Goal: Task Accomplishment & Management: Use online tool/utility

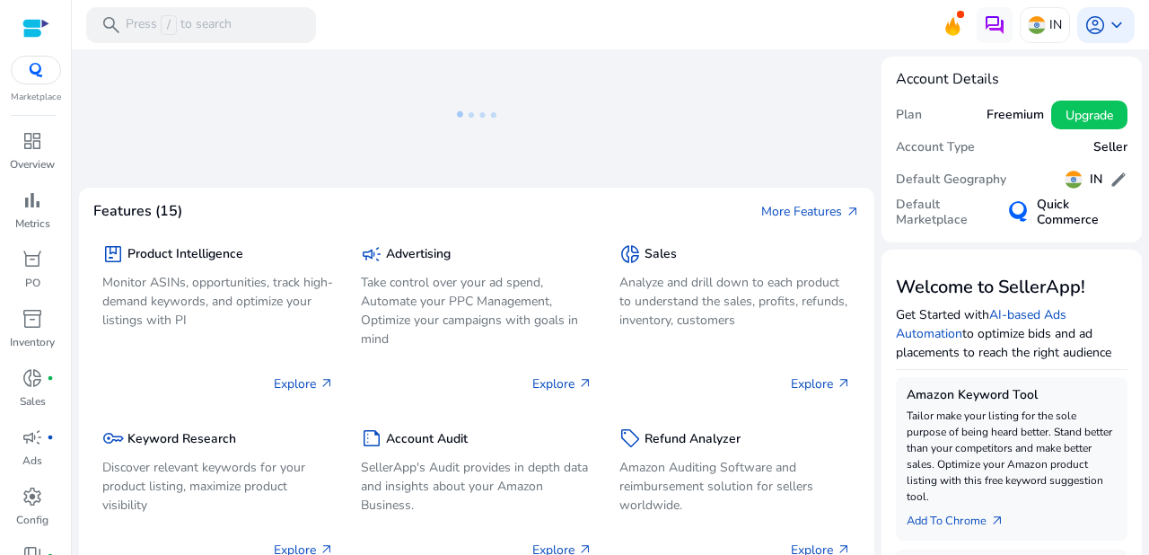
click at [568, 425] on div "We are getting things ready for you... Features (15) More Features arrow_outwar…" at bounding box center [610, 301] width 1062 height 505
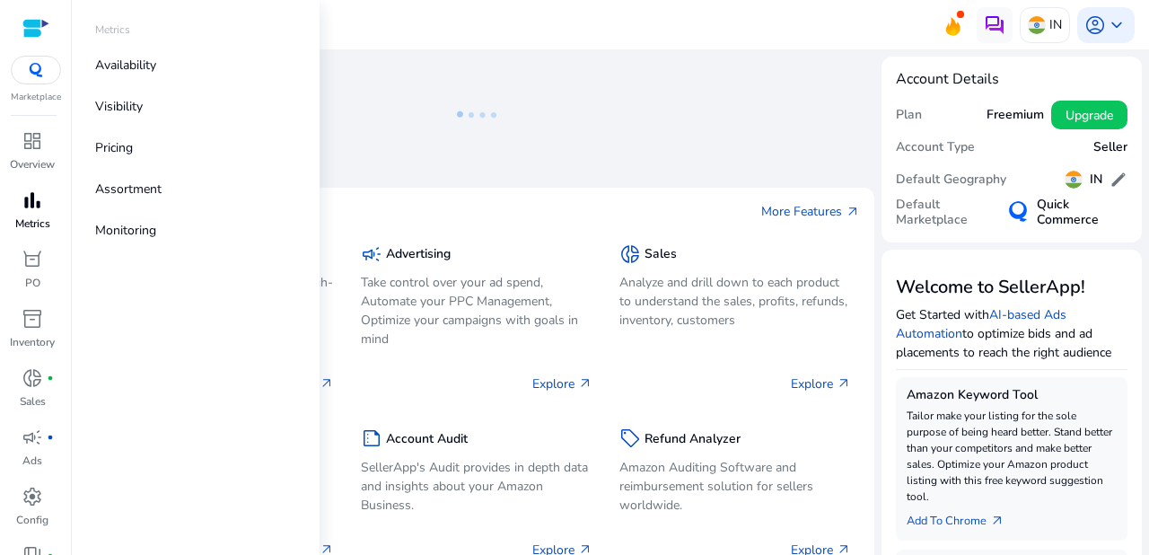
click at [22, 213] on div "bar_chart" at bounding box center [32, 200] width 50 height 29
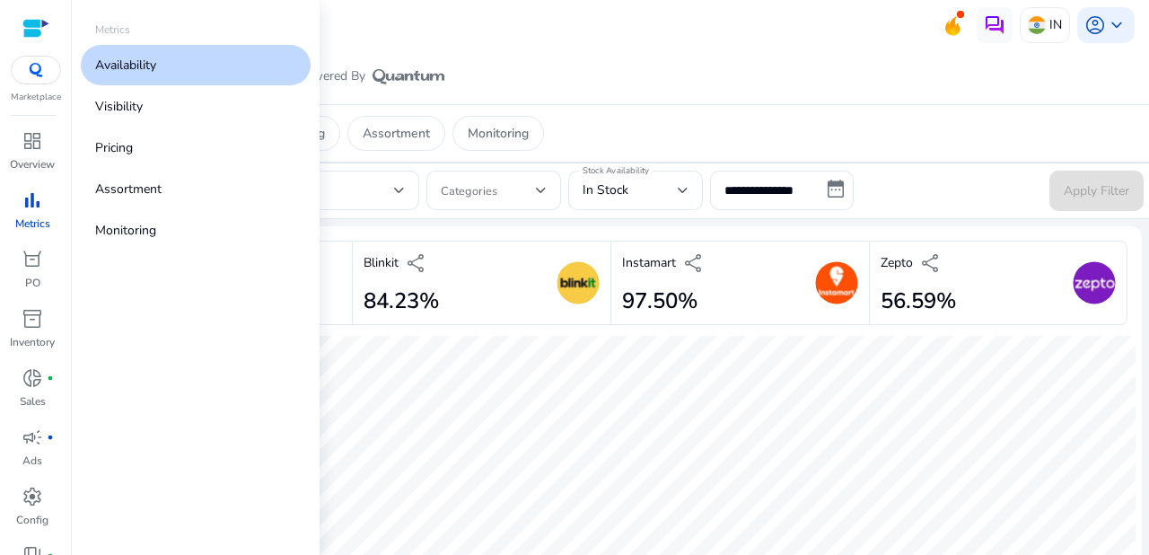
click at [149, 65] on p "Availability" at bounding box center [125, 65] width 61 height 19
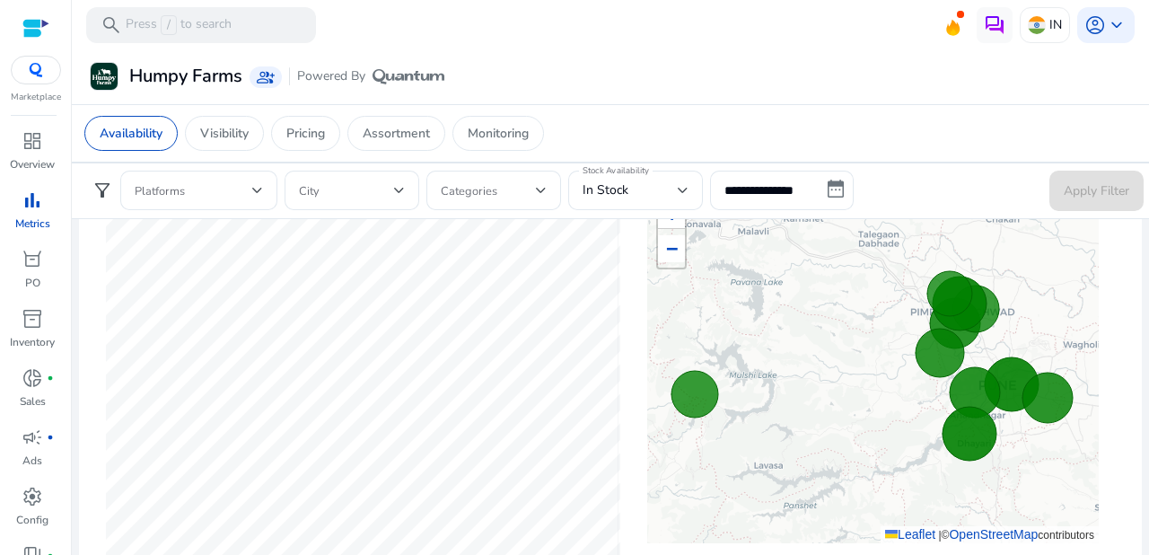
scroll to position [602, 0]
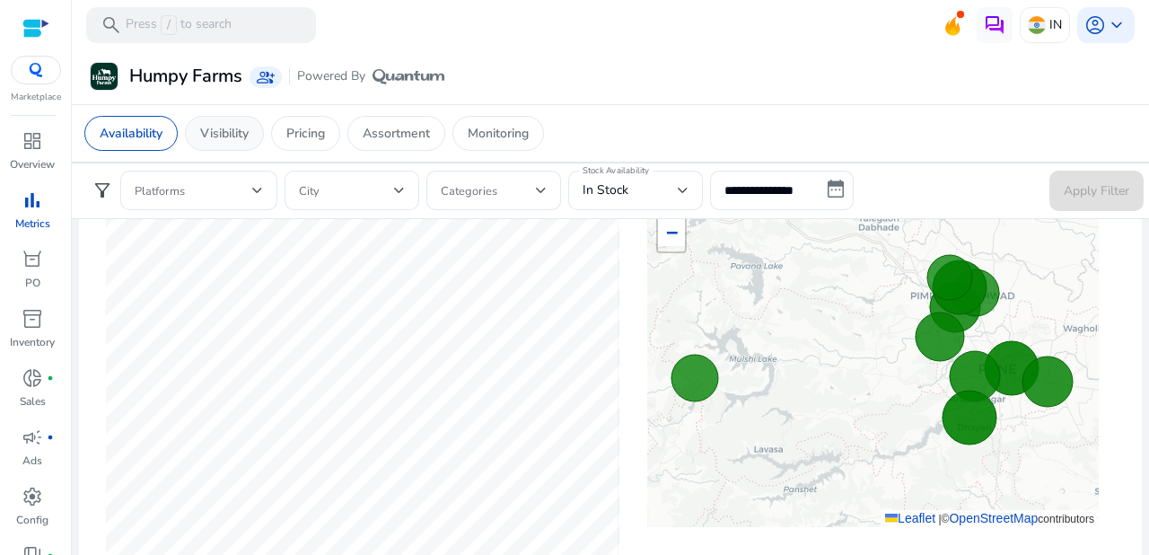
click at [222, 132] on p "Visibility" at bounding box center [224, 133] width 48 height 19
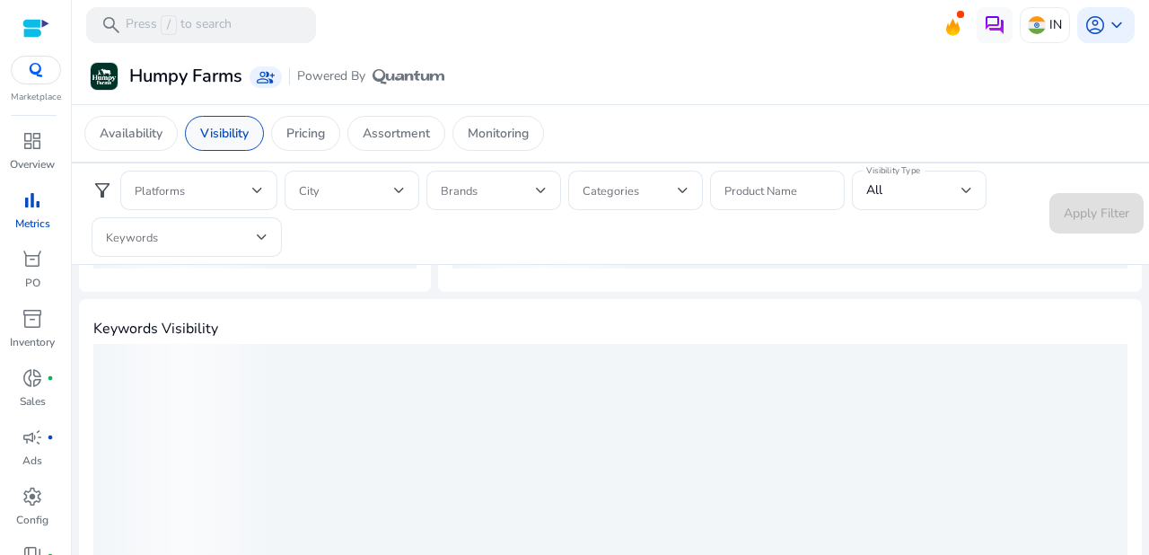
click at [222, 132] on p "Visibility" at bounding box center [224, 133] width 48 height 19
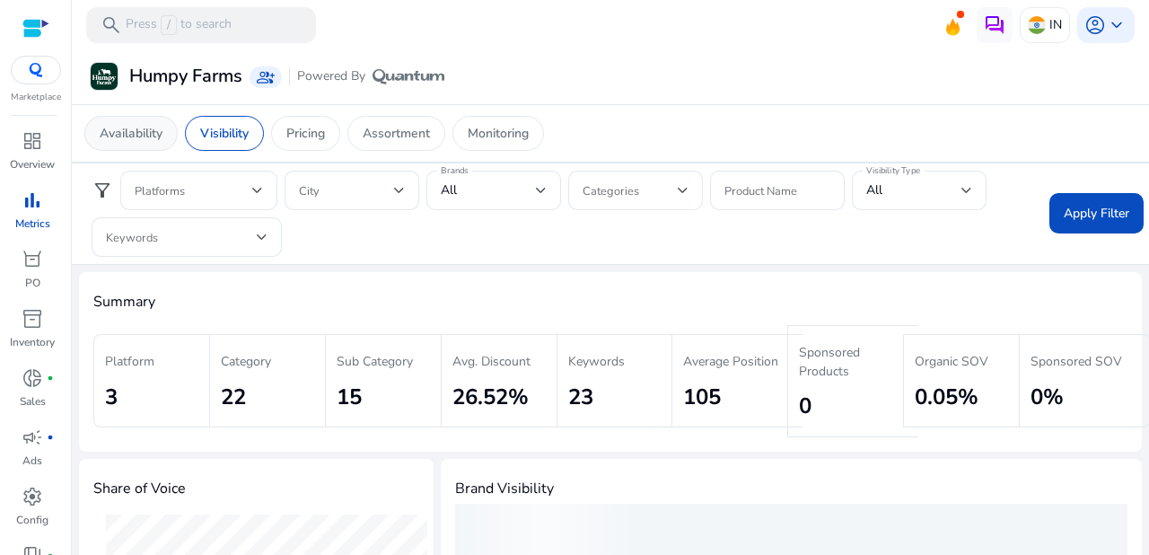
click at [139, 134] on p "Availability" at bounding box center [131, 133] width 63 height 19
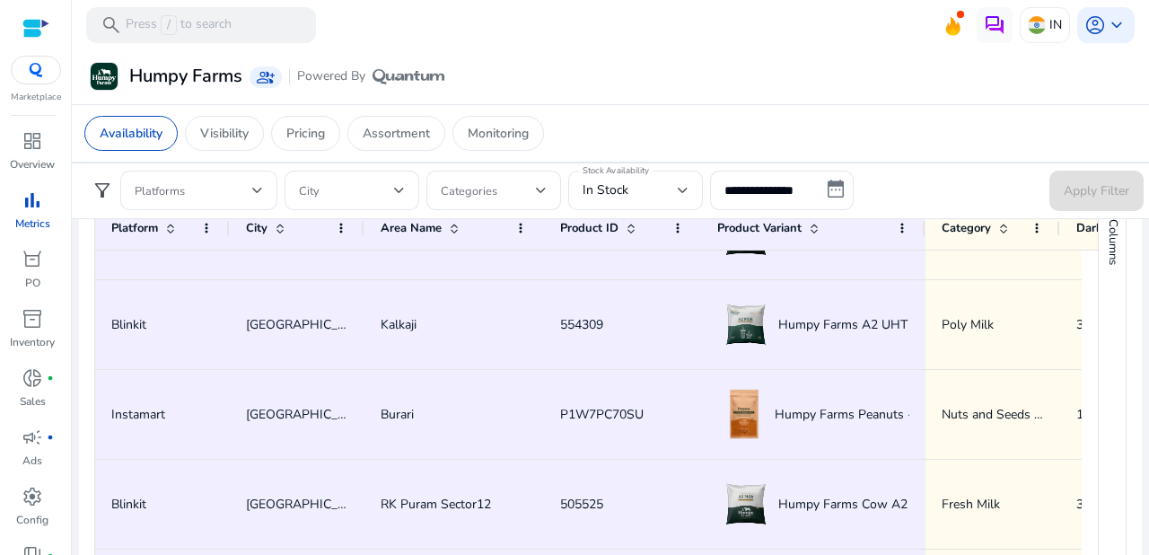
scroll to position [712, 0]
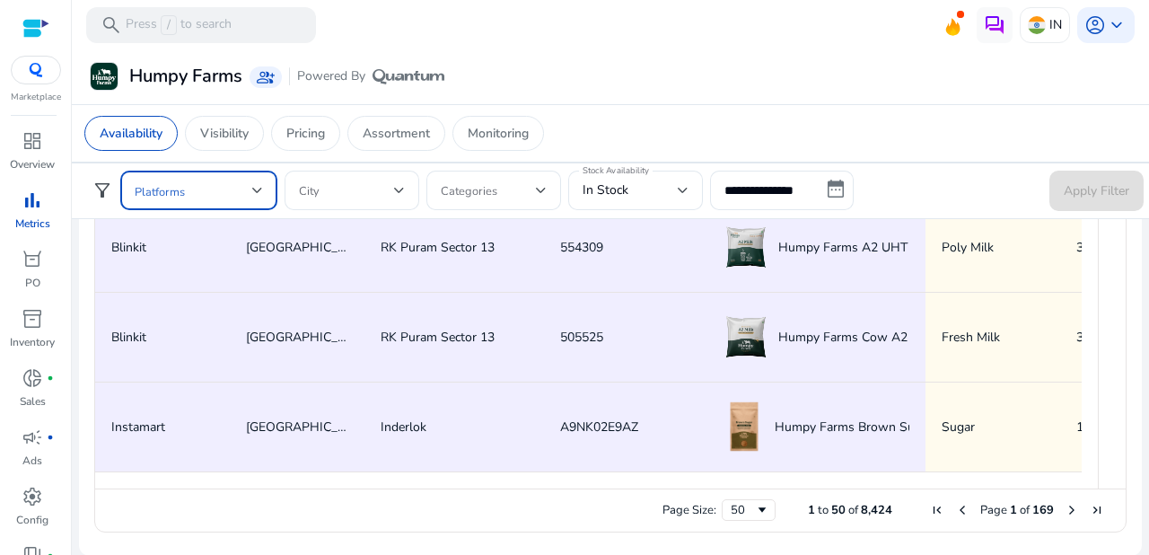
click at [250, 181] on span at bounding box center [194, 190] width 118 height 20
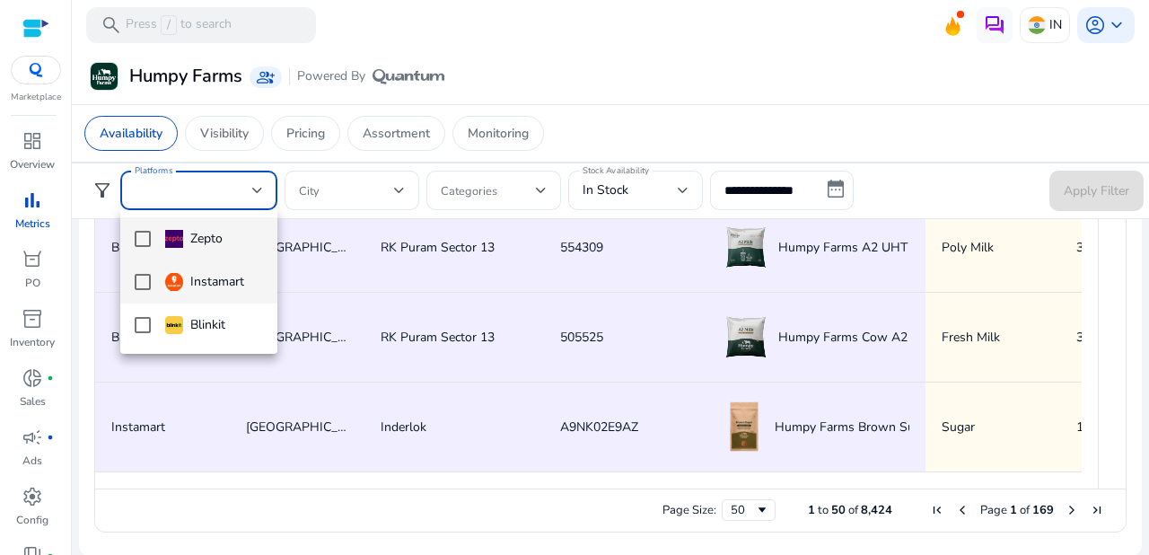
click at [141, 284] on mat-pseudo-checkbox at bounding box center [143, 282] width 16 height 16
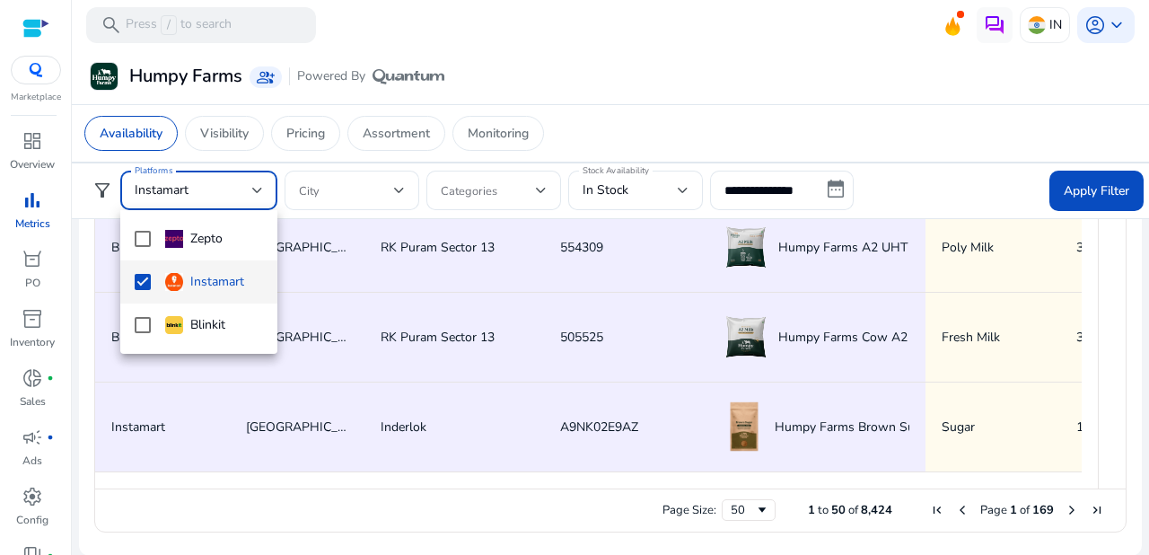
click at [404, 188] on div at bounding box center [574, 277] width 1149 height 555
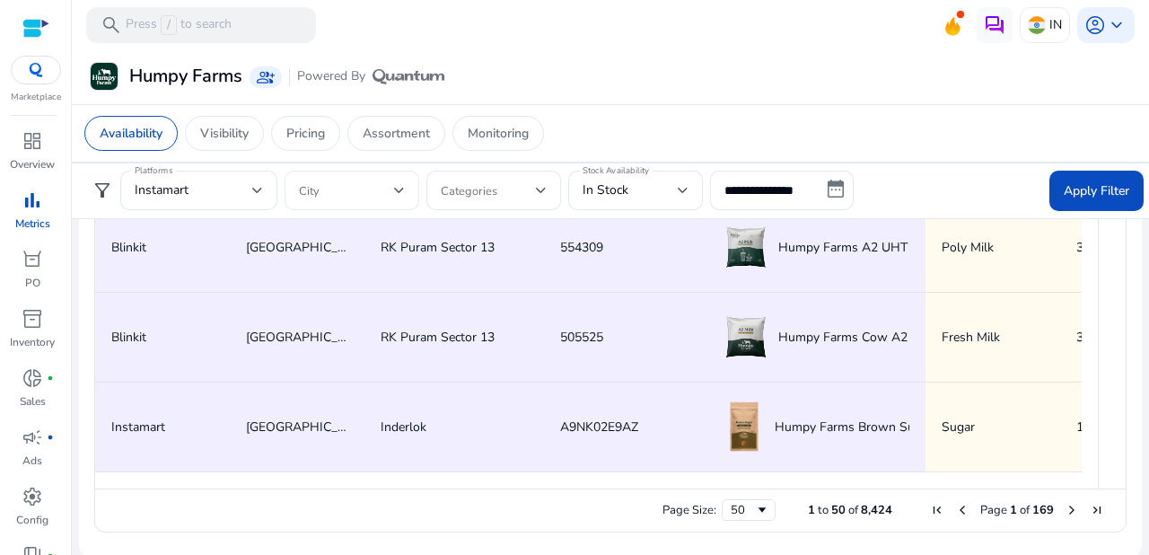
click at [395, 188] on div at bounding box center [399, 190] width 11 height 7
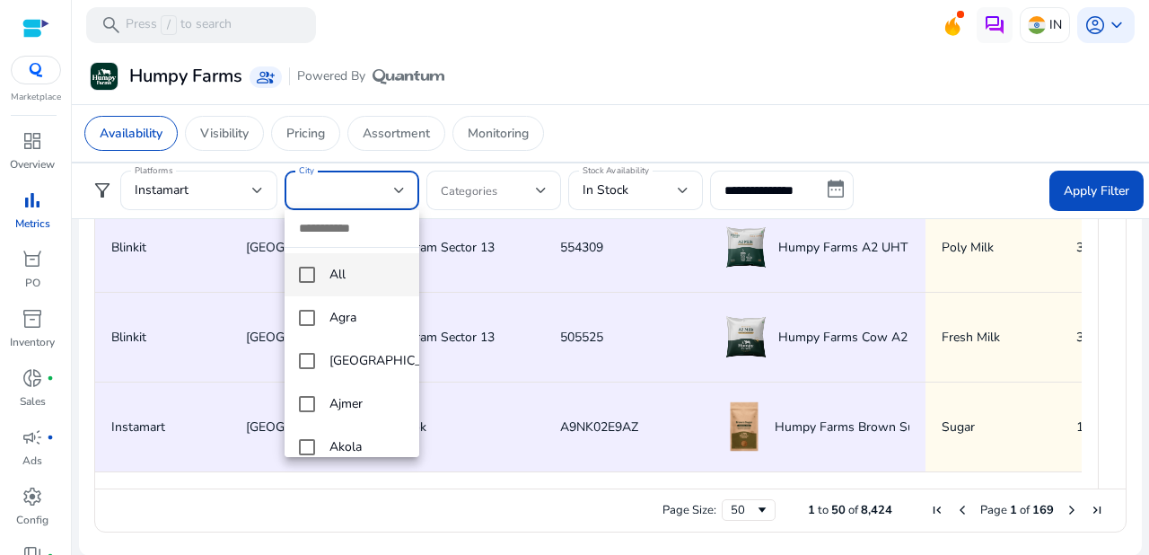
click at [310, 271] on mat-pseudo-checkbox at bounding box center [307, 274] width 16 height 16
click at [546, 187] on div at bounding box center [574, 277] width 1149 height 555
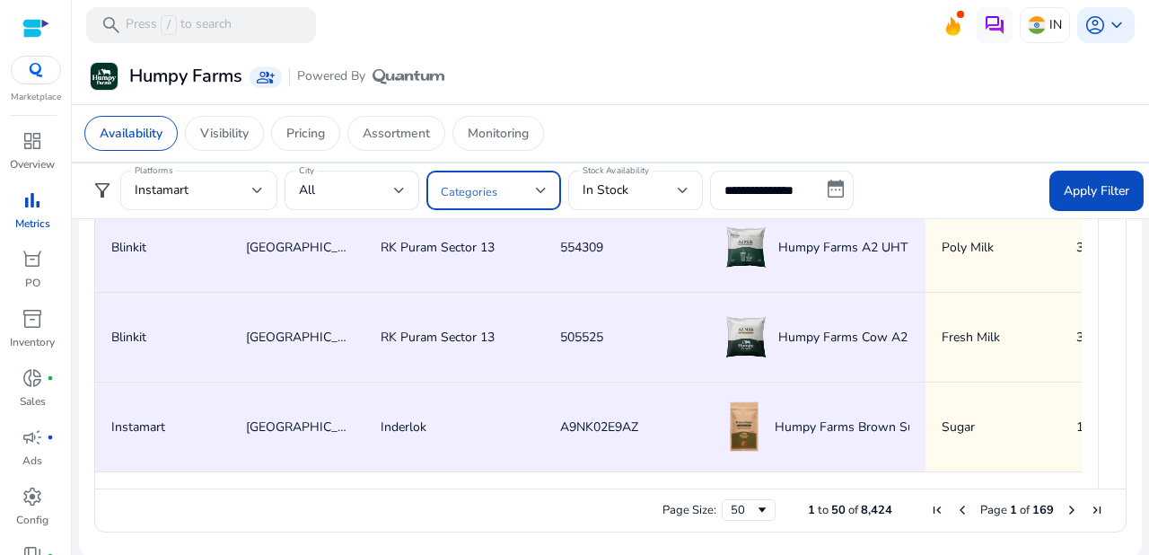
click at [546, 187] on div at bounding box center [541, 190] width 11 height 7
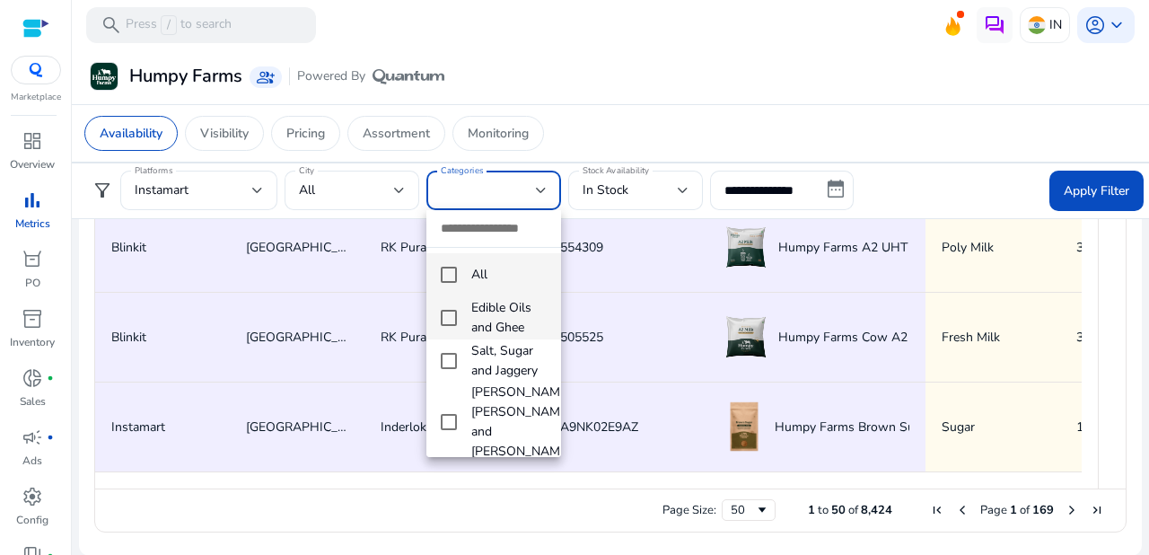
click at [452, 314] on mat-pseudo-checkbox at bounding box center [449, 318] width 16 height 16
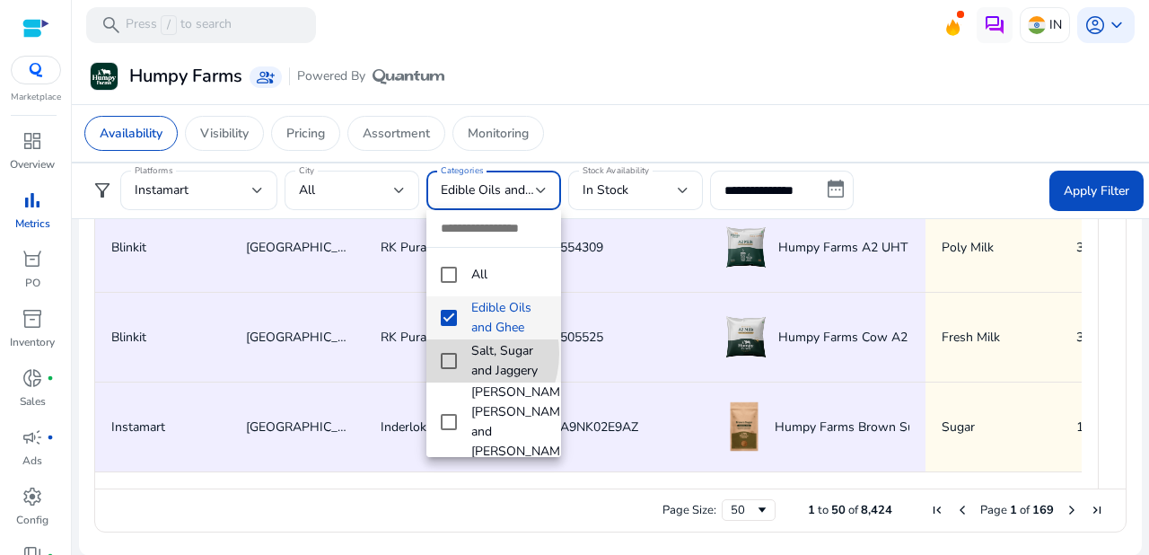
click at [451, 353] on mat-pseudo-checkbox at bounding box center [449, 361] width 16 height 16
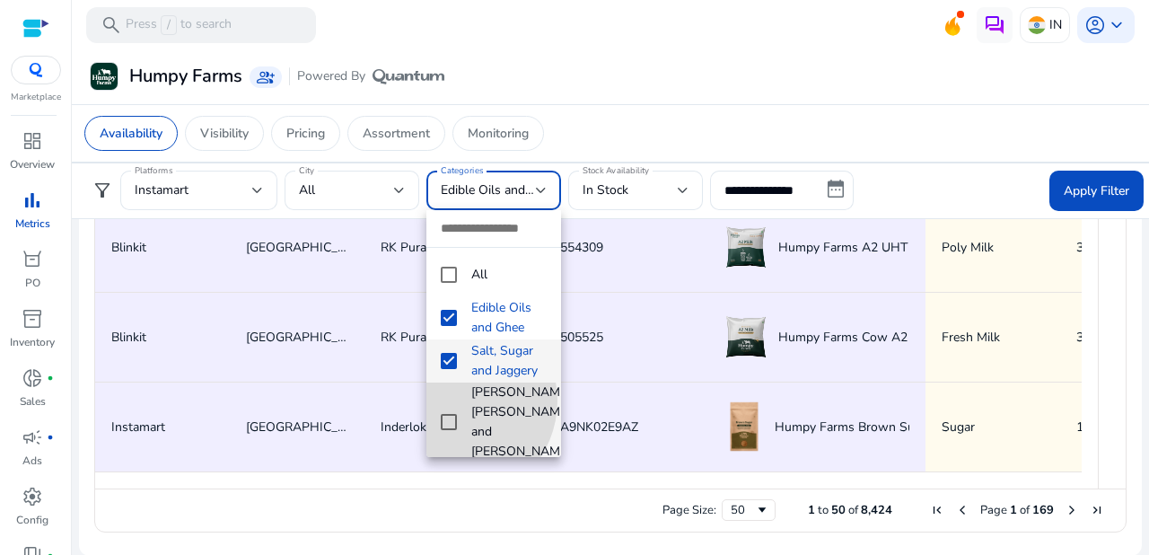
click at [453, 414] on mat-pseudo-checkbox at bounding box center [449, 422] width 16 height 16
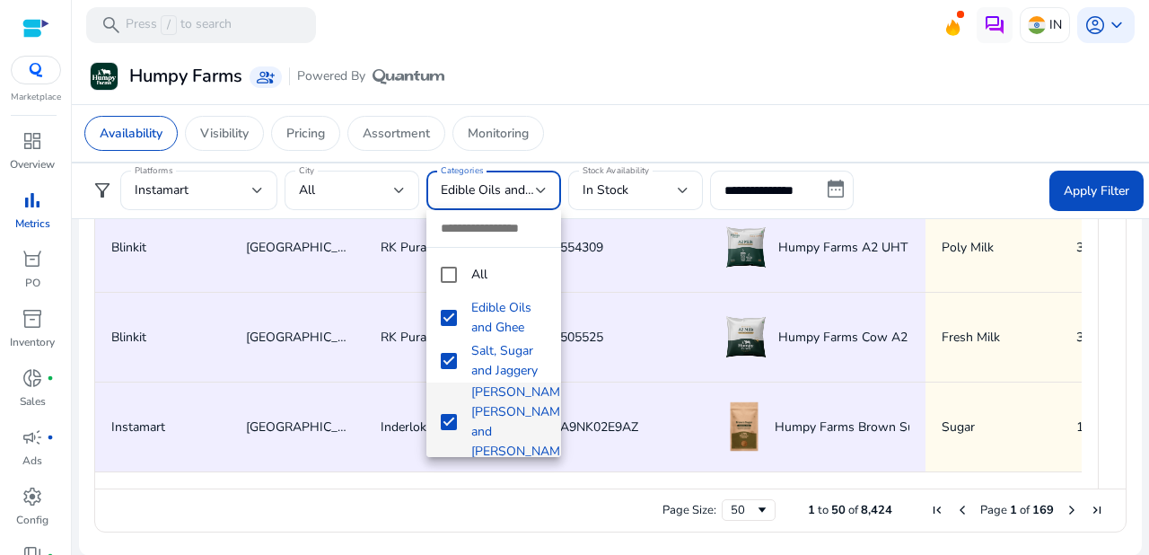
click at [453, 475] on mat-pseudo-checkbox at bounding box center [449, 483] width 16 height 16
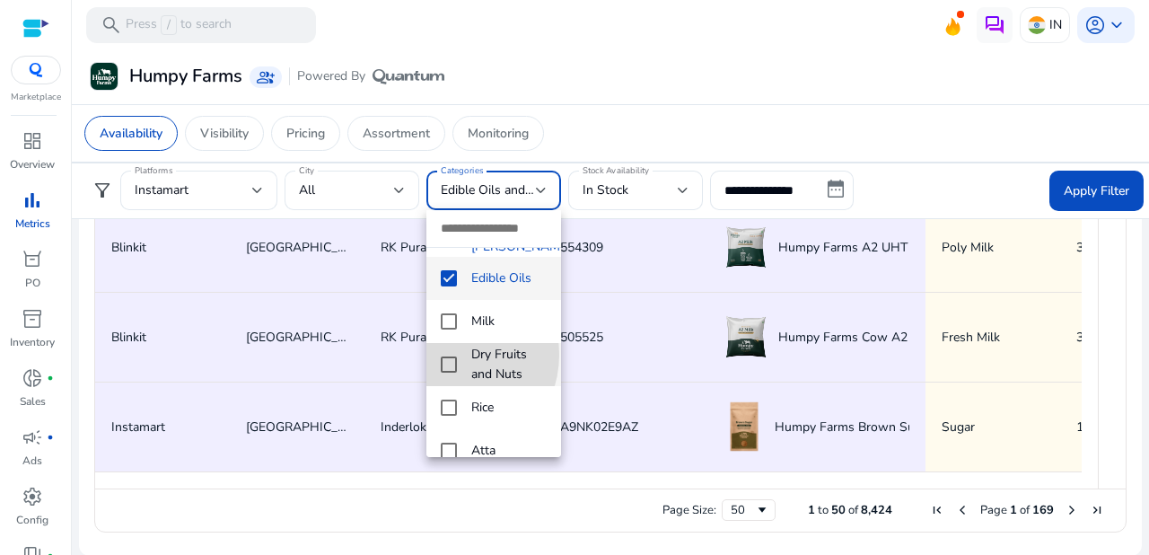
click at [448, 343] on mat-option "Dry Fruits and Nuts" at bounding box center [493, 364] width 135 height 43
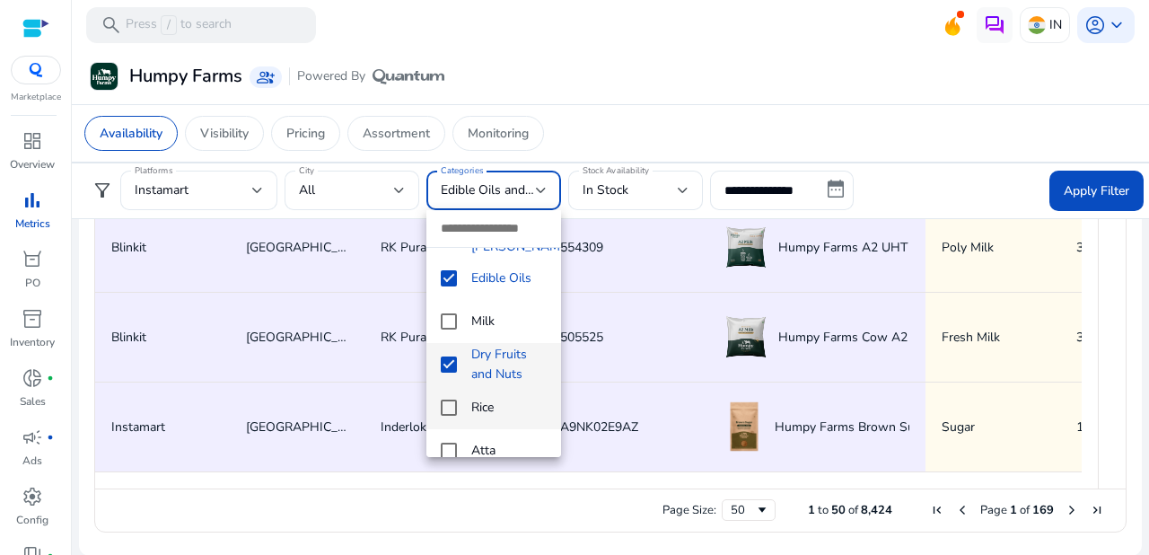
click at [450, 399] on mat-pseudo-checkbox at bounding box center [449, 407] width 16 height 16
click at [450, 429] on mat-option "Atta" at bounding box center [493, 450] width 135 height 43
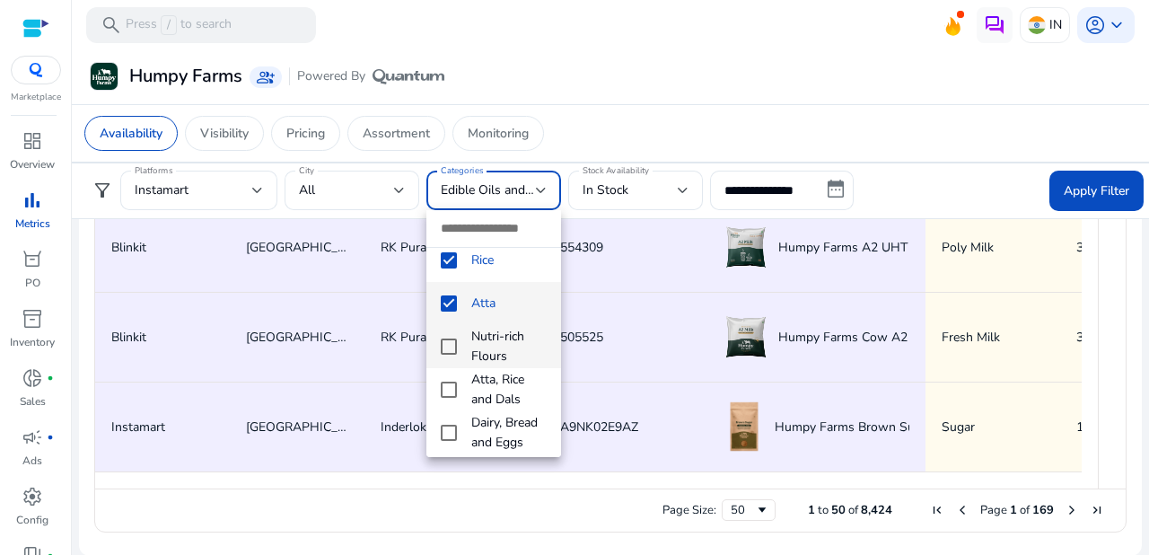
click at [450, 338] on mat-pseudo-checkbox at bounding box center [449, 346] width 16 height 16
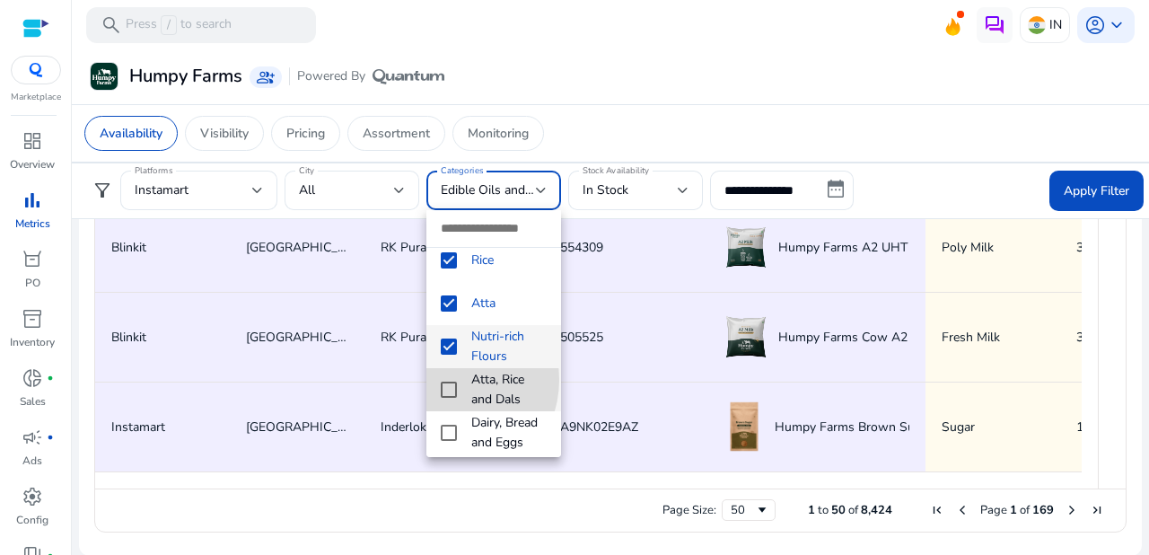
click at [448, 368] on mat-option "Atta, Rice and Dals" at bounding box center [493, 389] width 135 height 43
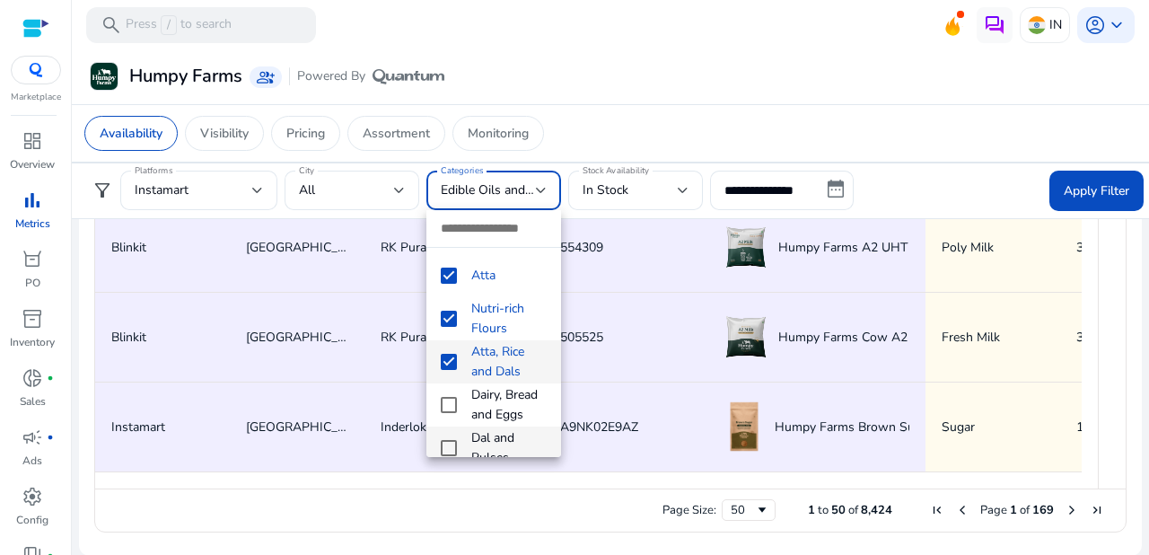
click at [446, 440] on mat-pseudo-checkbox at bounding box center [449, 448] width 16 height 16
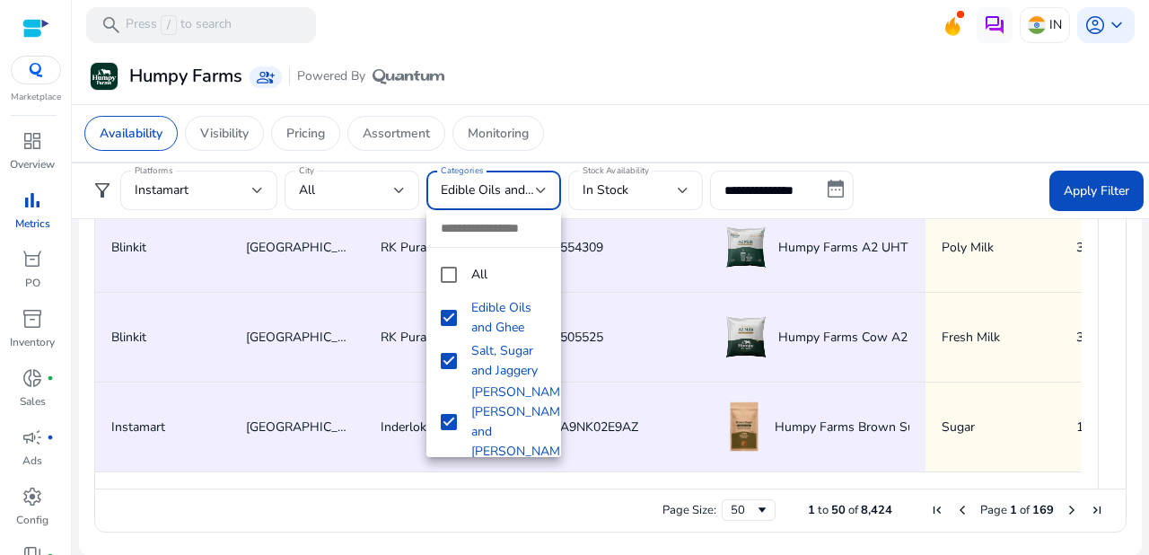
click at [684, 186] on div at bounding box center [574, 277] width 1149 height 555
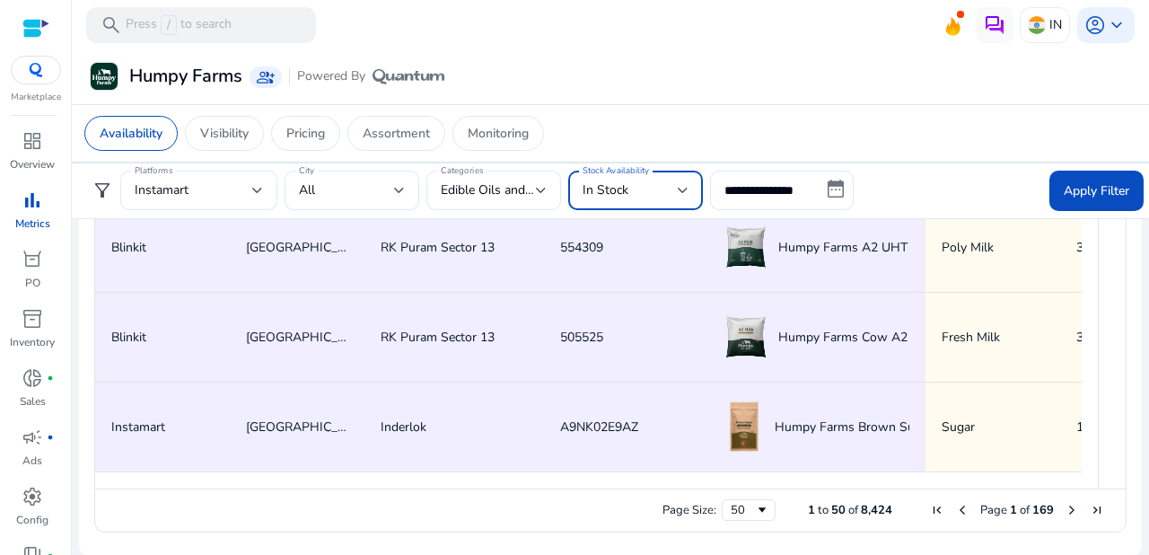
click at [684, 187] on div at bounding box center [682, 190] width 11 height 7
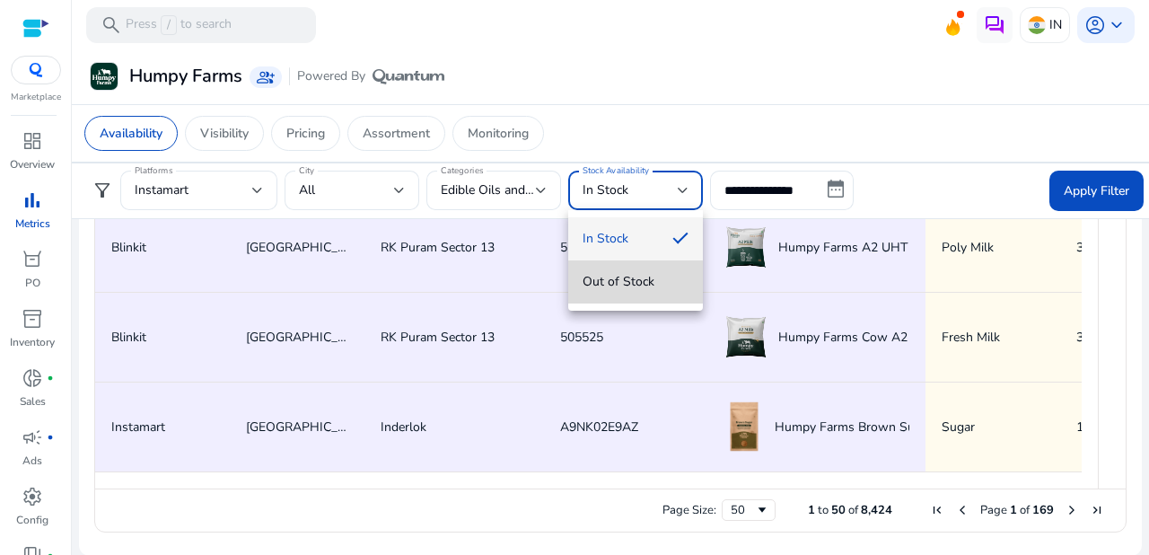
click at [615, 284] on span "Out of Stock" at bounding box center [635, 282] width 106 height 20
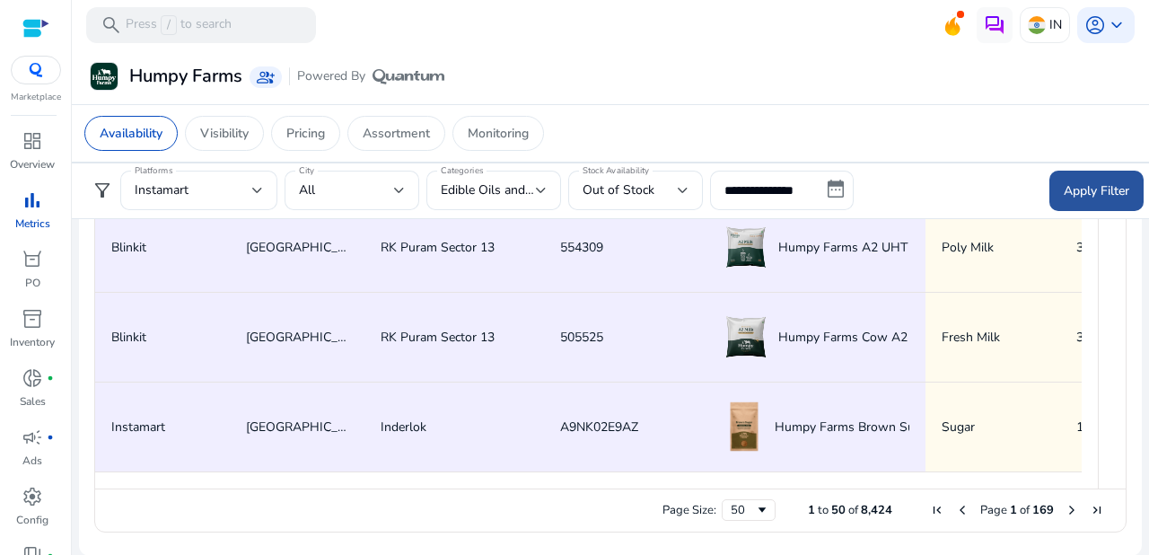
click at [1075, 190] on span "Apply Filter" at bounding box center [1096, 190] width 66 height 19
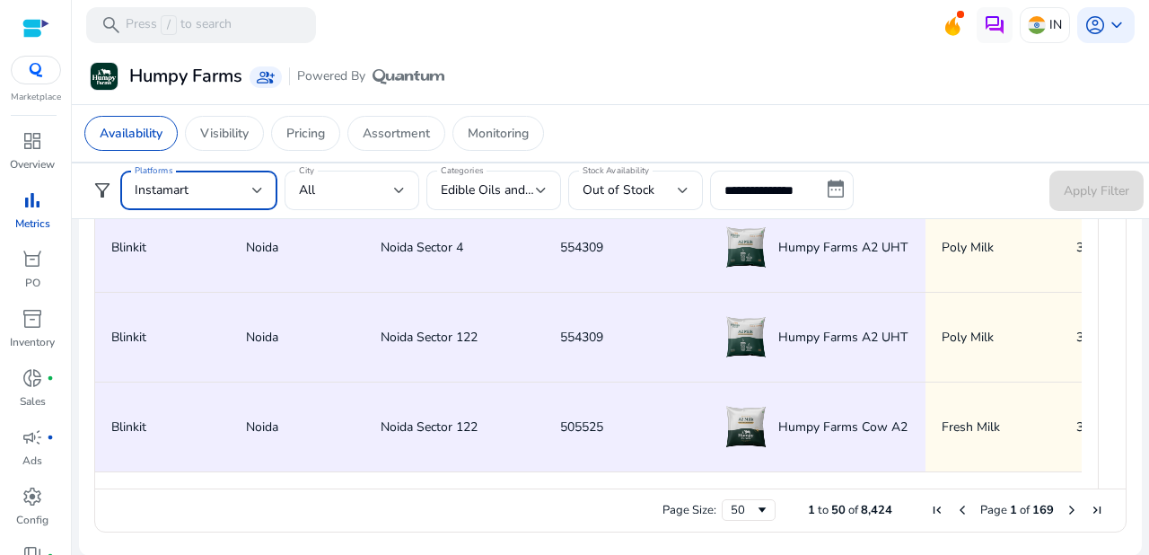
click at [257, 189] on div at bounding box center [257, 190] width 11 height 7
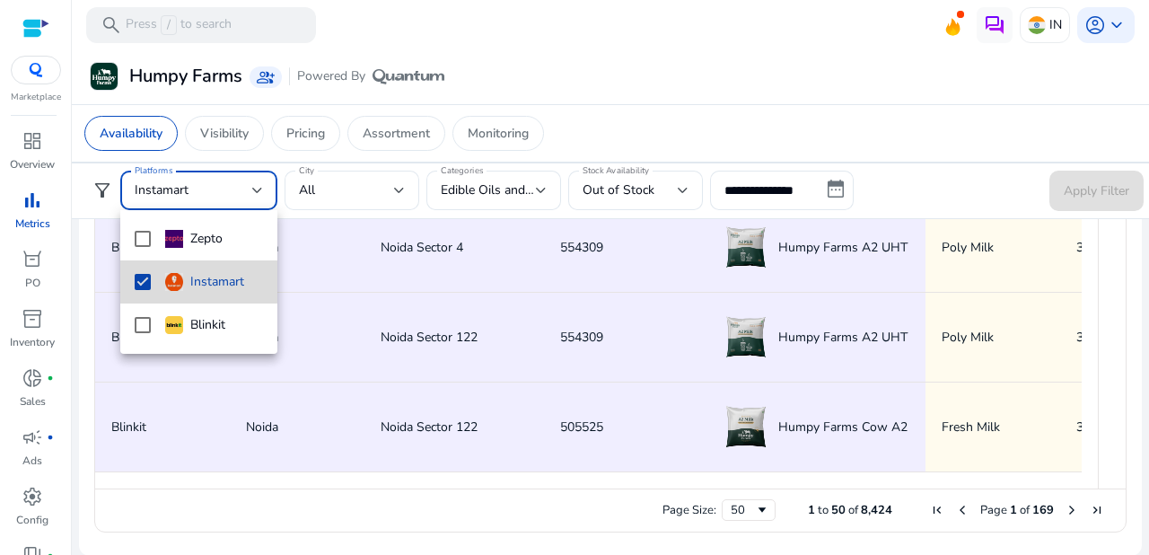
click at [142, 281] on mat-pseudo-checkbox at bounding box center [143, 282] width 16 height 16
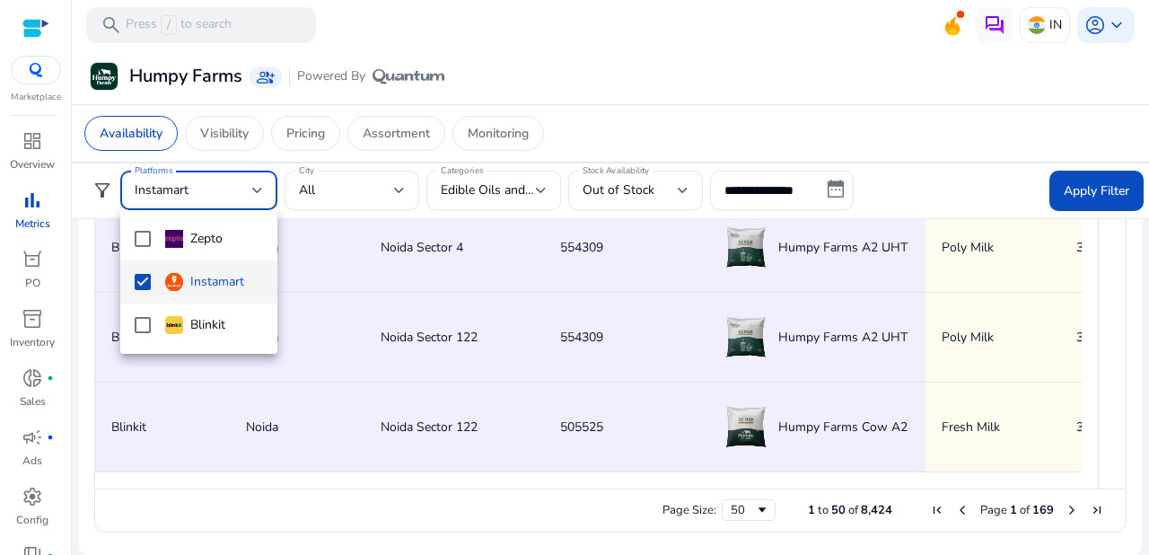
click at [398, 188] on div at bounding box center [574, 277] width 1149 height 555
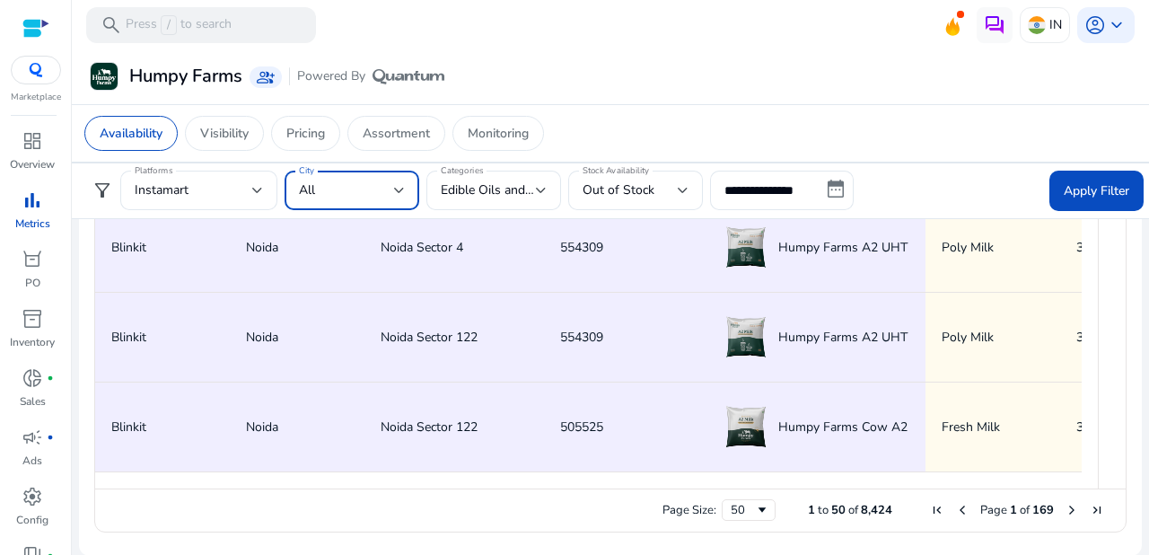
click at [401, 188] on div at bounding box center [399, 190] width 11 height 7
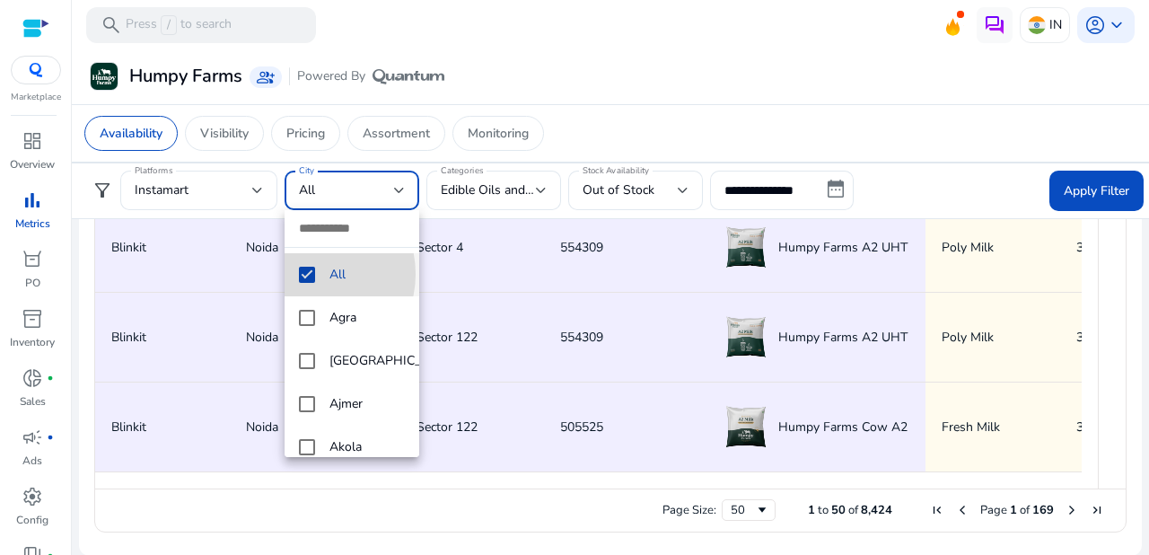
click at [310, 274] on mat-pseudo-checkbox at bounding box center [307, 274] width 16 height 16
click at [765, 188] on div at bounding box center [574, 277] width 1149 height 555
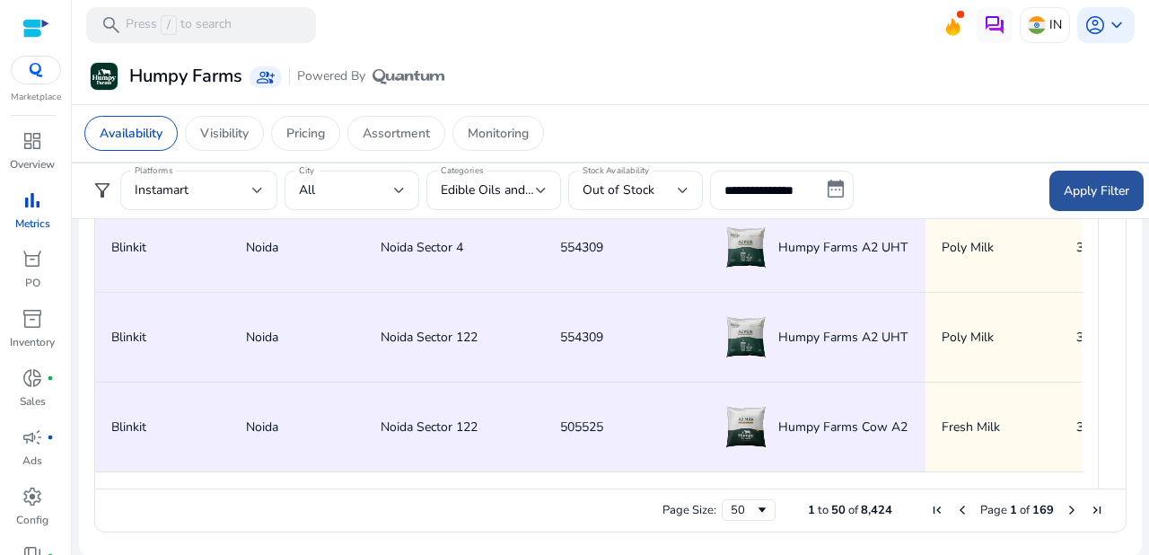
click at [1049, 185] on span at bounding box center [1096, 190] width 94 height 43
click at [1049, 185] on div "Apply Filter" at bounding box center [1096, 190] width 94 height 40
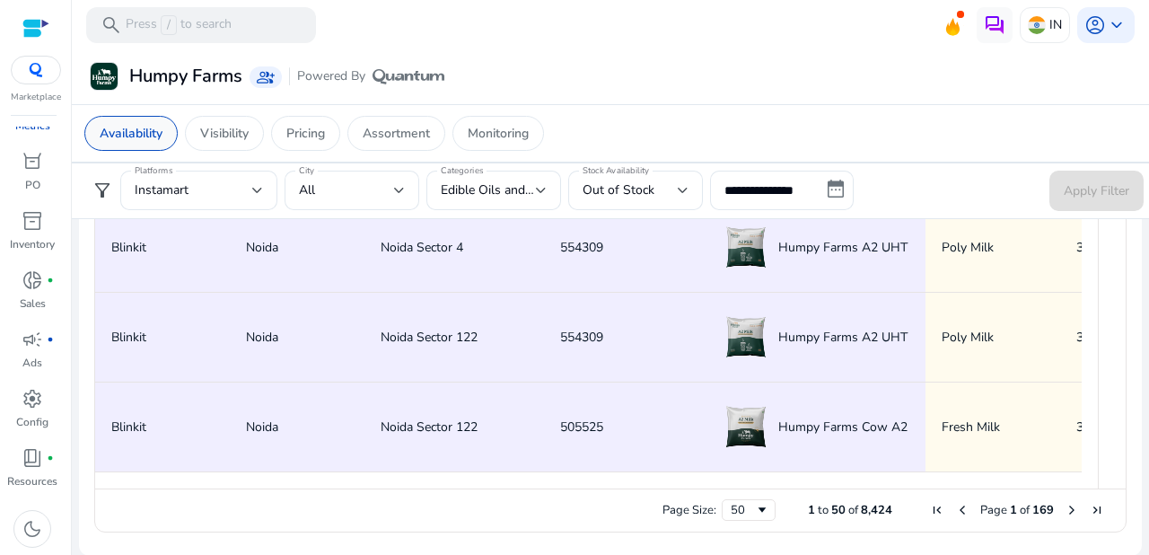
click at [115, 142] on div "Availability" at bounding box center [130, 133] width 93 height 35
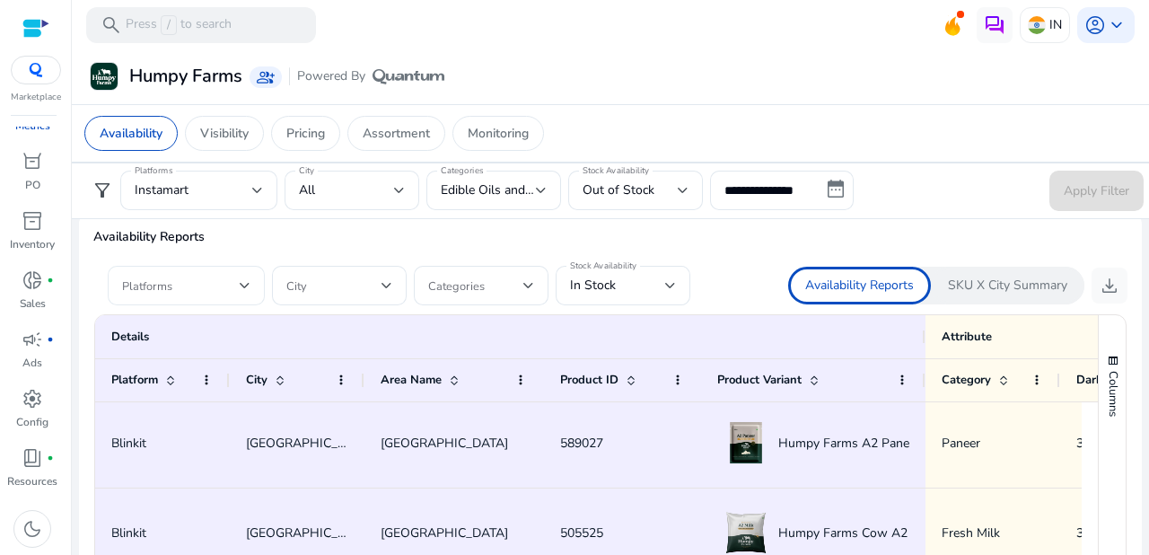
click at [250, 280] on div "Platforms" at bounding box center [186, 285] width 157 height 39
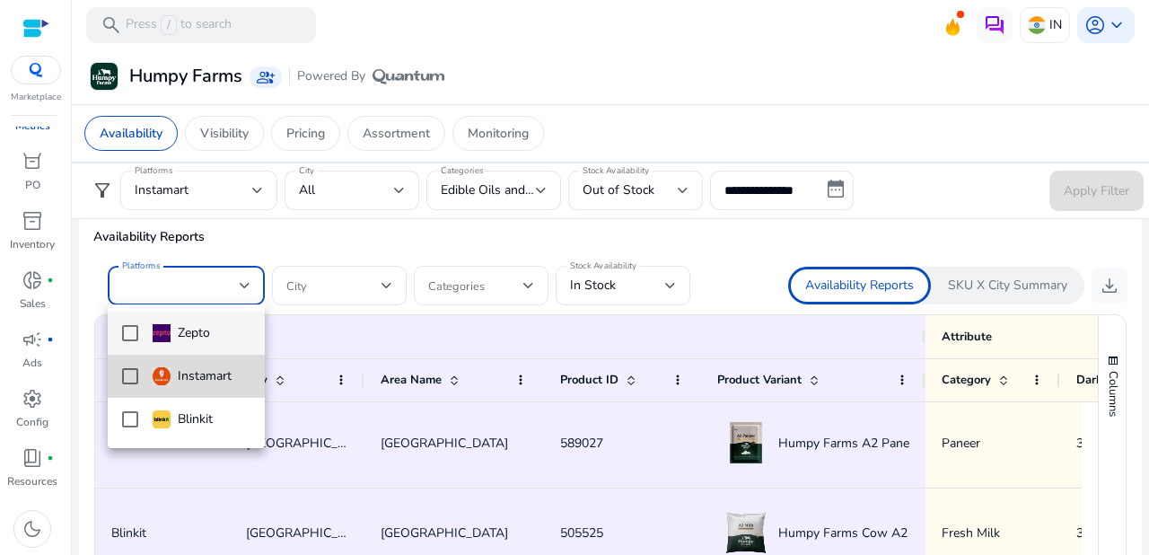
click at [124, 379] on mat-pseudo-checkbox at bounding box center [130, 376] width 16 height 16
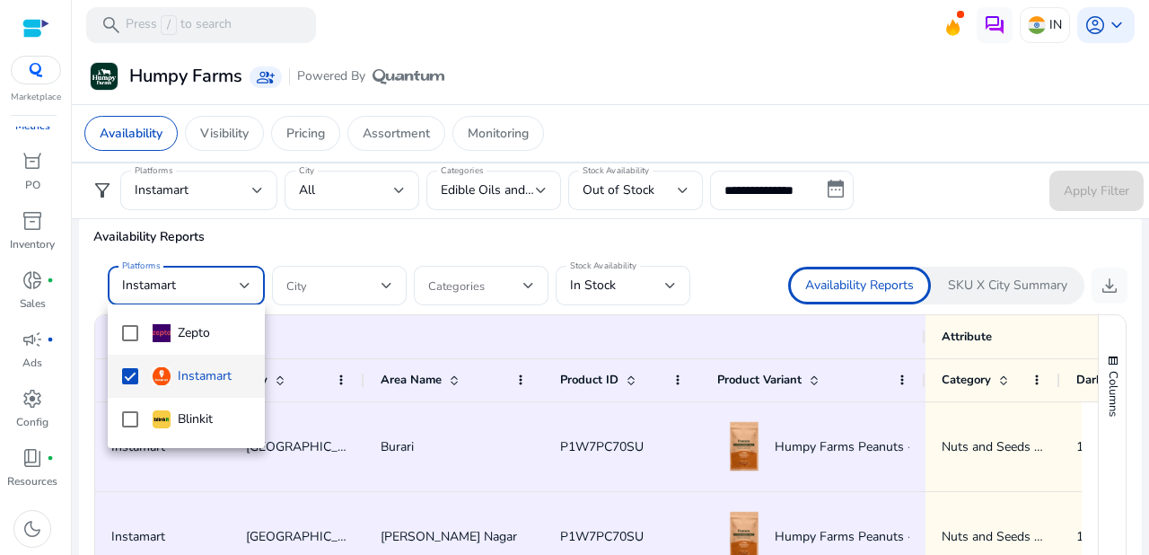
click at [384, 284] on div at bounding box center [574, 277] width 1149 height 555
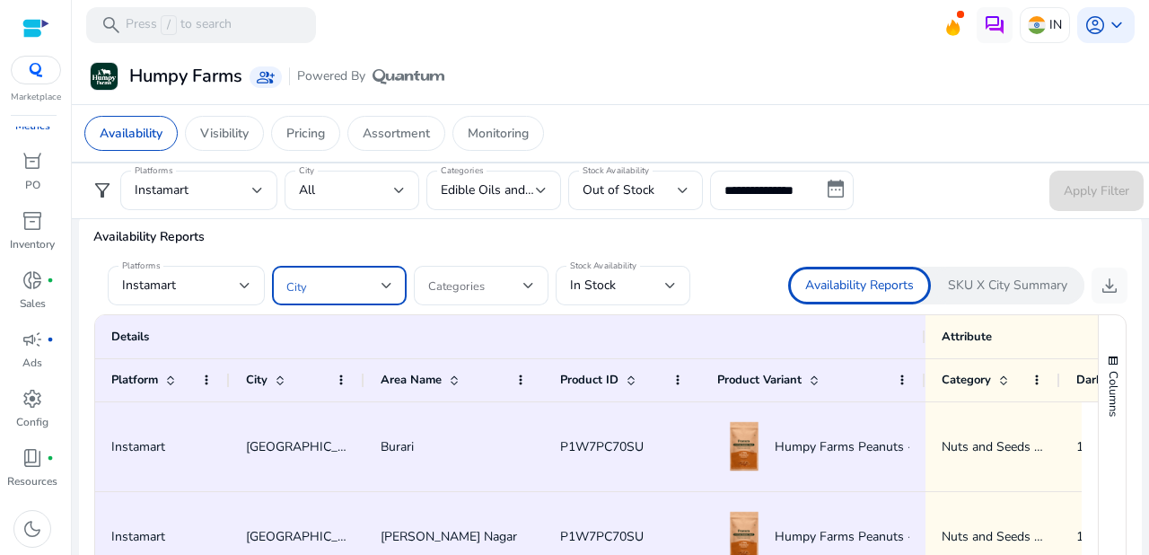
click at [385, 282] on div at bounding box center [386, 285] width 11 height 7
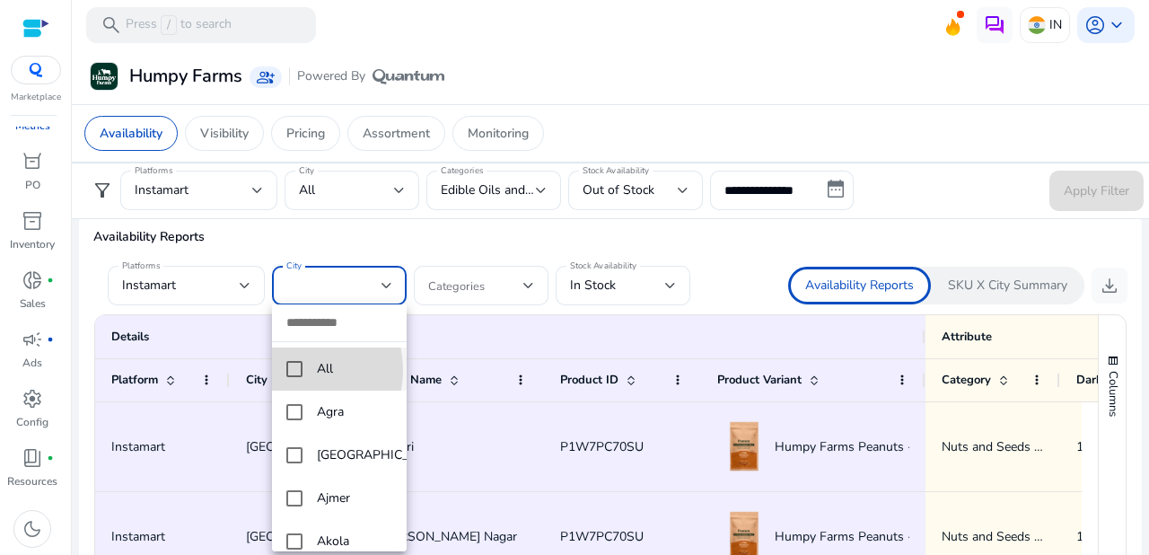
click at [297, 370] on mat-pseudo-checkbox at bounding box center [294, 369] width 16 height 16
click at [529, 281] on div at bounding box center [574, 277] width 1149 height 555
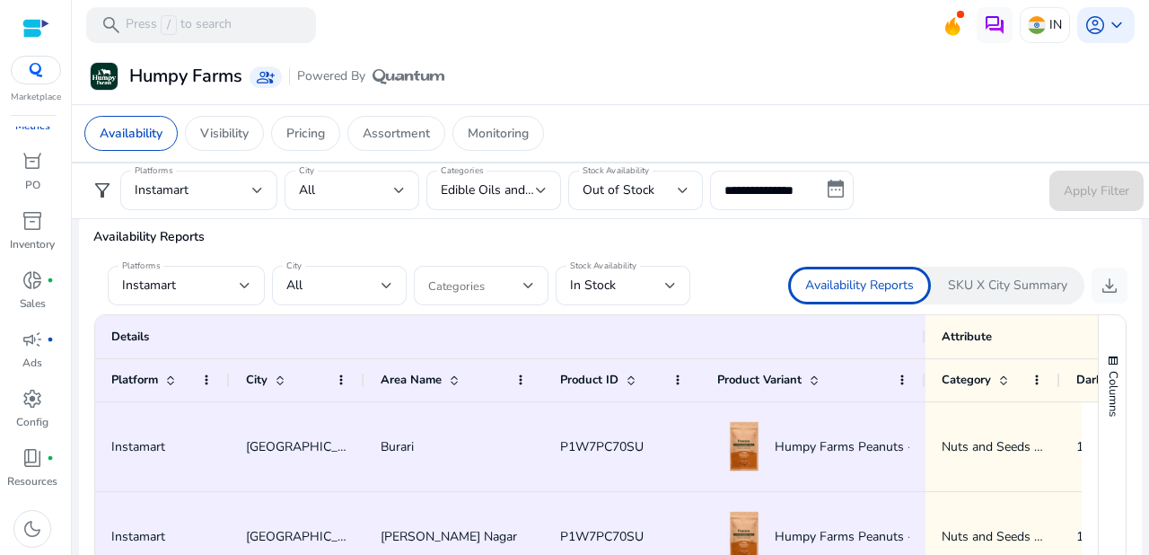
click at [529, 282] on div at bounding box center [528, 285] width 11 height 7
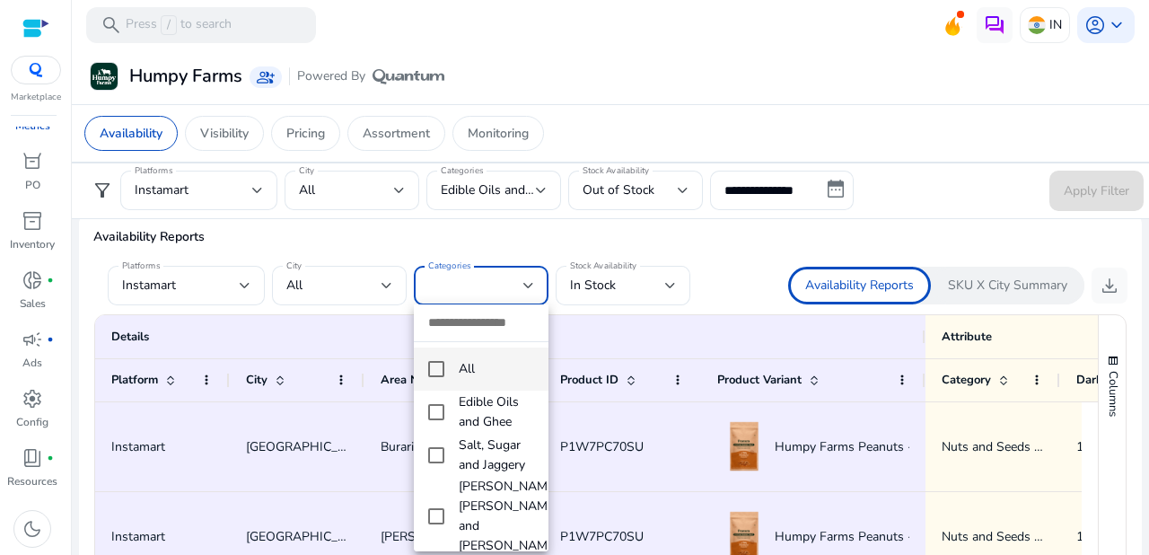
click at [529, 281] on div at bounding box center [574, 277] width 1149 height 555
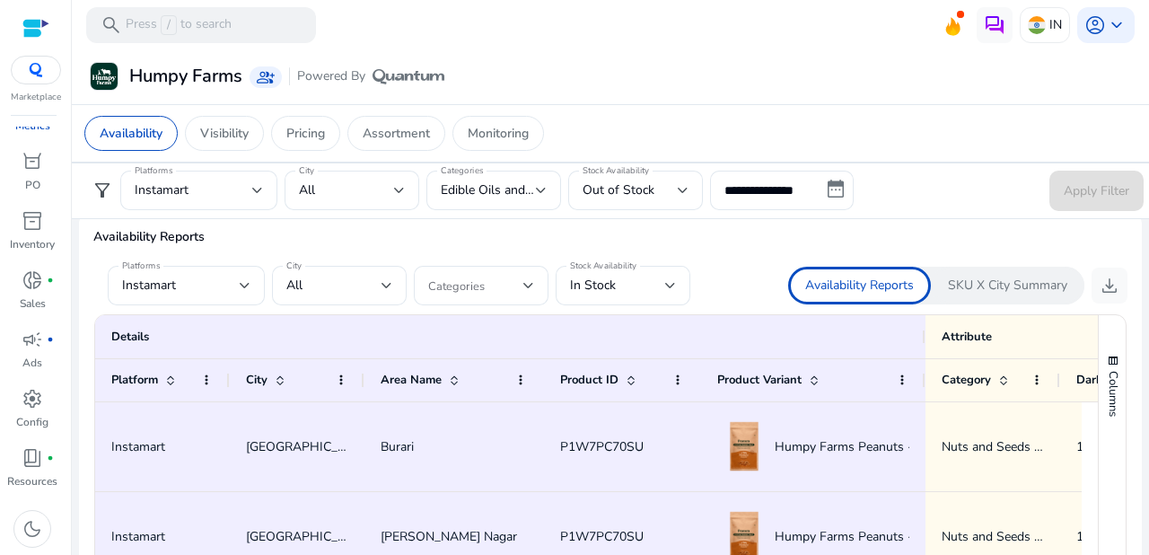
click at [529, 282] on div at bounding box center [528, 285] width 11 height 7
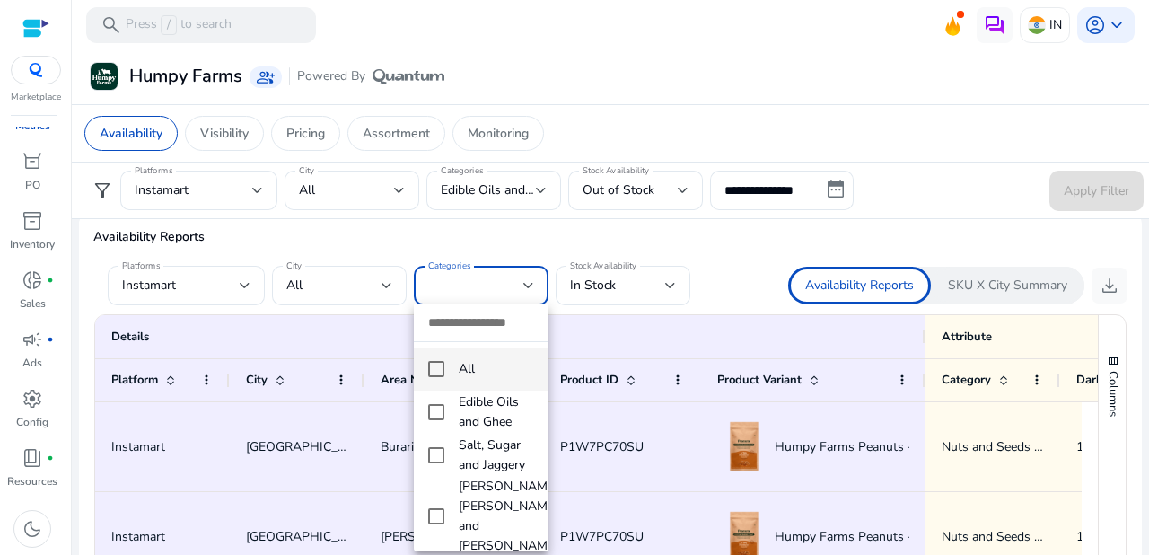
click at [529, 281] on body "**********" at bounding box center [574, 277] width 1149 height 555
click at [428, 414] on mat-pseudo-checkbox at bounding box center [436, 412] width 16 height 16
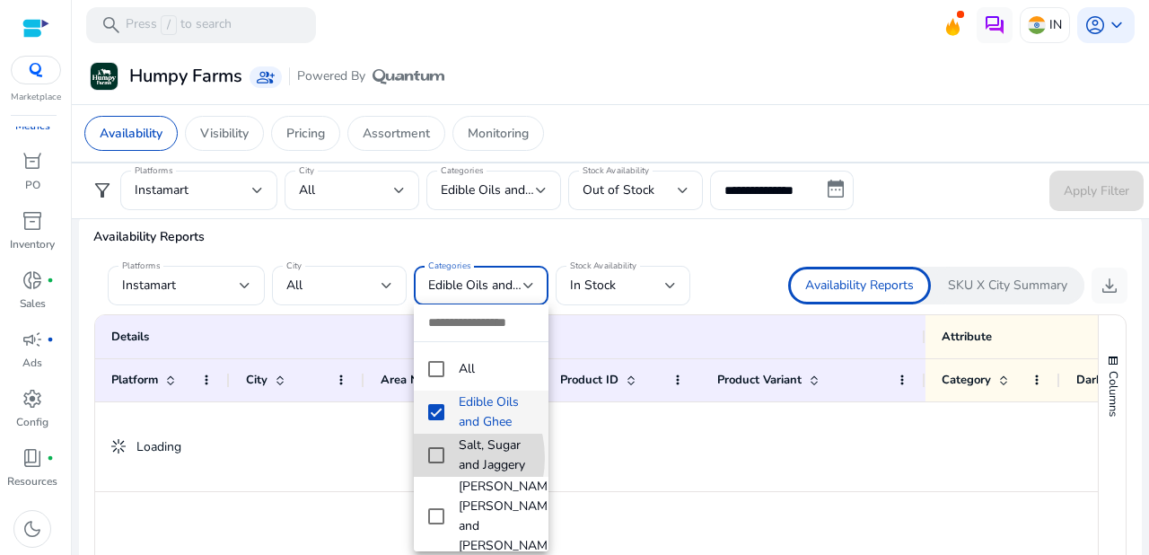
click at [432, 458] on mat-pseudo-checkbox at bounding box center [436, 455] width 16 height 16
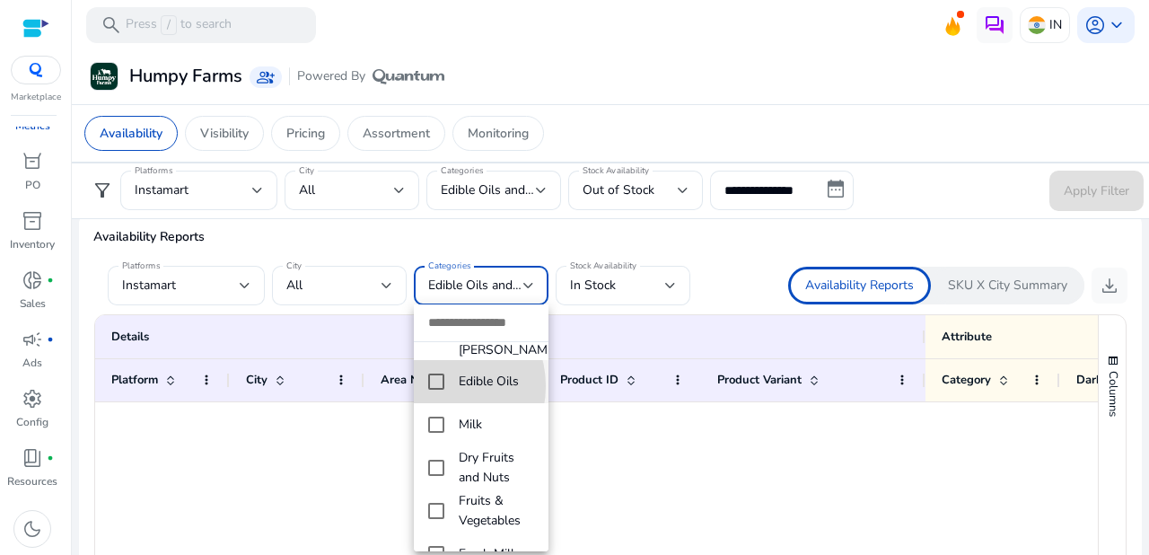
click at [437, 373] on mat-pseudo-checkbox at bounding box center [436, 381] width 16 height 16
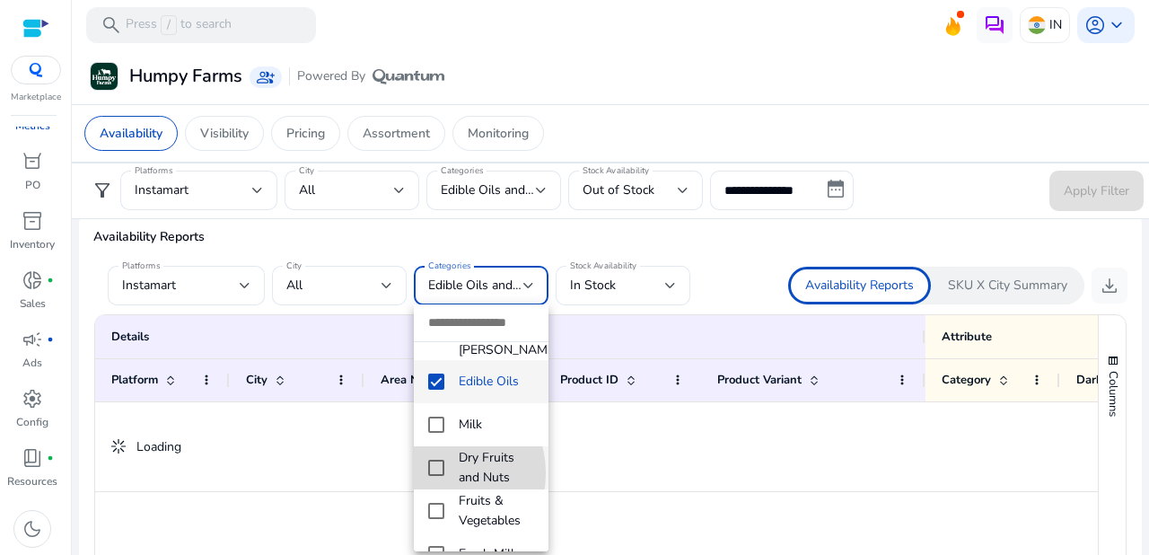
click at [435, 459] on mat-pseudo-checkbox at bounding box center [436, 467] width 16 height 16
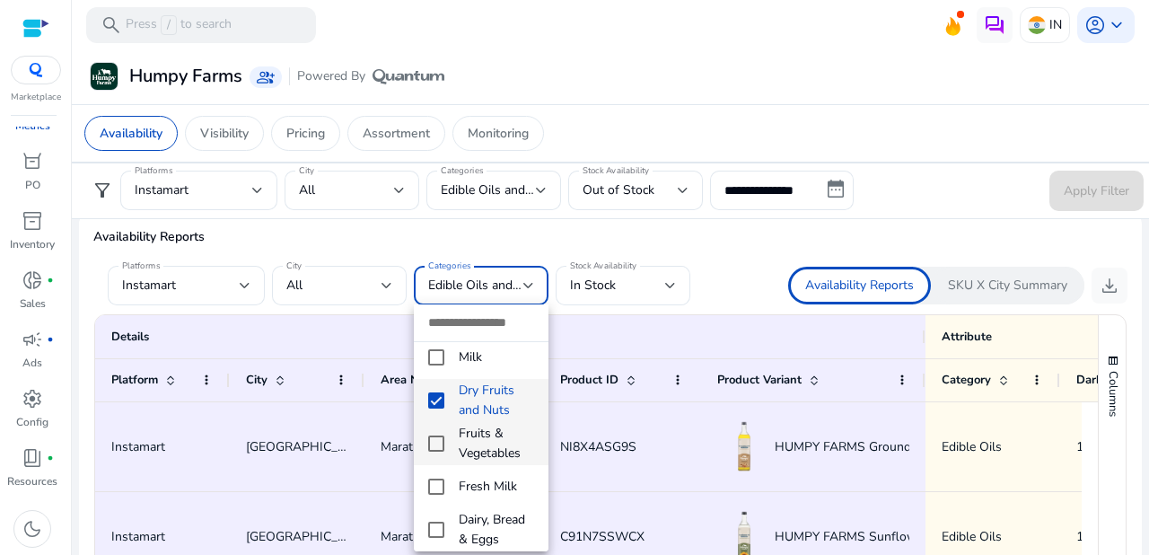
click at [432, 435] on mat-pseudo-checkbox at bounding box center [436, 443] width 16 height 16
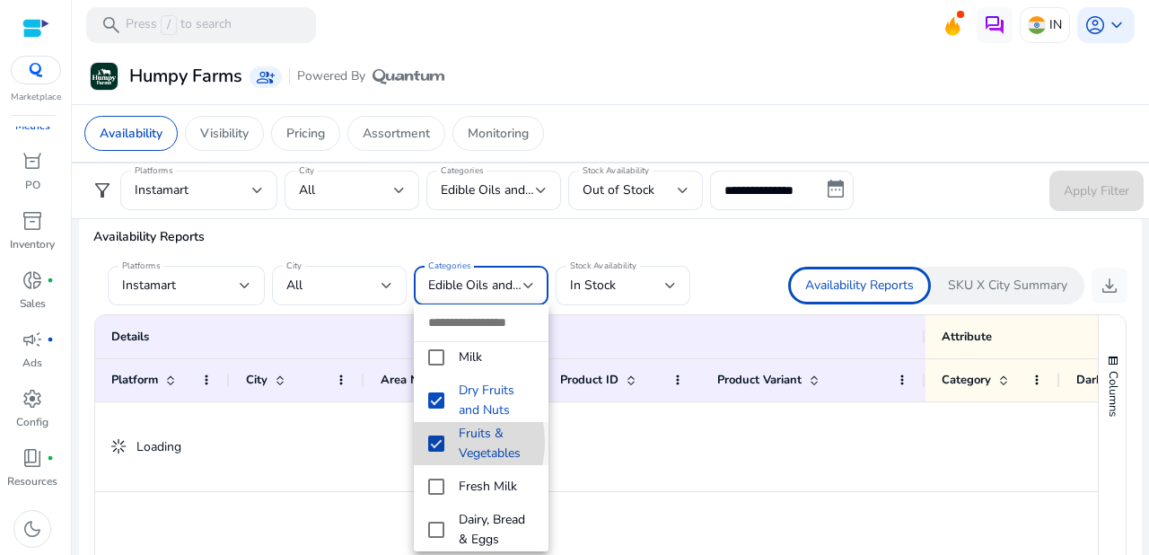
click at [432, 435] on mat-pseudo-checkbox at bounding box center [436, 443] width 16 height 16
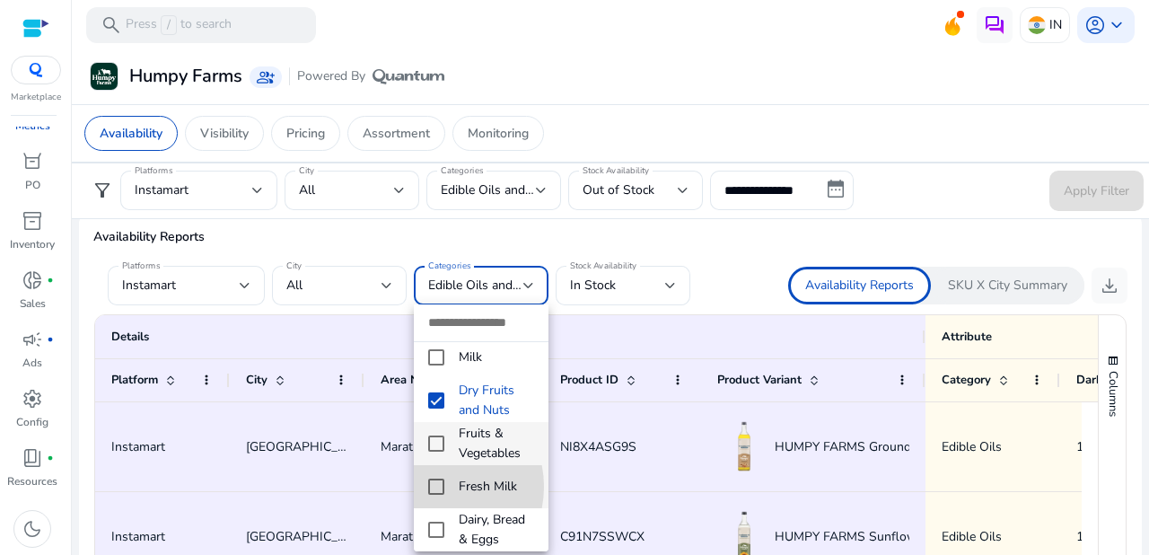
click at [432, 478] on mat-pseudo-checkbox at bounding box center [436, 486] width 16 height 16
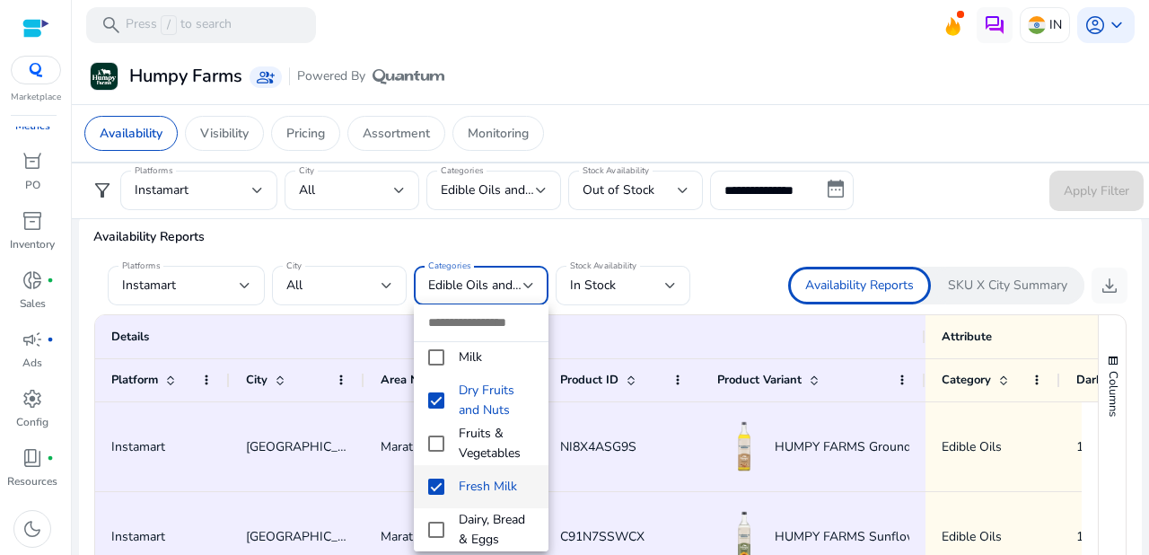
click at [432, 478] on mat-pseudo-checkbox at bounding box center [436, 486] width 16 height 16
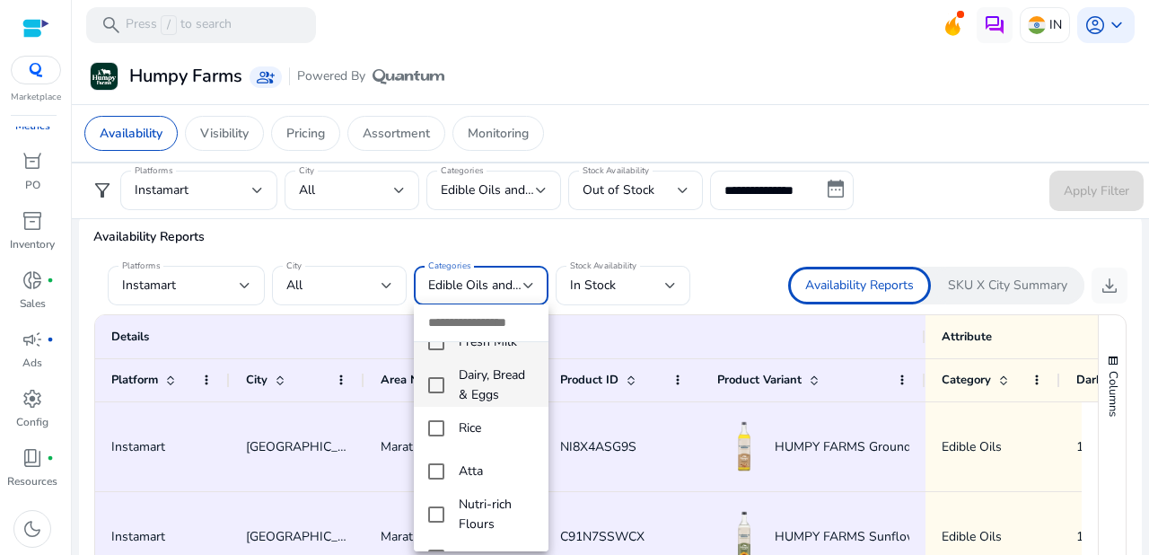
click at [438, 377] on mat-pseudo-checkbox at bounding box center [436, 385] width 16 height 16
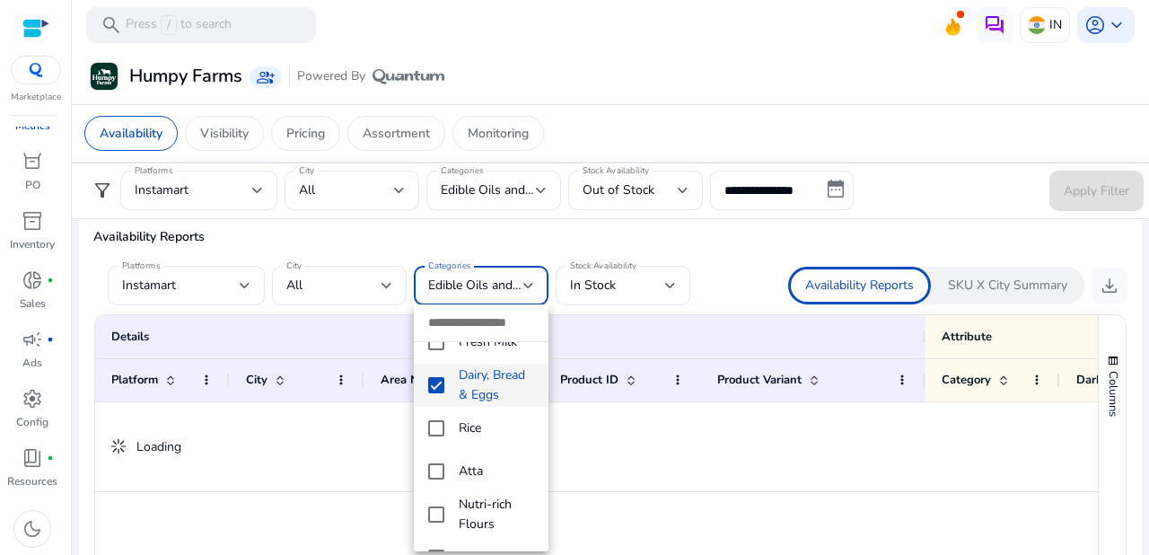
click at [438, 377] on mat-pseudo-checkbox at bounding box center [436, 385] width 16 height 16
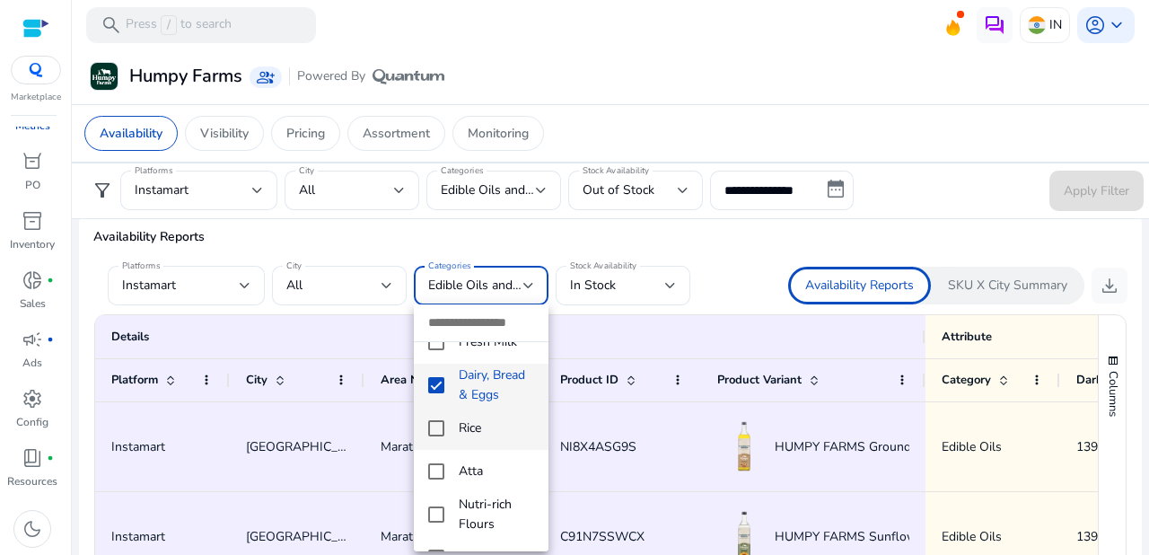
click at [433, 420] on mat-pseudo-checkbox at bounding box center [436, 428] width 16 height 16
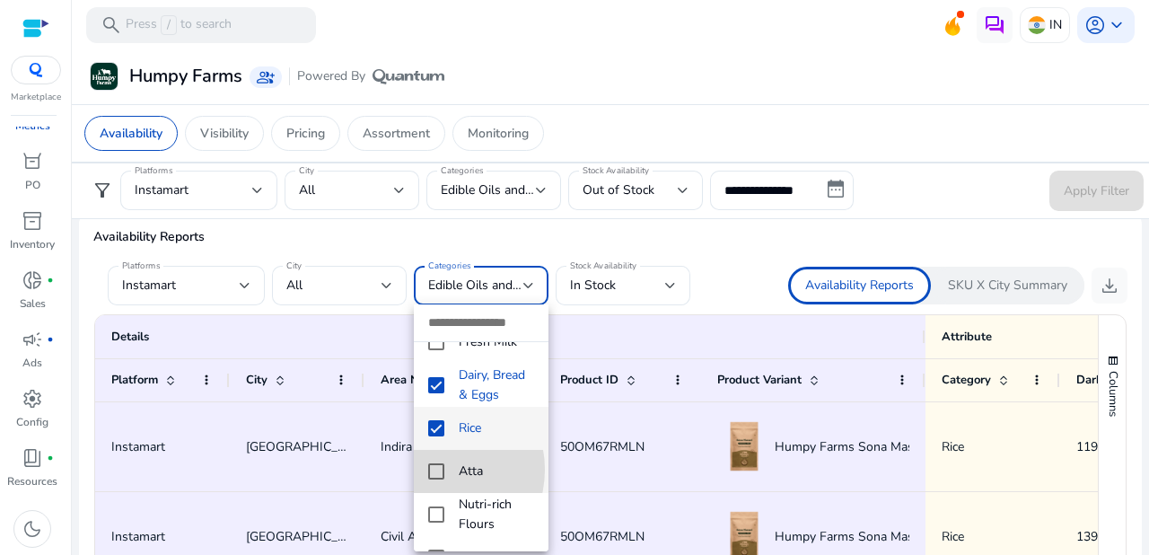
click at [433, 463] on mat-pseudo-checkbox at bounding box center [436, 471] width 16 height 16
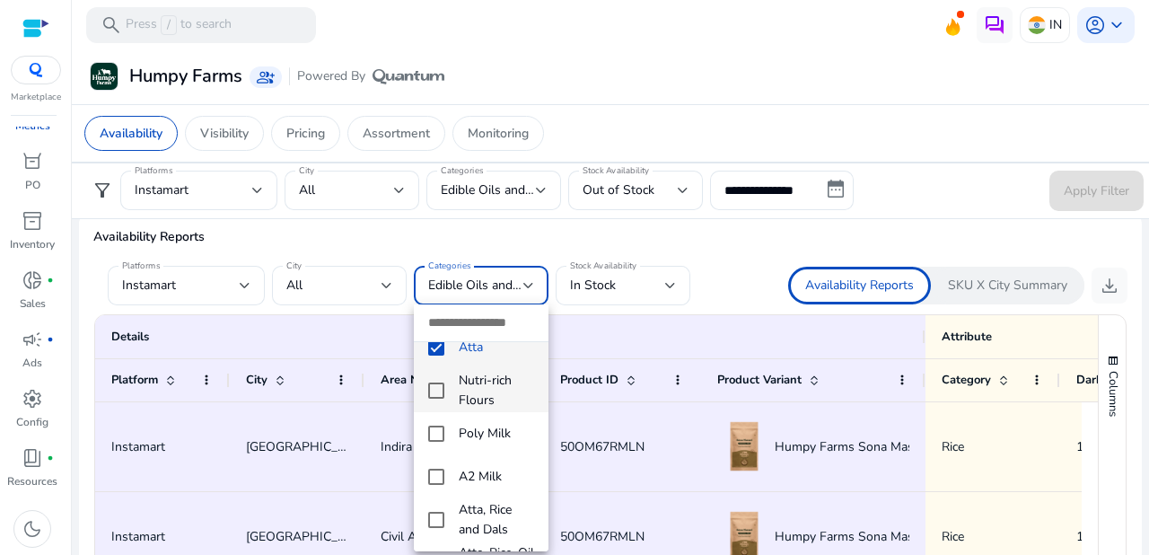
click at [435, 382] on mat-pseudo-checkbox at bounding box center [436, 390] width 16 height 16
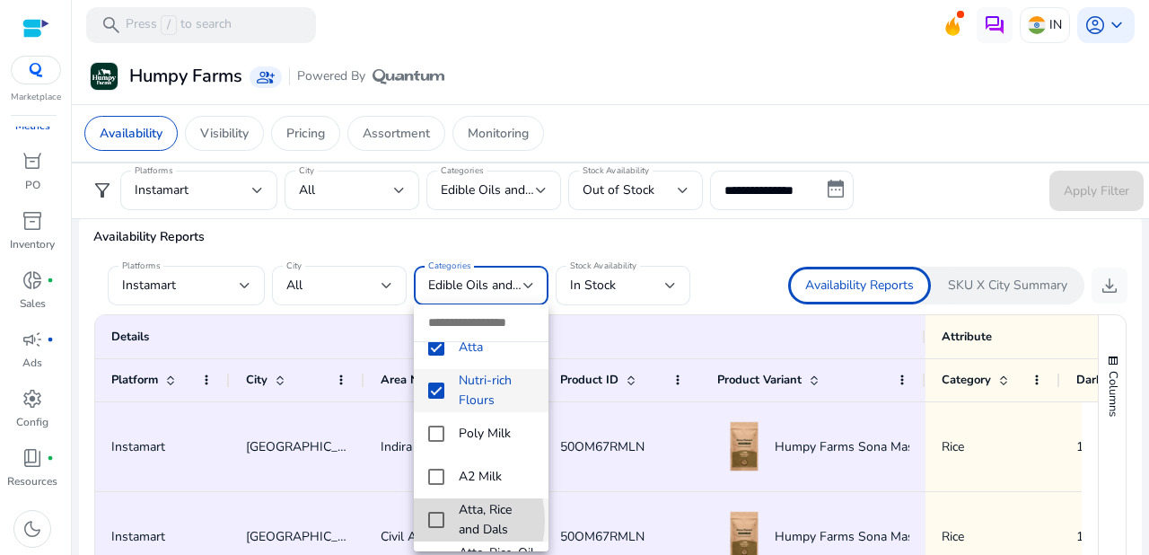
click at [436, 511] on mat-pseudo-checkbox at bounding box center [436, 519] width 16 height 16
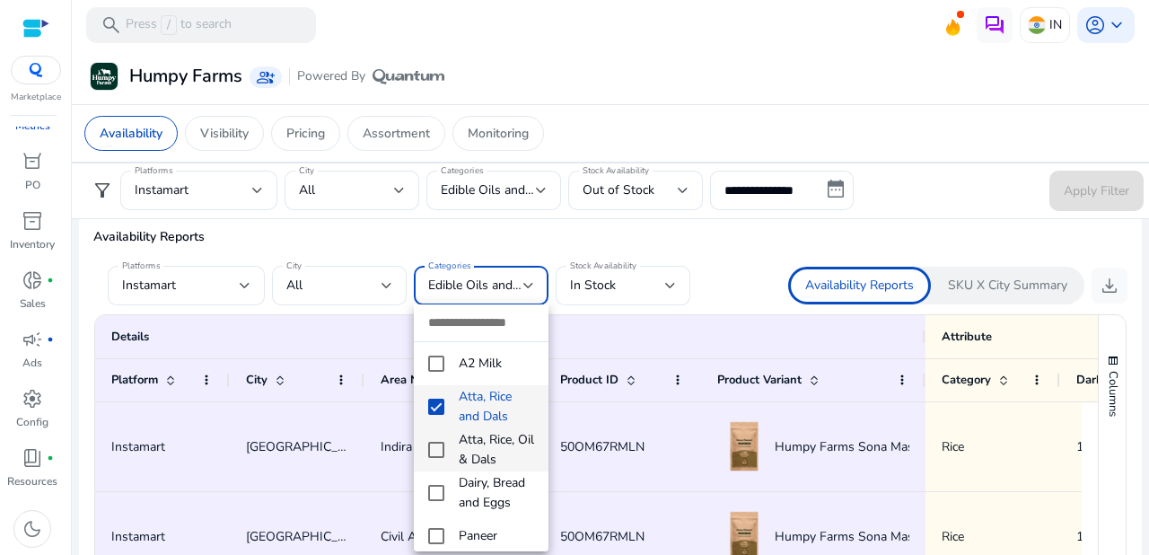
click at [438, 441] on mat-pseudo-checkbox at bounding box center [436, 449] width 16 height 16
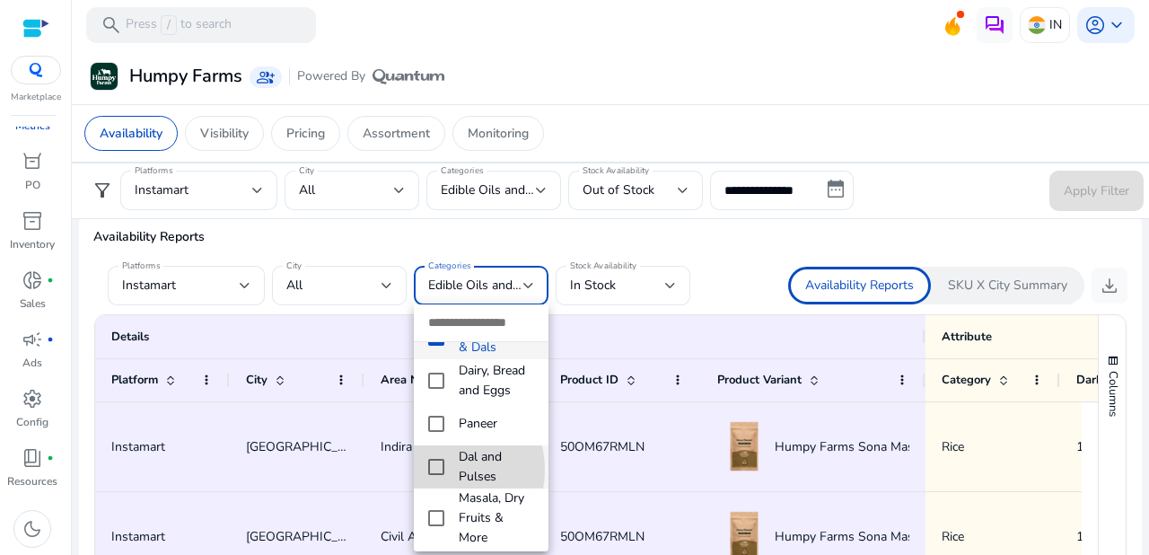
click at [435, 466] on mat-pseudo-checkbox at bounding box center [436, 467] width 16 height 16
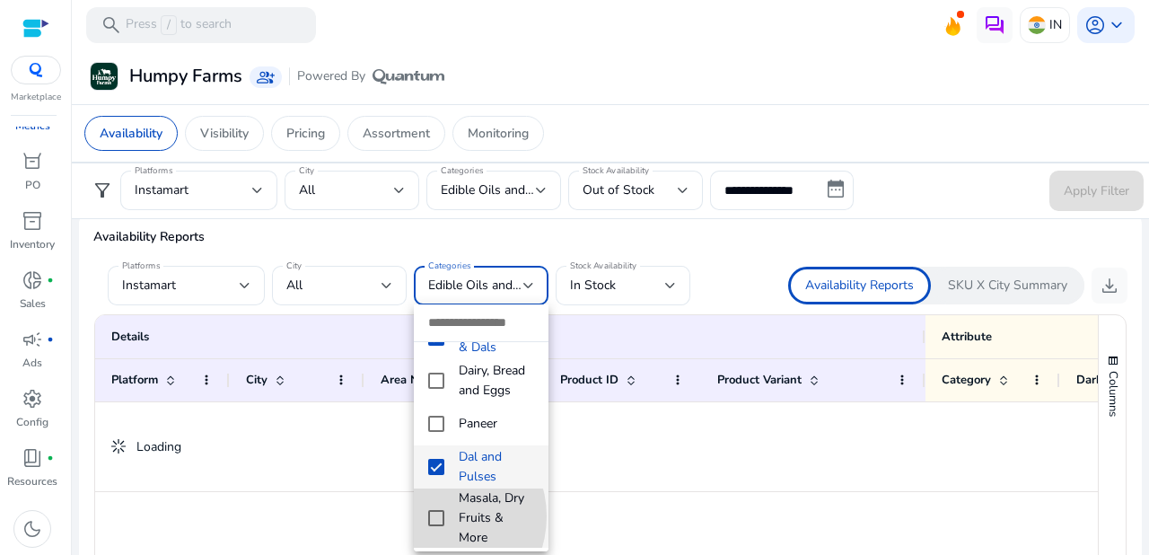
click at [435, 512] on mat-pseudo-checkbox at bounding box center [436, 518] width 16 height 16
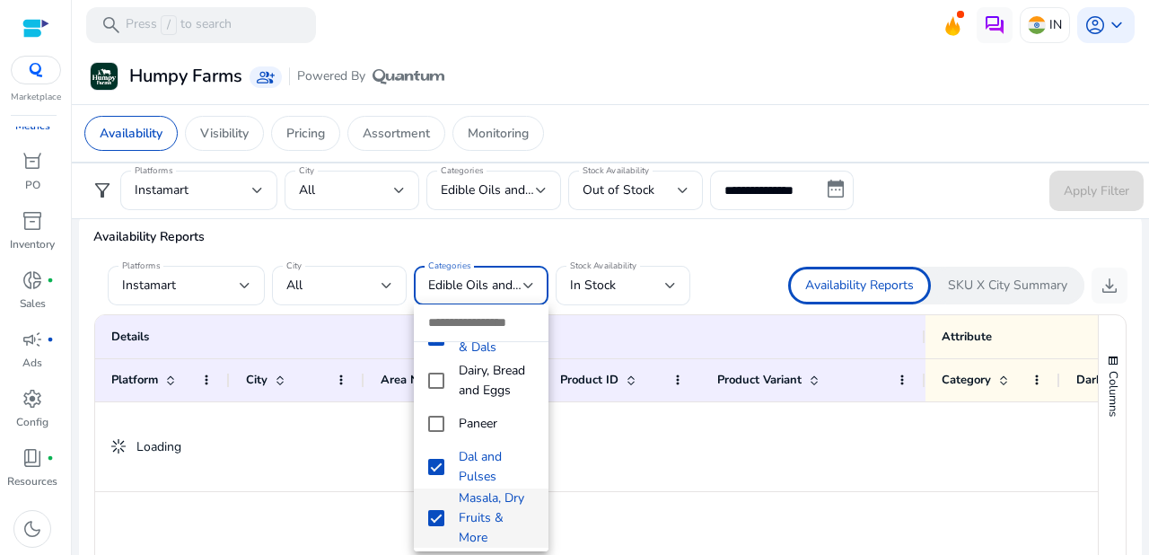
click at [435, 512] on mat-pseudo-checkbox at bounding box center [436, 518] width 16 height 16
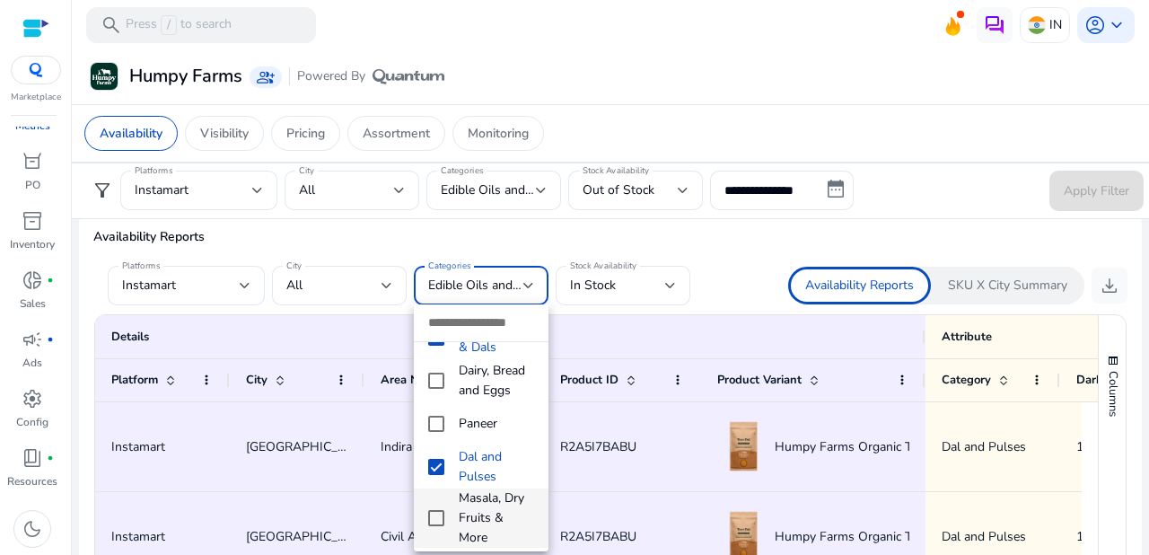
click at [435, 512] on mat-pseudo-checkbox at bounding box center [436, 518] width 16 height 16
click at [719, 275] on div at bounding box center [574, 277] width 1149 height 555
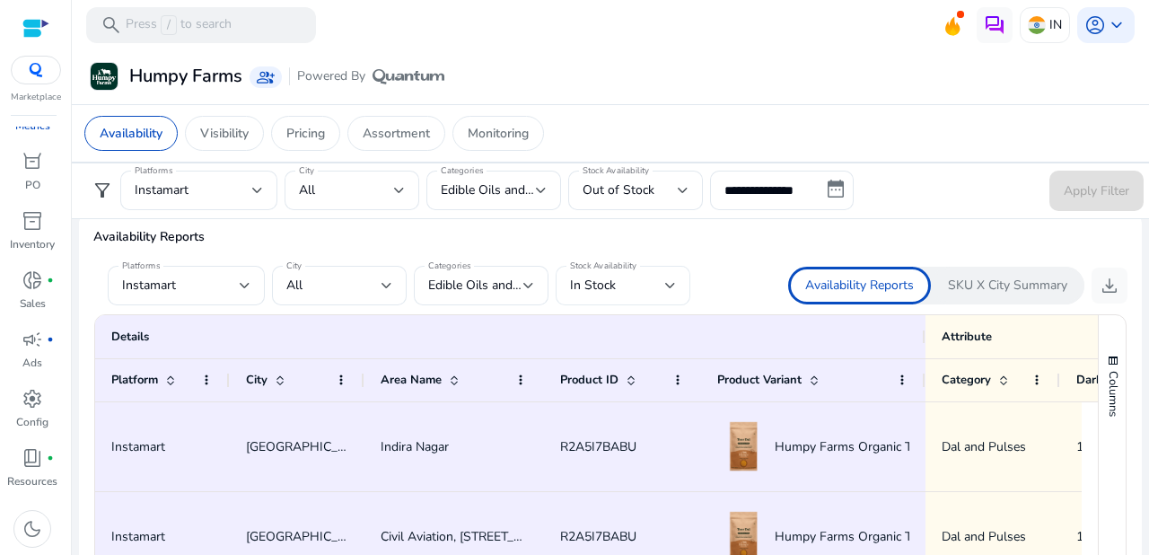
click at [669, 284] on div at bounding box center [670, 285] width 11 height 7
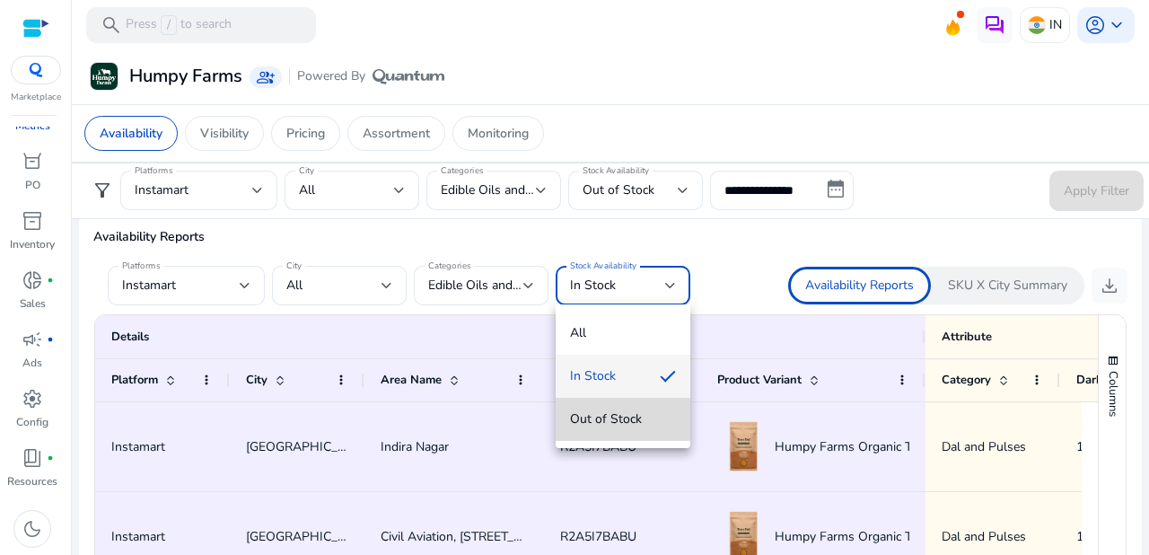
click at [617, 417] on span "Out of Stock" at bounding box center [623, 419] width 106 height 20
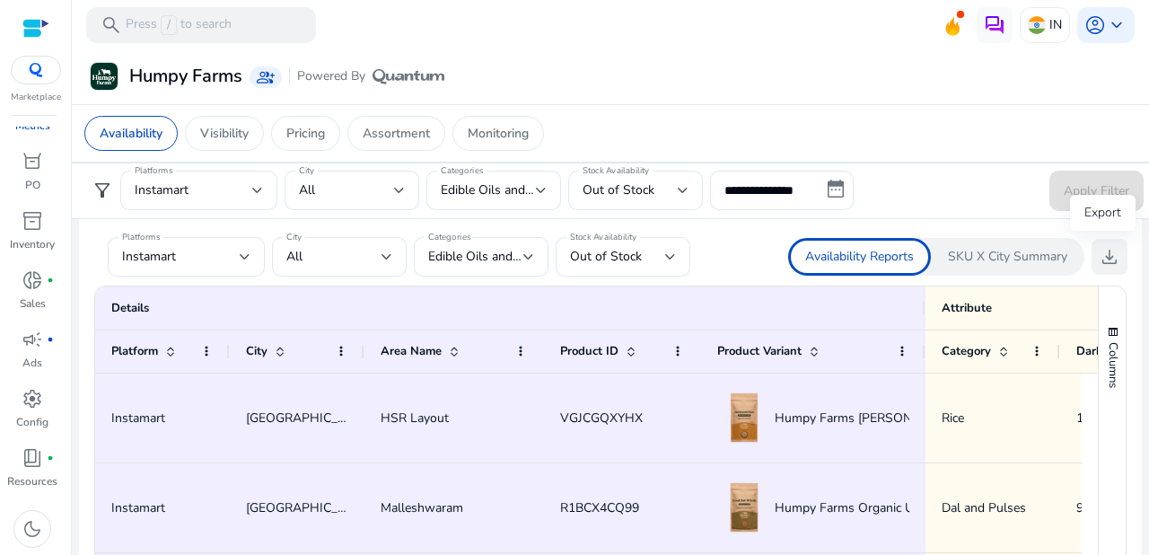
click at [1100, 253] on span "download" at bounding box center [1109, 257] width 22 height 22
click at [529, 253] on div at bounding box center [528, 256] width 11 height 7
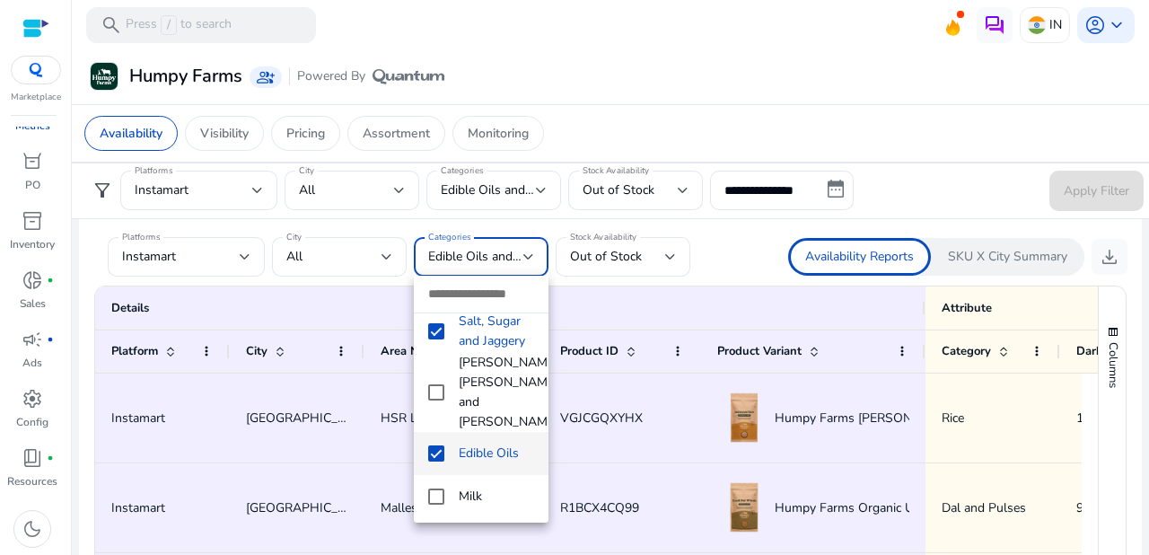
scroll to position [102, 0]
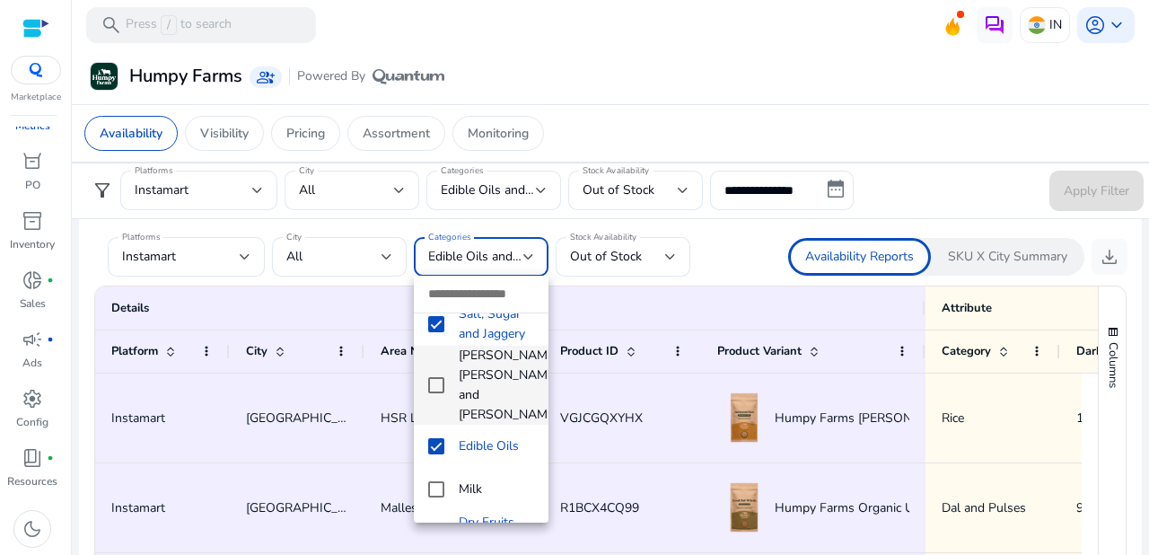
click at [441, 377] on mat-pseudo-checkbox at bounding box center [436, 385] width 16 height 16
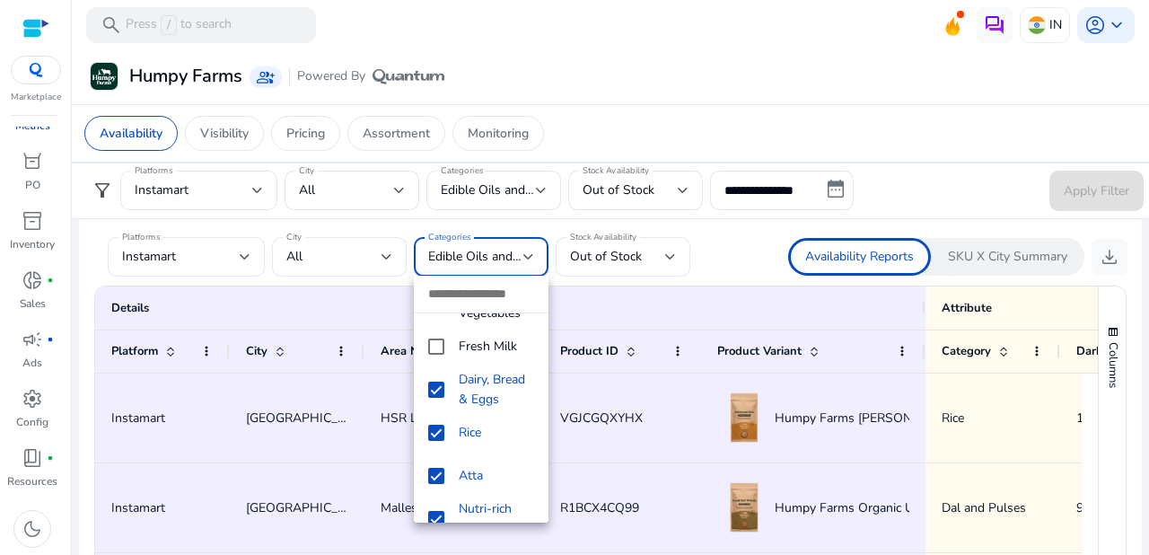
scroll to position [391, 0]
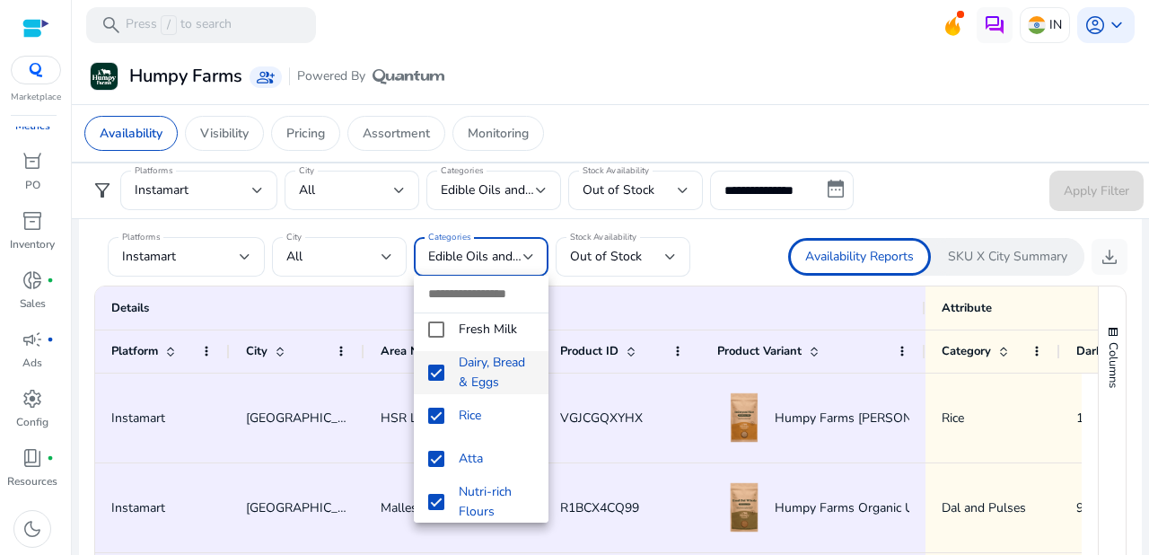
click at [432, 364] on mat-pseudo-checkbox at bounding box center [436, 372] width 16 height 16
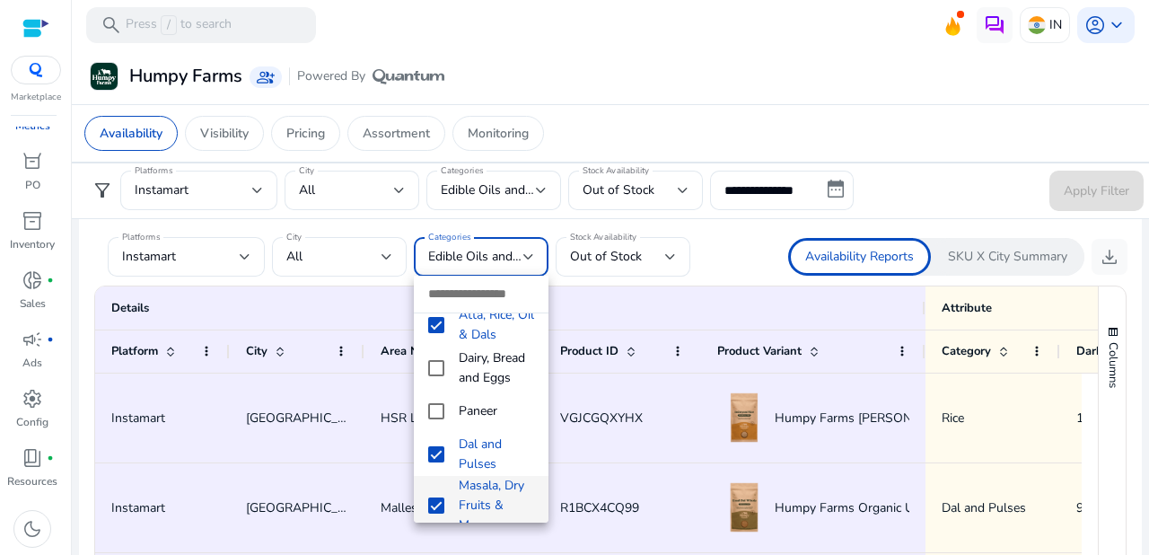
scroll to position [756, 0]
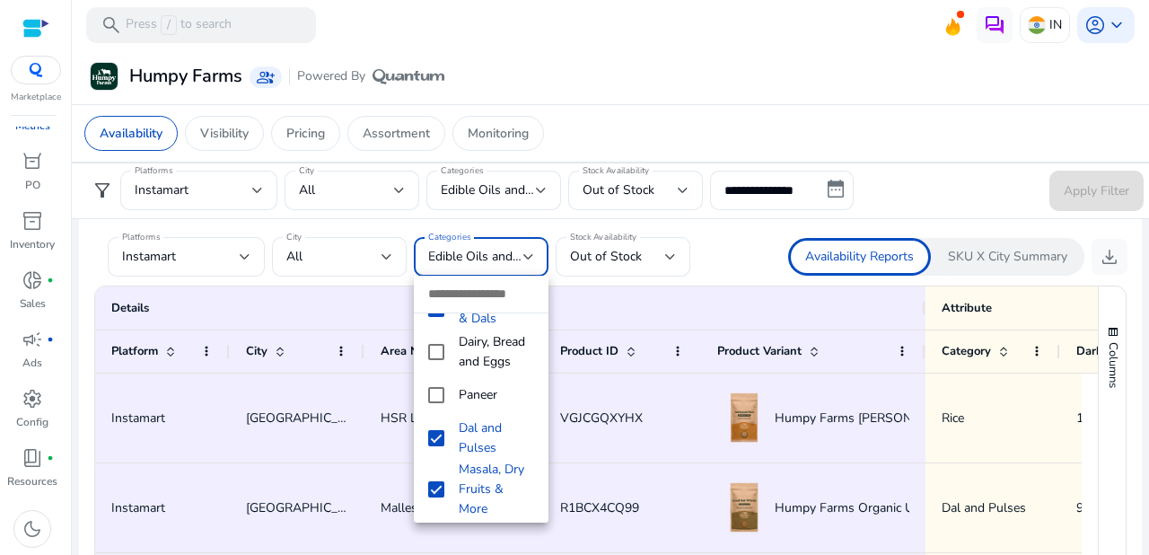
click at [1102, 254] on div at bounding box center [574, 277] width 1149 height 555
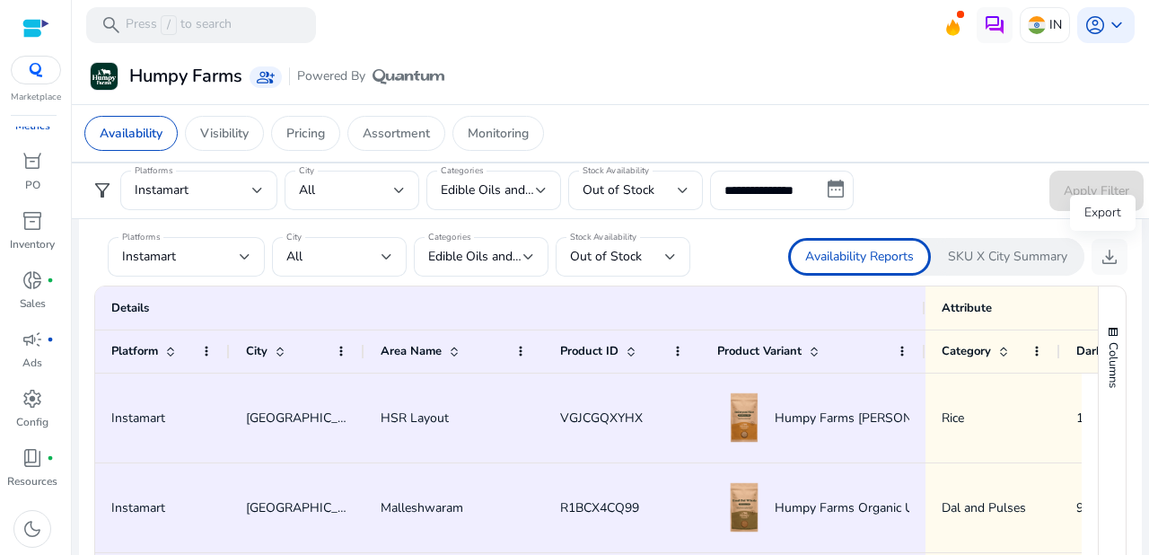
click at [1102, 254] on span "download" at bounding box center [1109, 257] width 22 height 22
click at [522, 255] on span "Edible Oils and Ghee, Salt, Sugar and Jaggery, Besan, Sooji and Maida, Edible O…" at bounding box center [1032, 256] width 1209 height 17
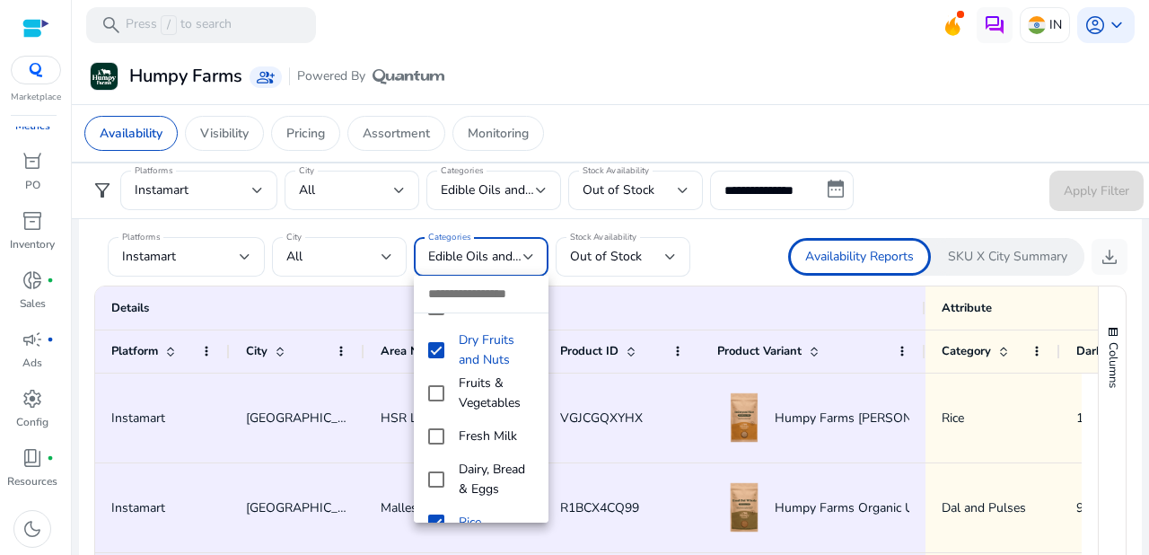
scroll to position [0, 0]
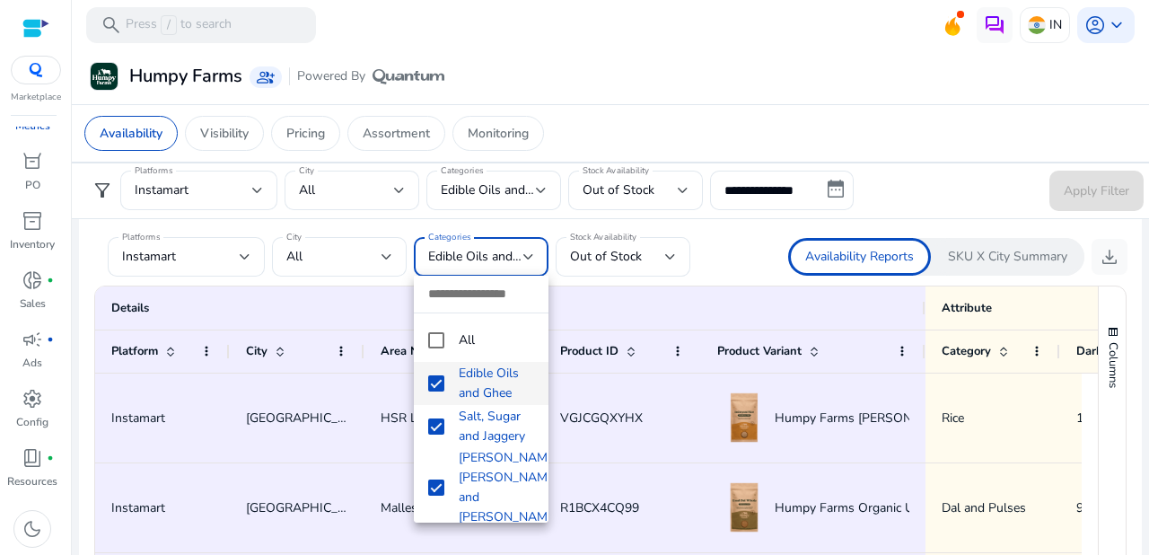
click at [773, 304] on div at bounding box center [574, 277] width 1149 height 555
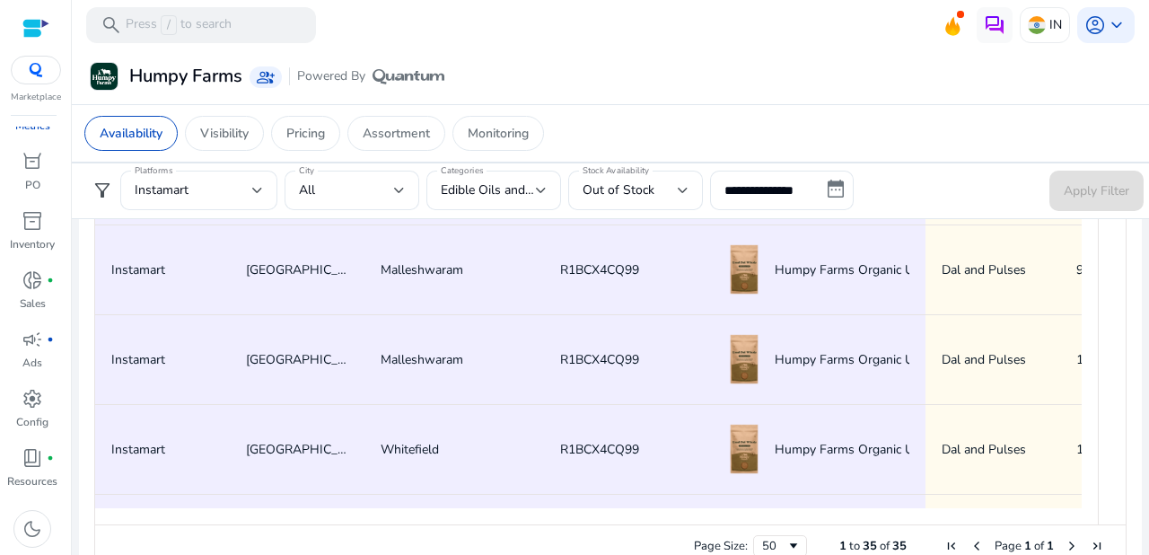
click at [936, 198] on form "**********" at bounding box center [610, 190] width 1066 height 40
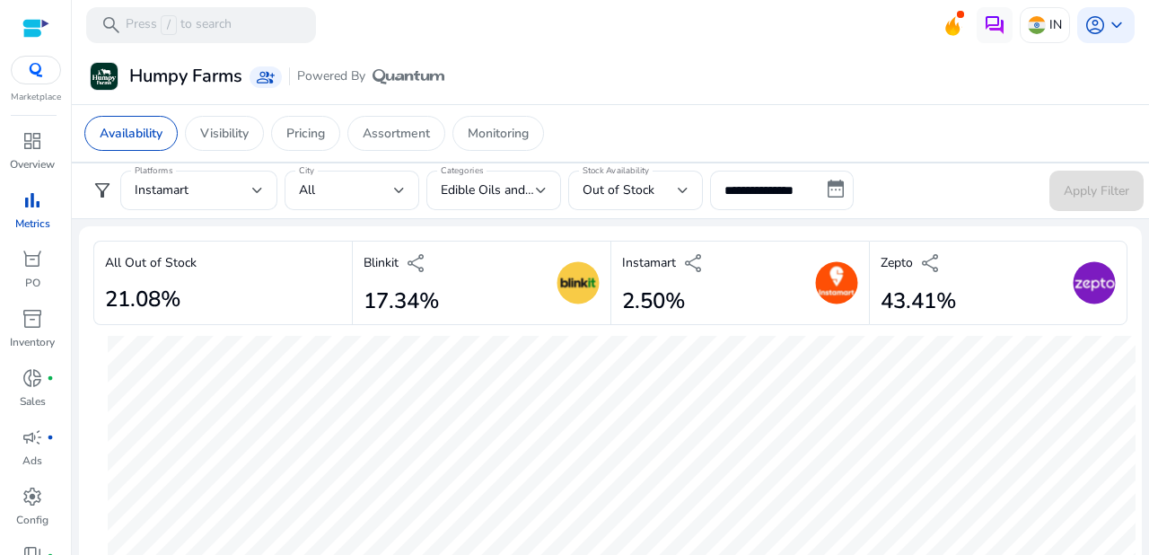
scroll to position [1317, 0]
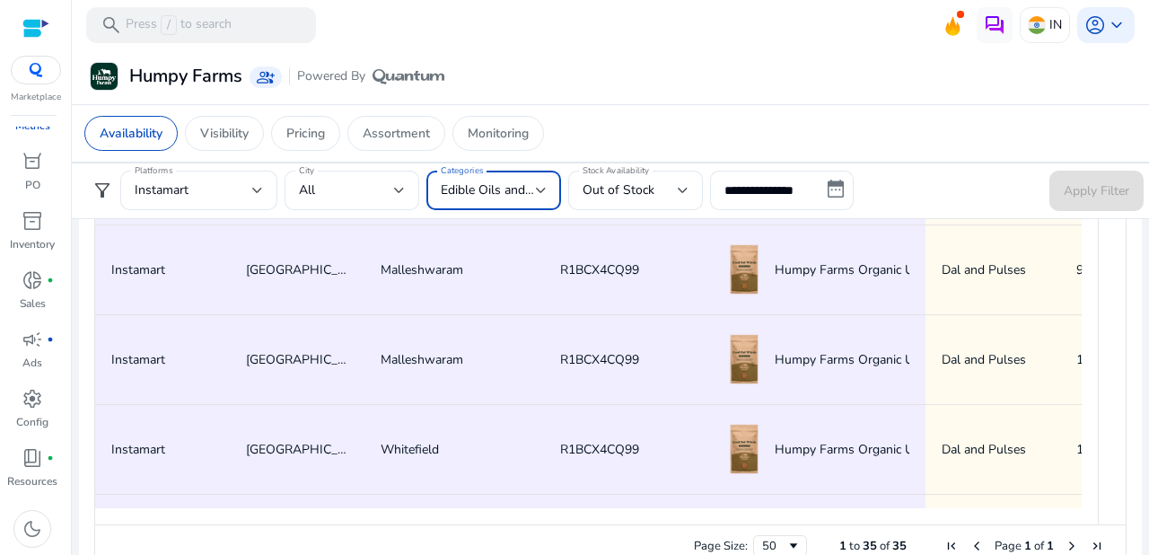
click at [482, 186] on span "Edible Oils and Ghee, Salt, Sugar and Jaggery, Besan, Sooji and Maida, Edible O…" at bounding box center [907, 189] width 933 height 17
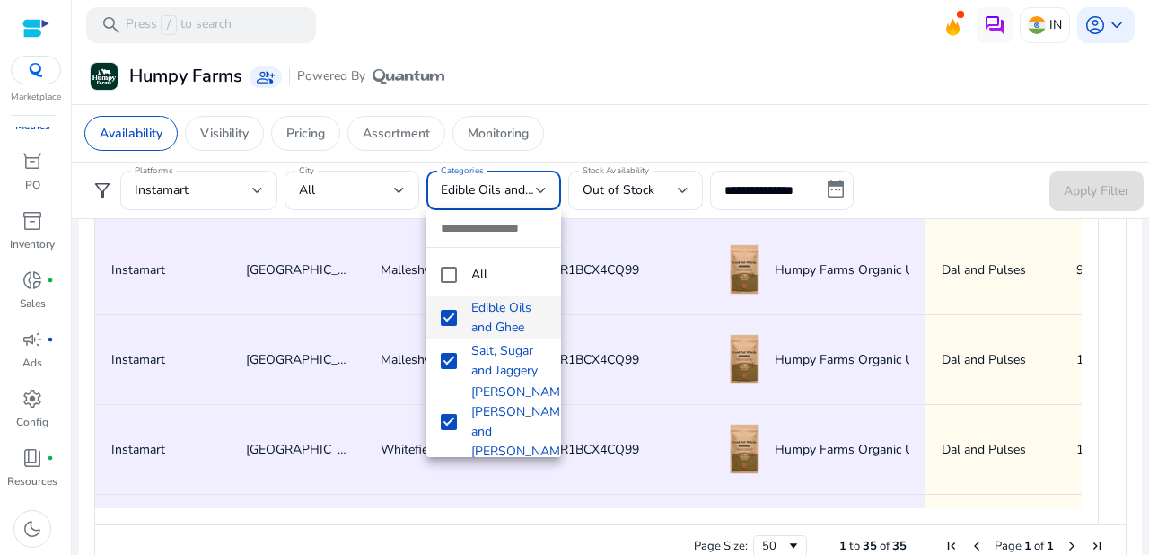
click at [351, 188] on div at bounding box center [574, 277] width 1149 height 555
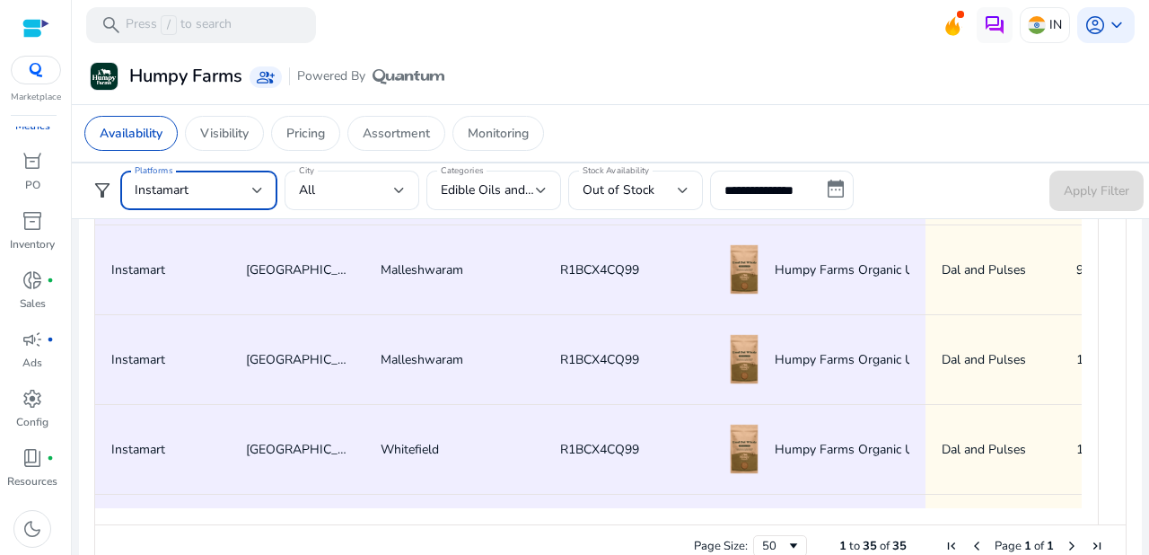
click at [258, 183] on div at bounding box center [257, 190] width 11 height 22
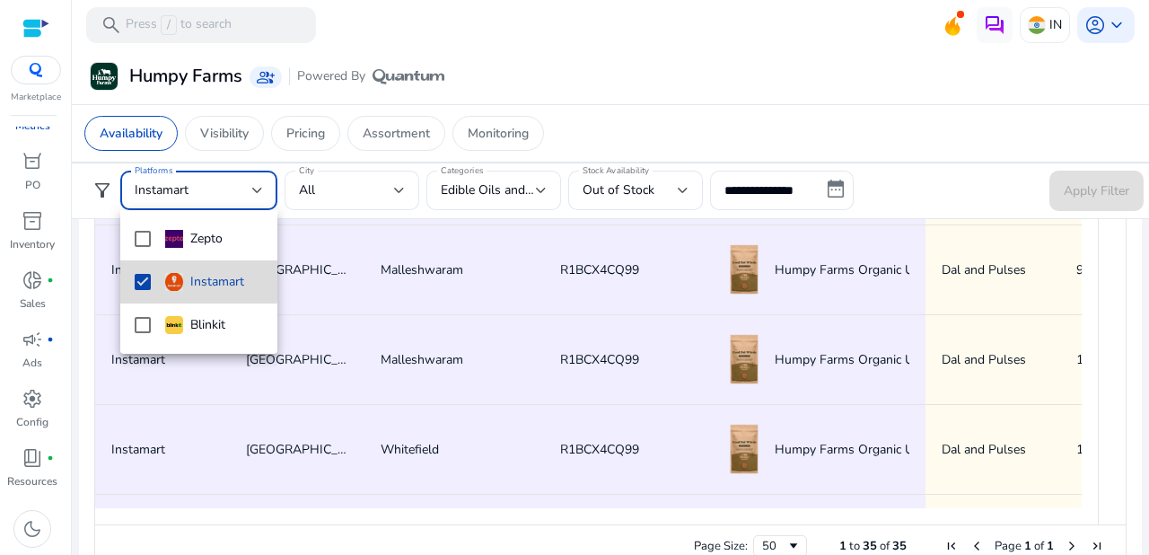
click at [147, 279] on mat-pseudo-checkbox at bounding box center [143, 282] width 16 height 16
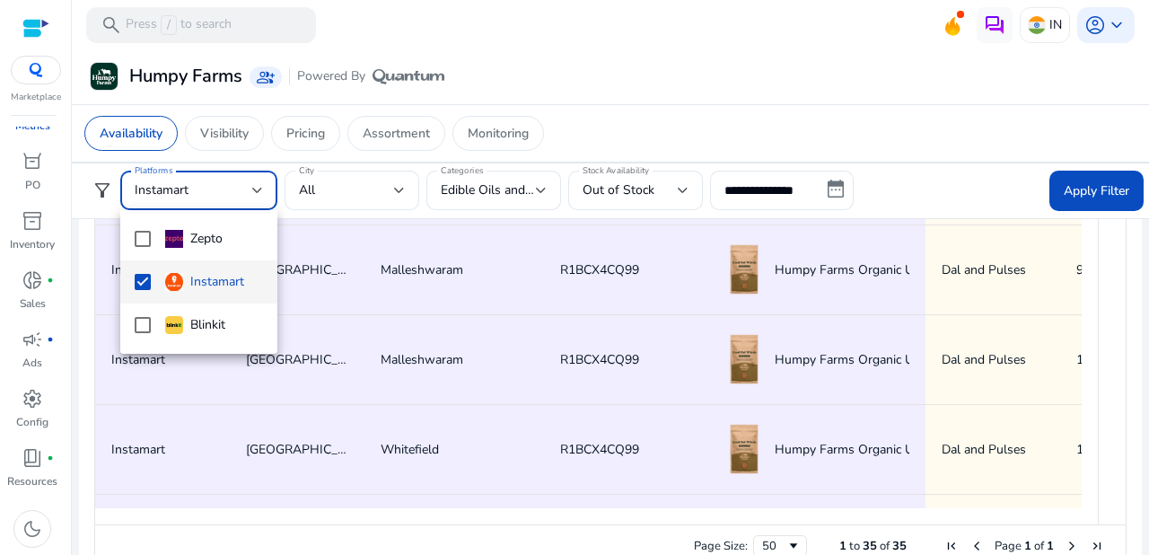
click at [398, 193] on div at bounding box center [574, 277] width 1149 height 555
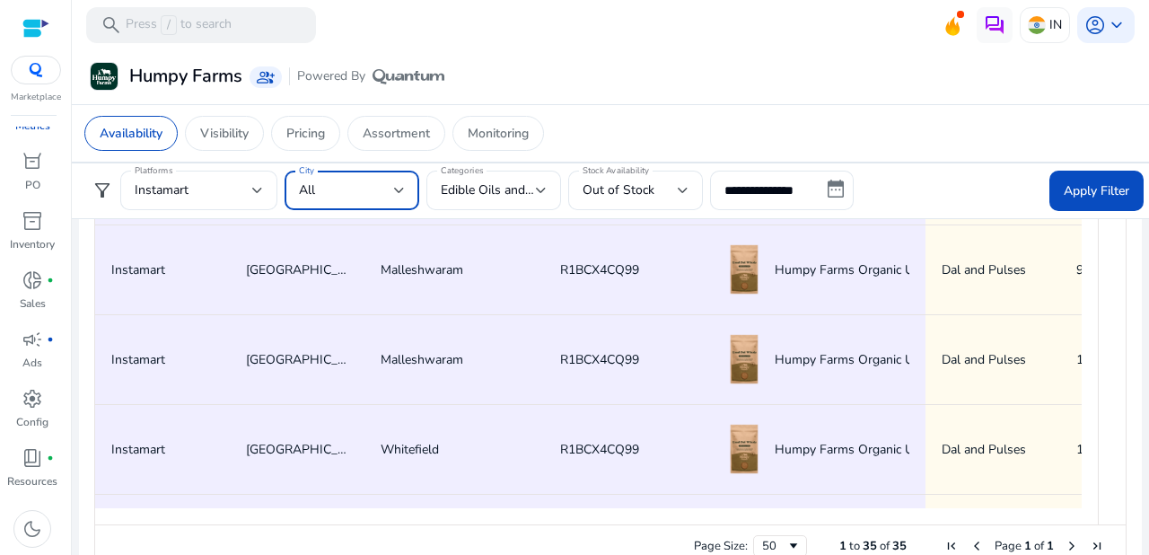
click at [398, 187] on div at bounding box center [399, 190] width 11 height 7
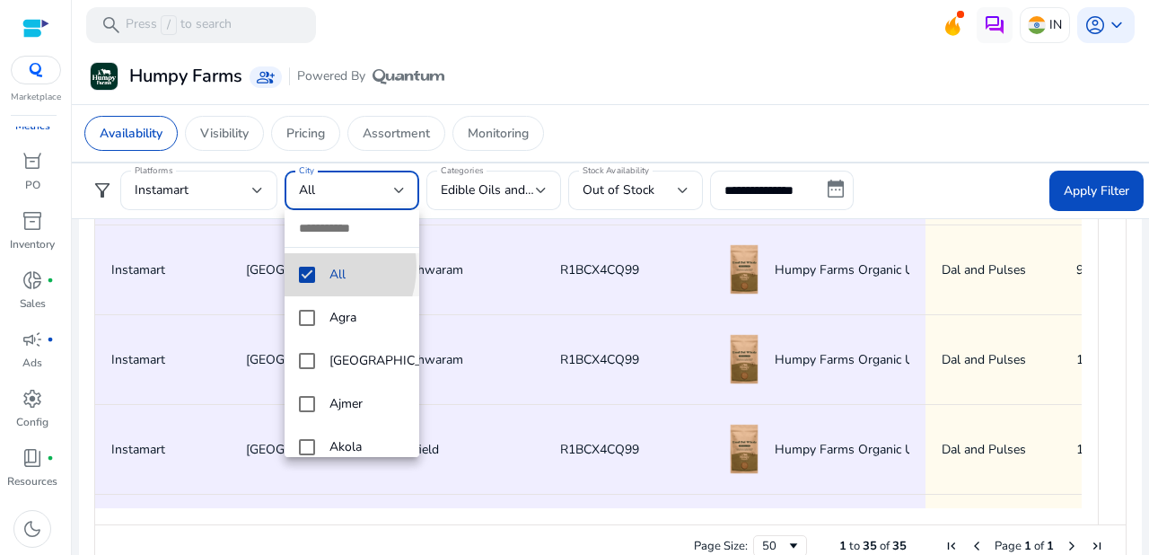
click at [309, 266] on mat-pseudo-checkbox at bounding box center [307, 274] width 16 height 16
click at [307, 275] on mat-pseudo-checkbox at bounding box center [307, 274] width 16 height 16
click at [550, 185] on div at bounding box center [574, 277] width 1149 height 555
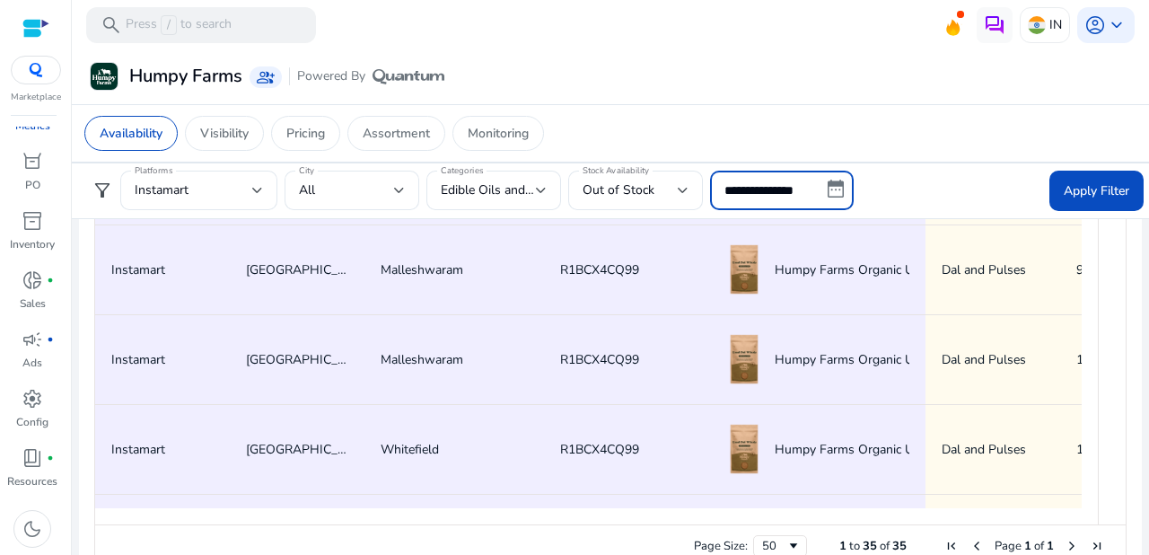
click at [796, 179] on input "**********" at bounding box center [782, 189] width 144 height 39
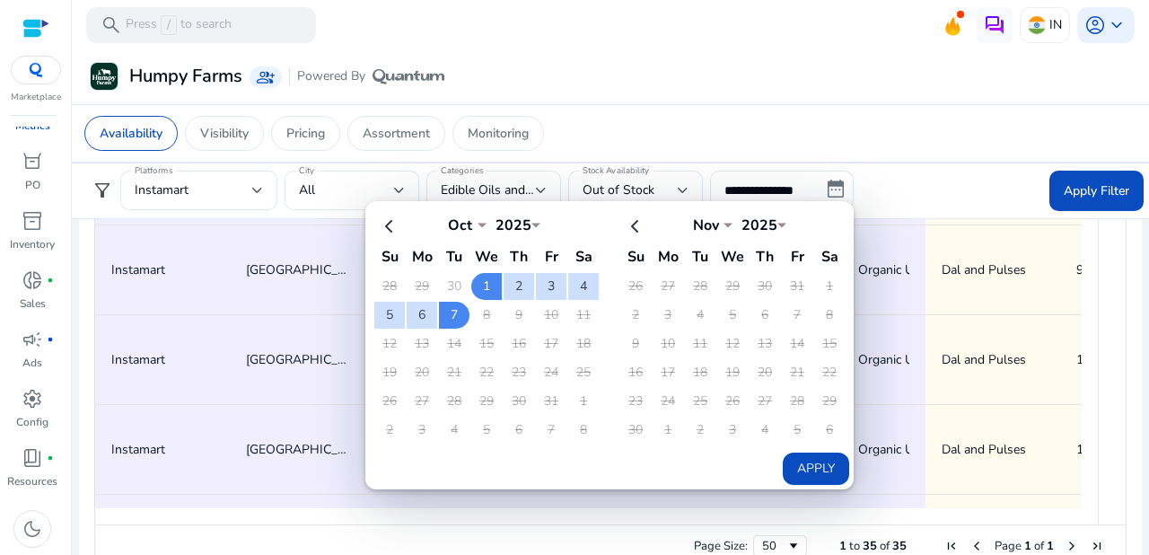
click at [944, 102] on mat-card "Humpy Farms group_add Powered By" at bounding box center [610, 76] width 1091 height 55
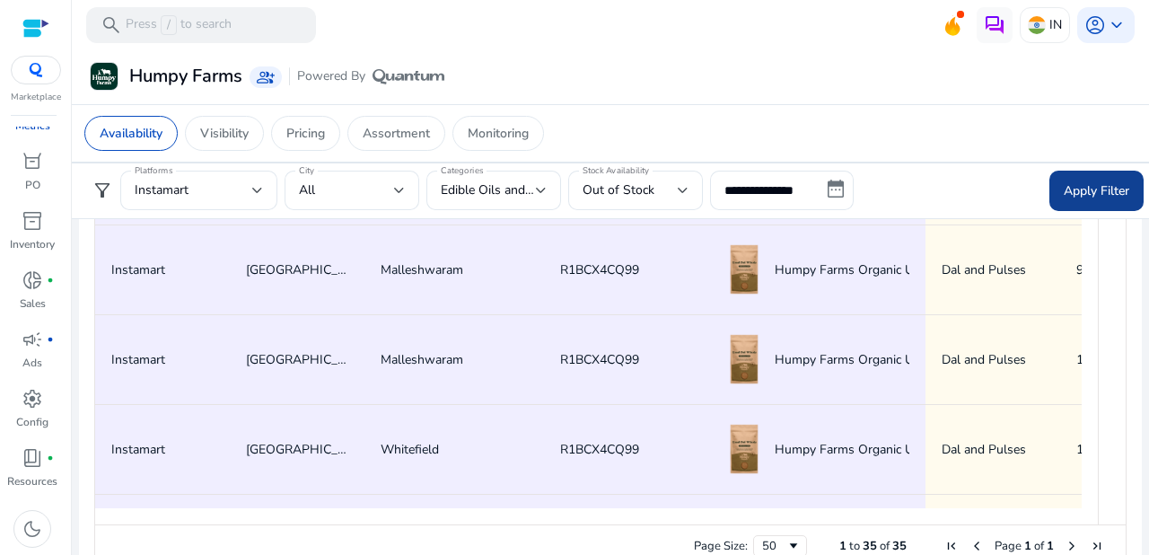
click at [1094, 183] on span "Apply Filter" at bounding box center [1096, 190] width 66 height 19
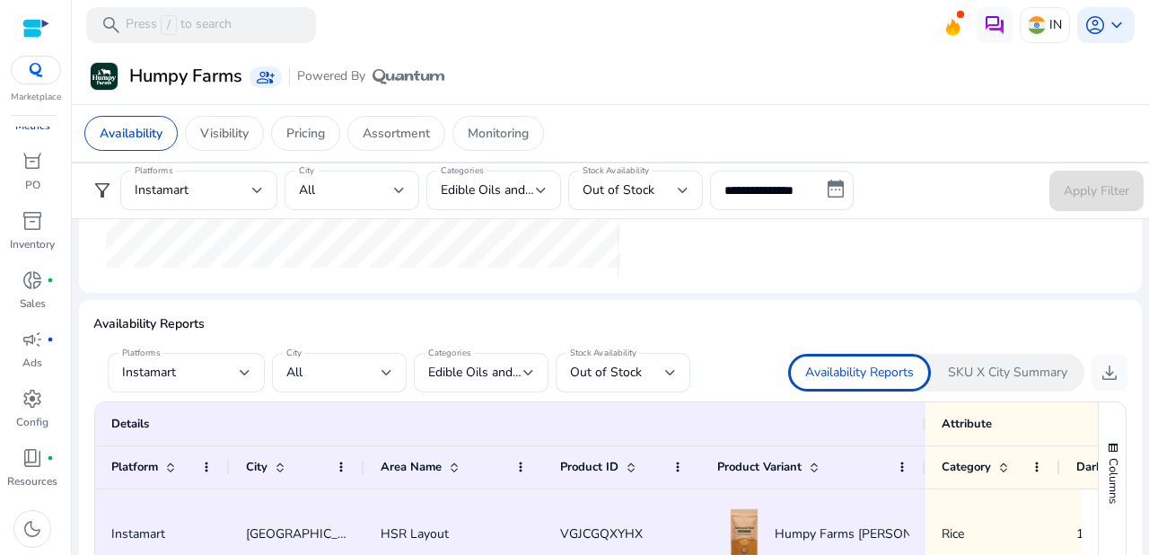
scroll to position [994, 0]
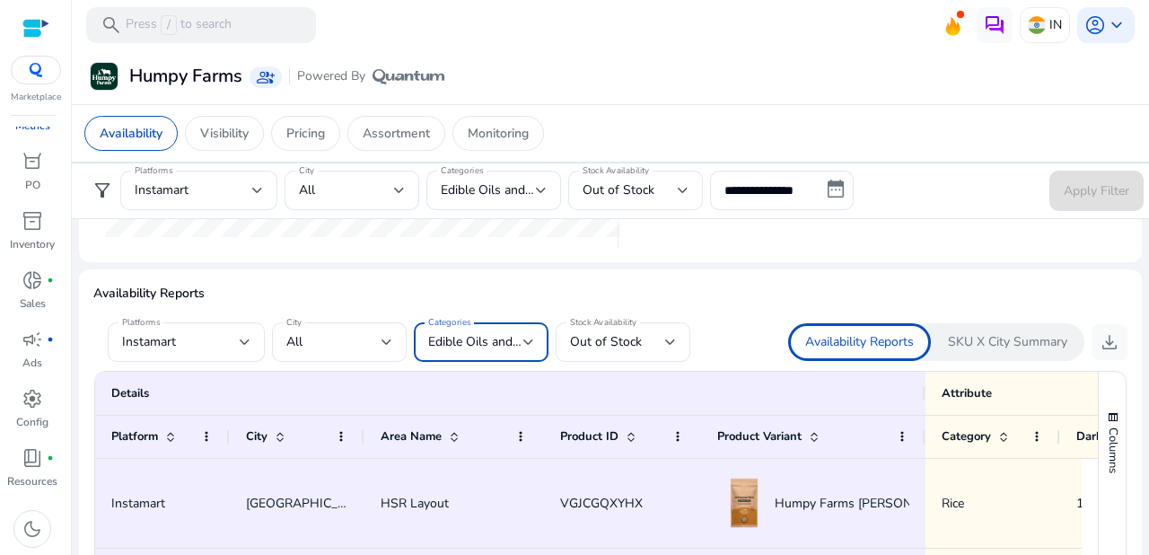
click at [532, 338] on div at bounding box center [528, 341] width 11 height 7
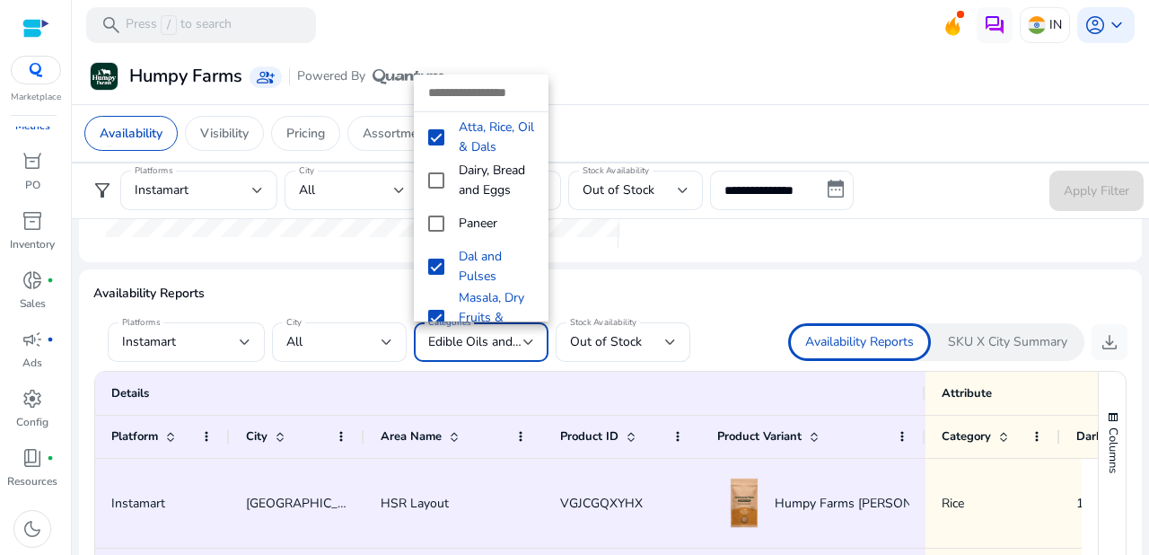
scroll to position [756, 0]
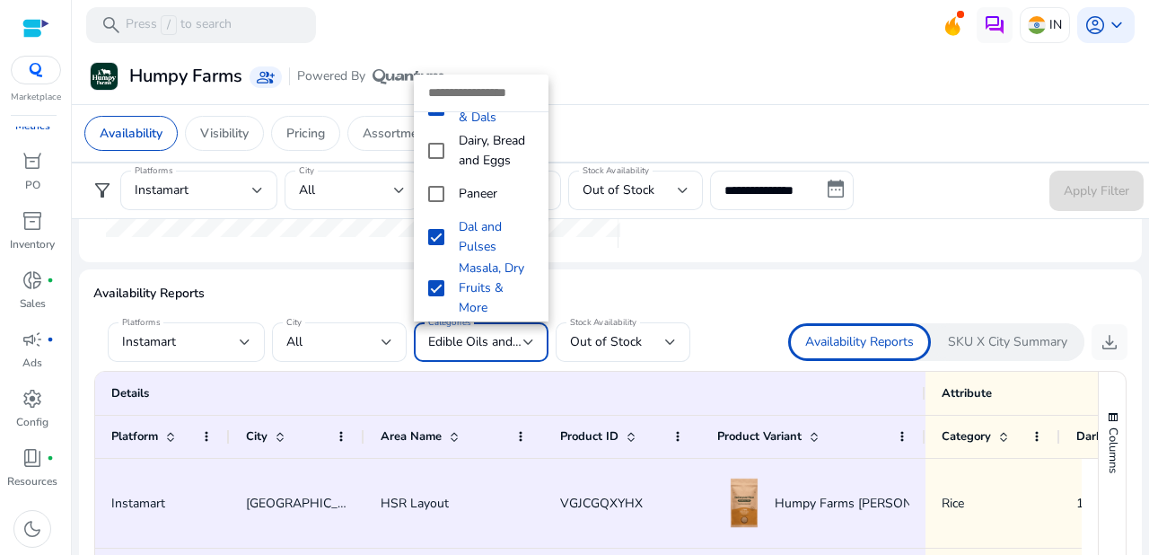
click at [537, 249] on mat-option "Dal and Pulses" at bounding box center [481, 236] width 135 height 43
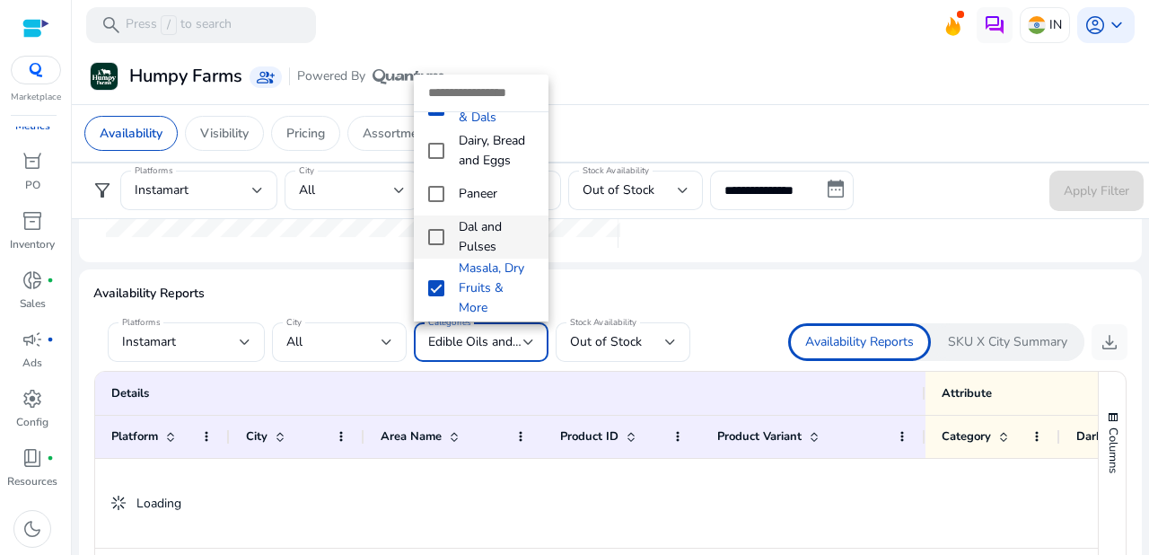
click at [695, 275] on div at bounding box center [574, 277] width 1149 height 555
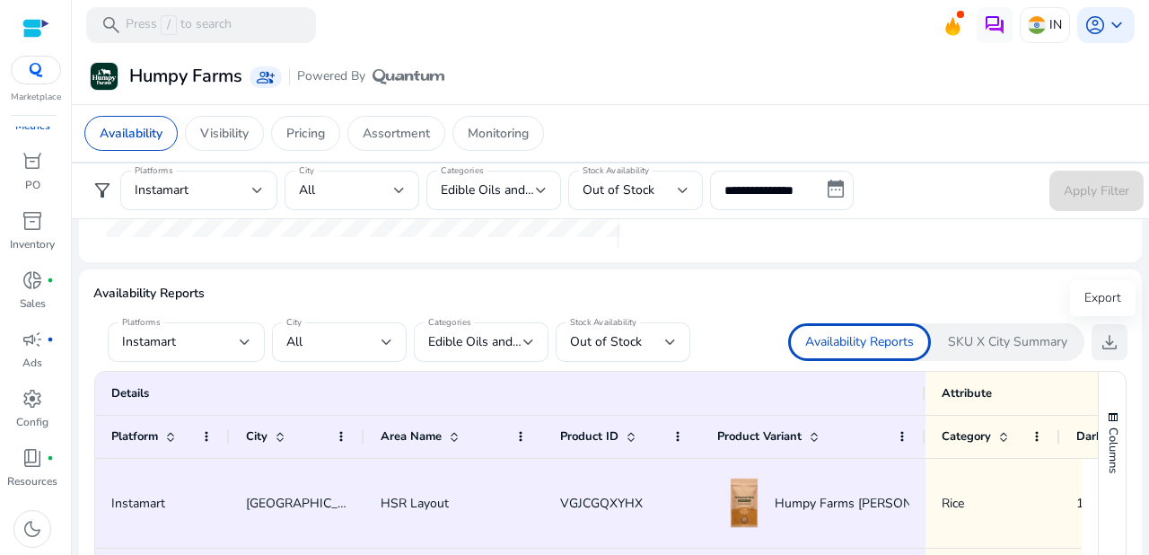
click at [1102, 337] on span "download" at bounding box center [1109, 342] width 22 height 22
click at [528, 335] on div at bounding box center [528, 342] width 11 height 22
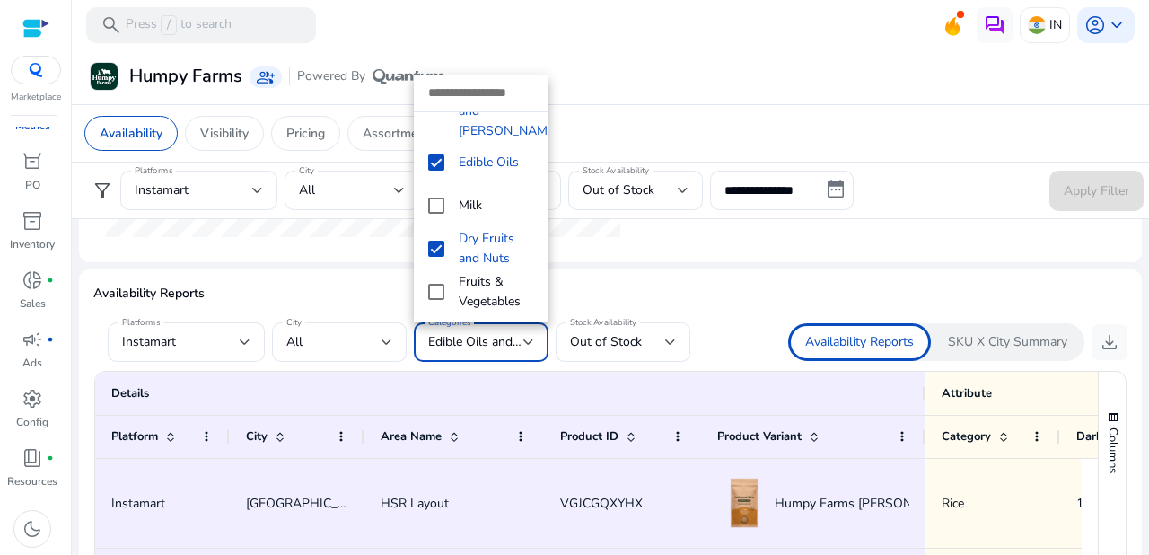
scroll to position [171, 0]
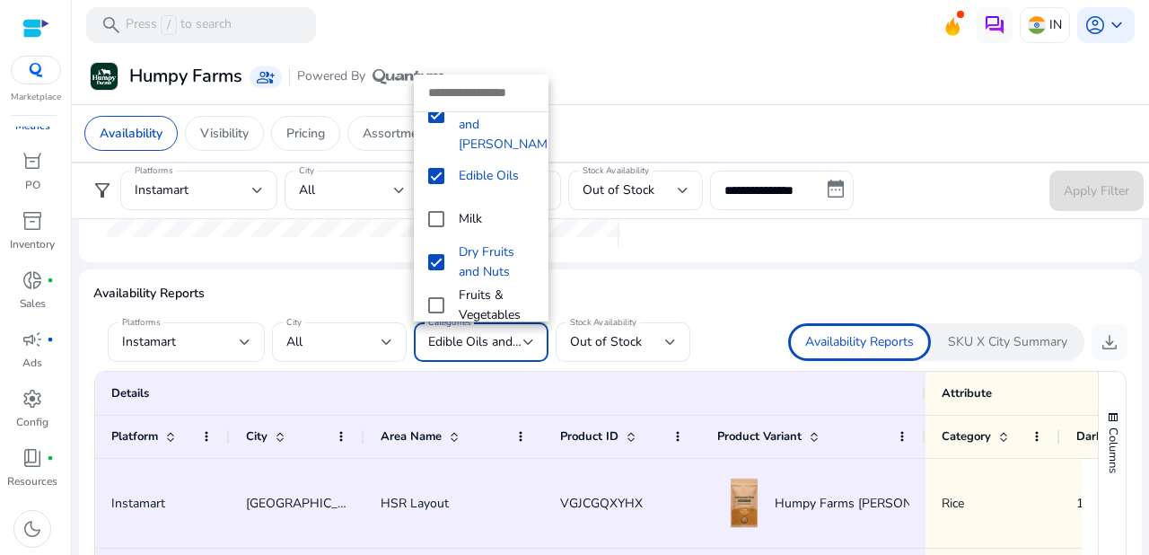
click at [527, 242] on span "Dry Fruits and Nuts" at bounding box center [496, 261] width 75 height 39
click at [616, 32] on div at bounding box center [574, 277] width 1149 height 555
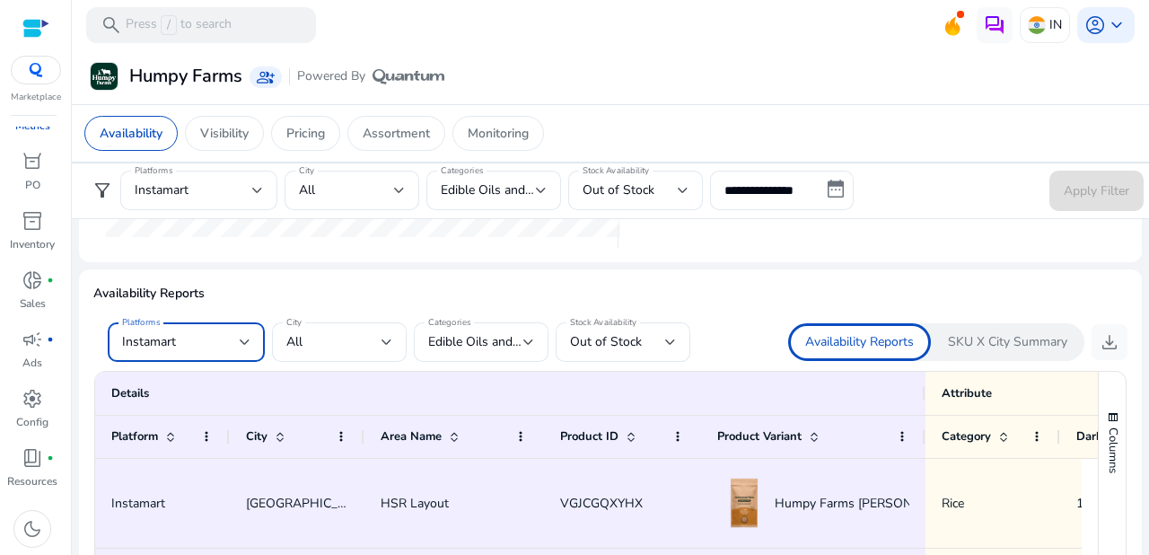
click at [241, 343] on div at bounding box center [245, 341] width 11 height 7
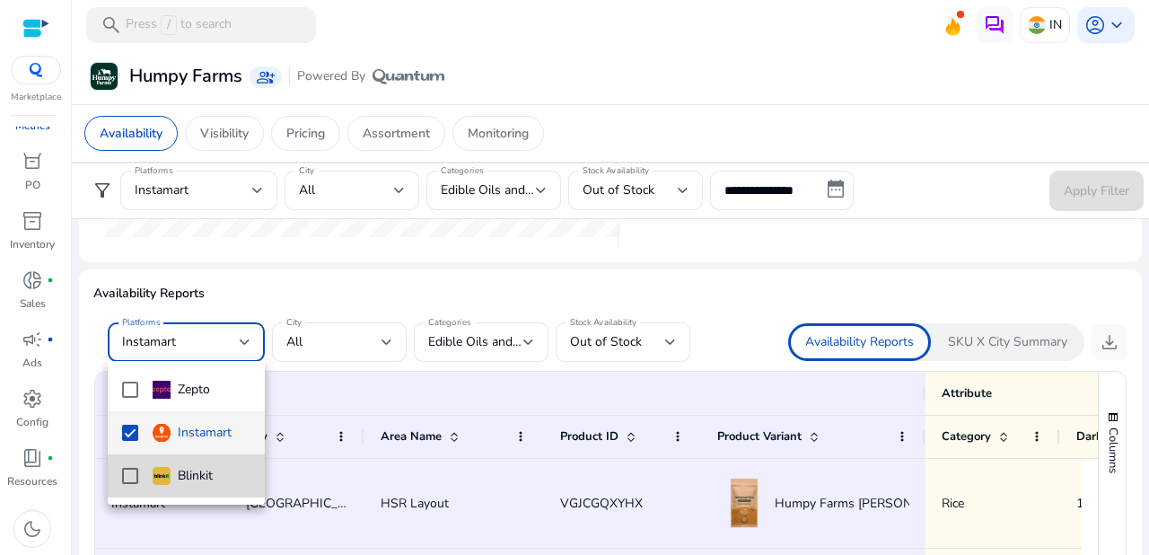
click at [134, 476] on mat-pseudo-checkbox at bounding box center [130, 475] width 16 height 16
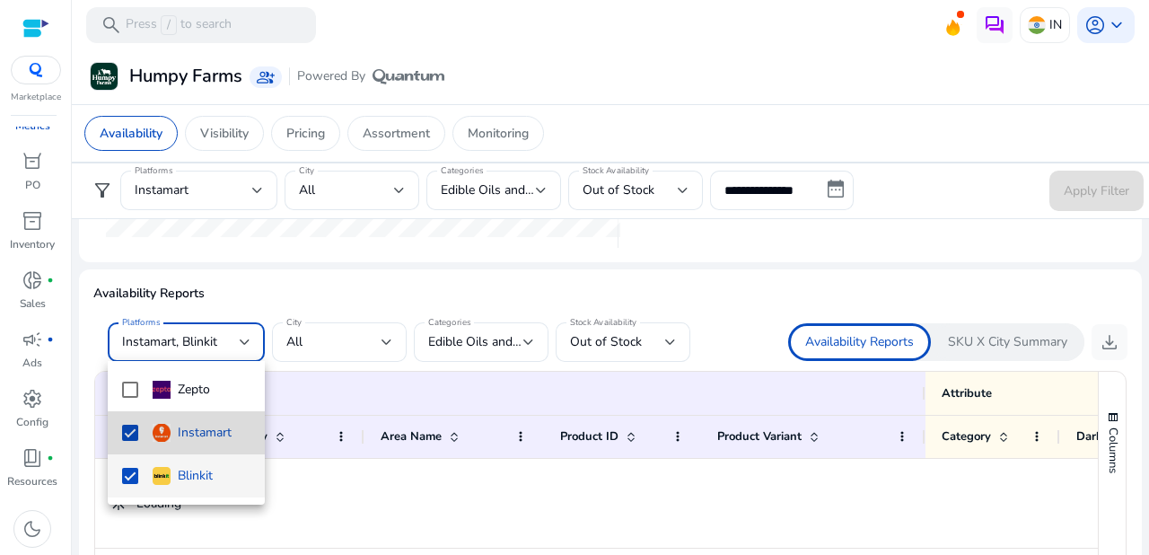
click at [134, 429] on mat-pseudo-checkbox at bounding box center [130, 432] width 16 height 16
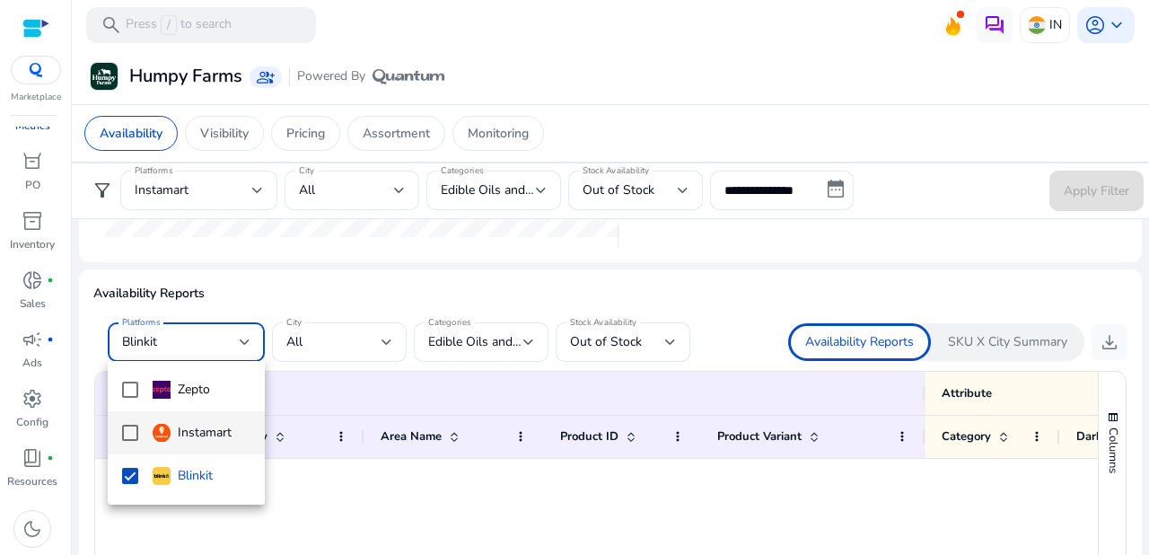
click at [338, 342] on div at bounding box center [574, 277] width 1149 height 555
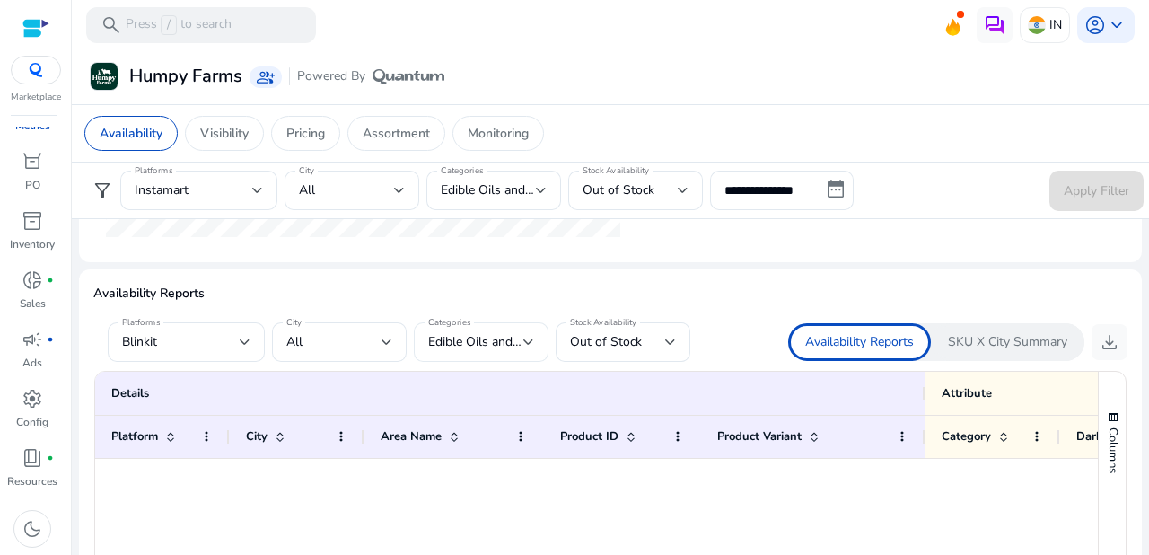
click at [473, 342] on span "Edible Oils and Ghee, Salt, Sugar and Jaggery, [PERSON_NAME], Sooji and Maida, …" at bounding box center [961, 341] width 1067 height 17
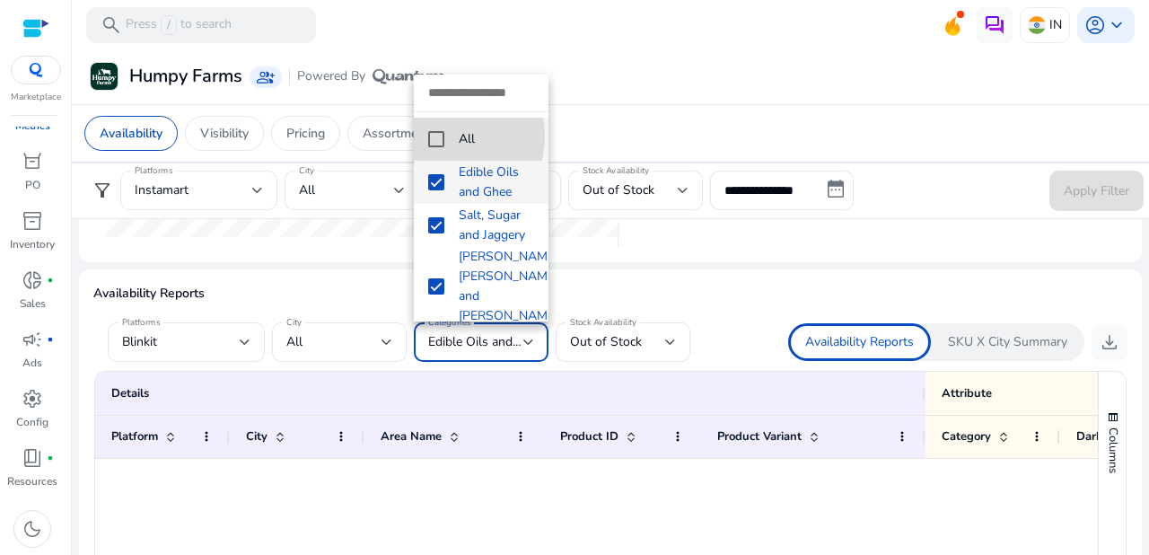
click at [437, 135] on mat-pseudo-checkbox at bounding box center [436, 139] width 16 height 16
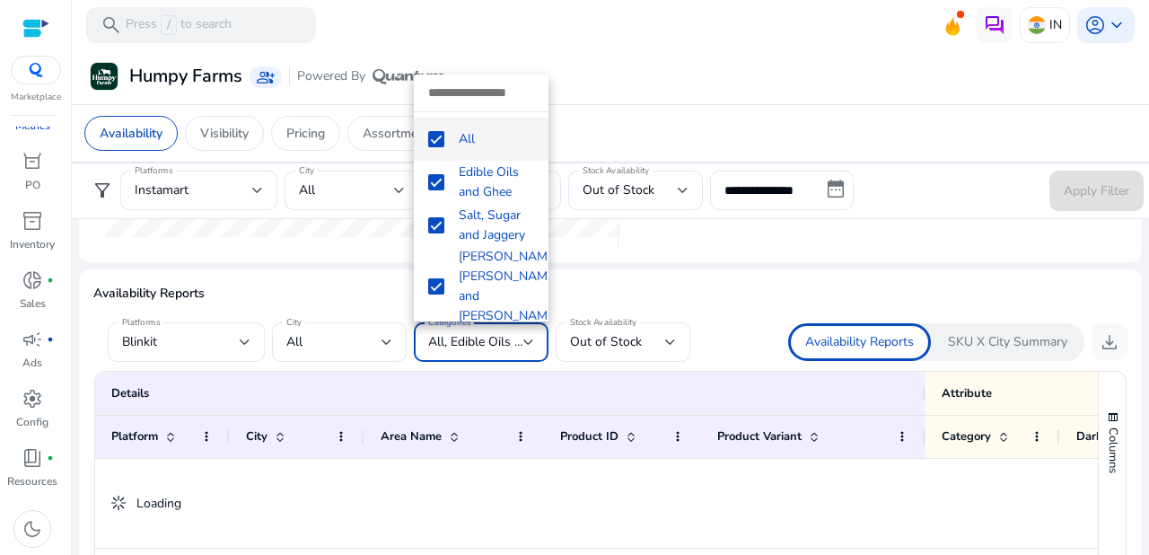
click at [437, 135] on mat-pseudo-checkbox at bounding box center [436, 139] width 16 height 16
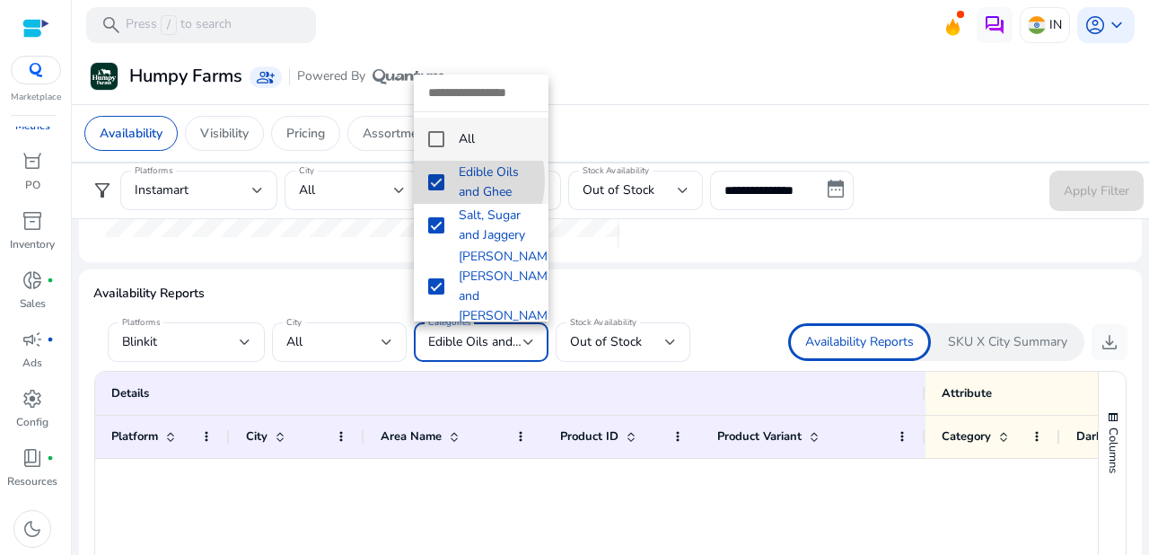
click at [435, 179] on mat-pseudo-checkbox at bounding box center [436, 182] width 16 height 16
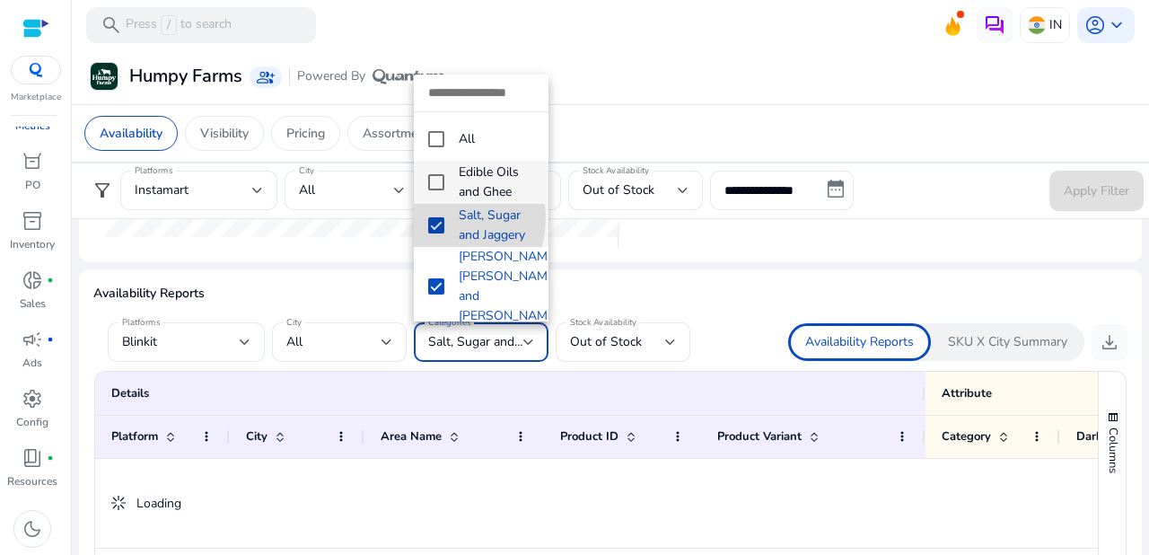
click at [435, 218] on mat-pseudo-checkbox at bounding box center [436, 225] width 16 height 16
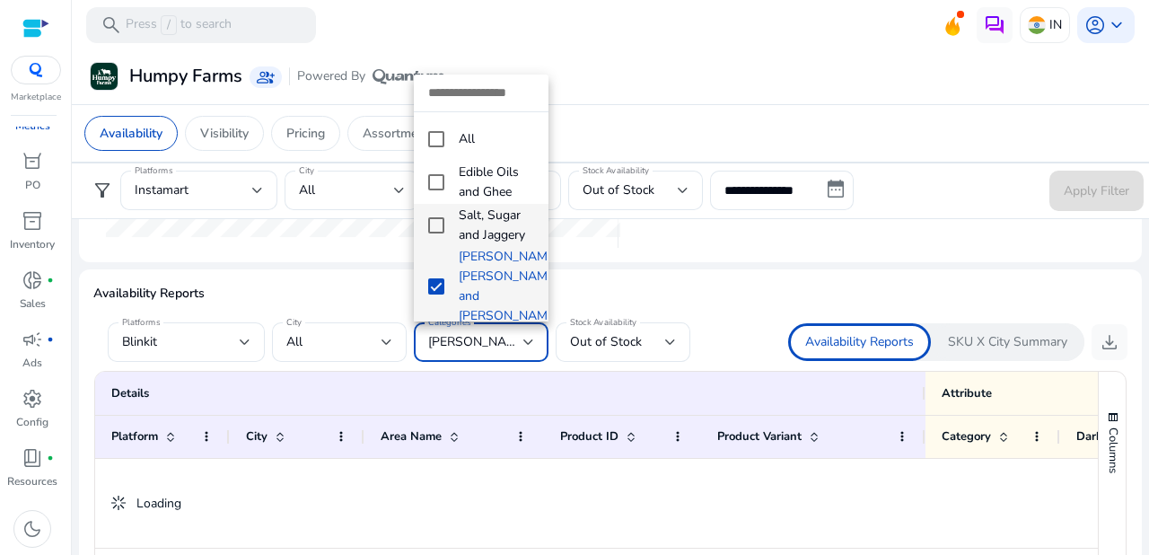
click at [434, 278] on mat-pseudo-checkbox at bounding box center [436, 286] width 16 height 16
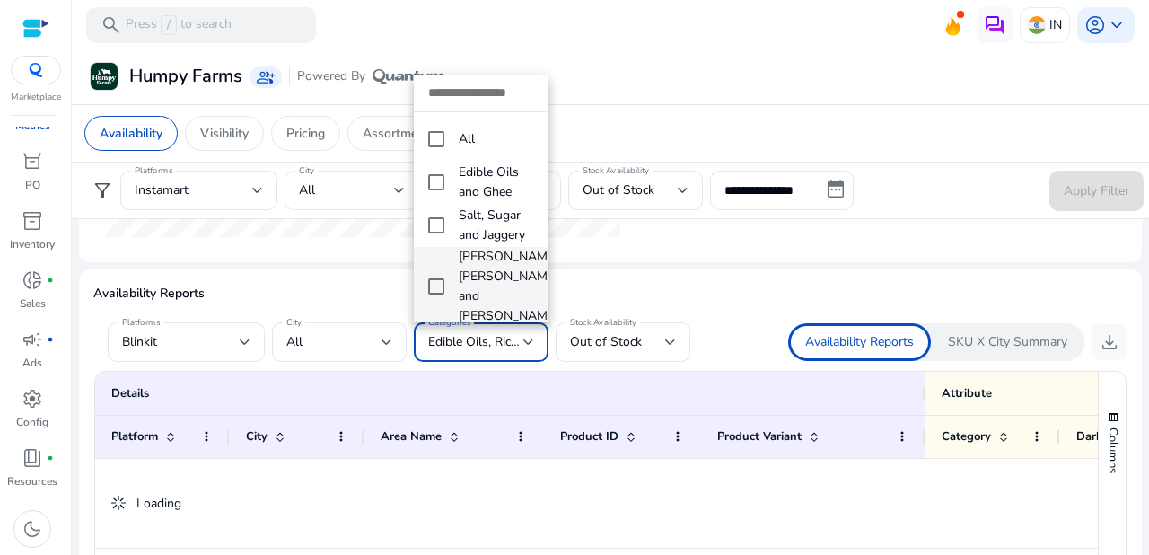
click at [434, 339] on mat-pseudo-checkbox at bounding box center [436, 347] width 16 height 16
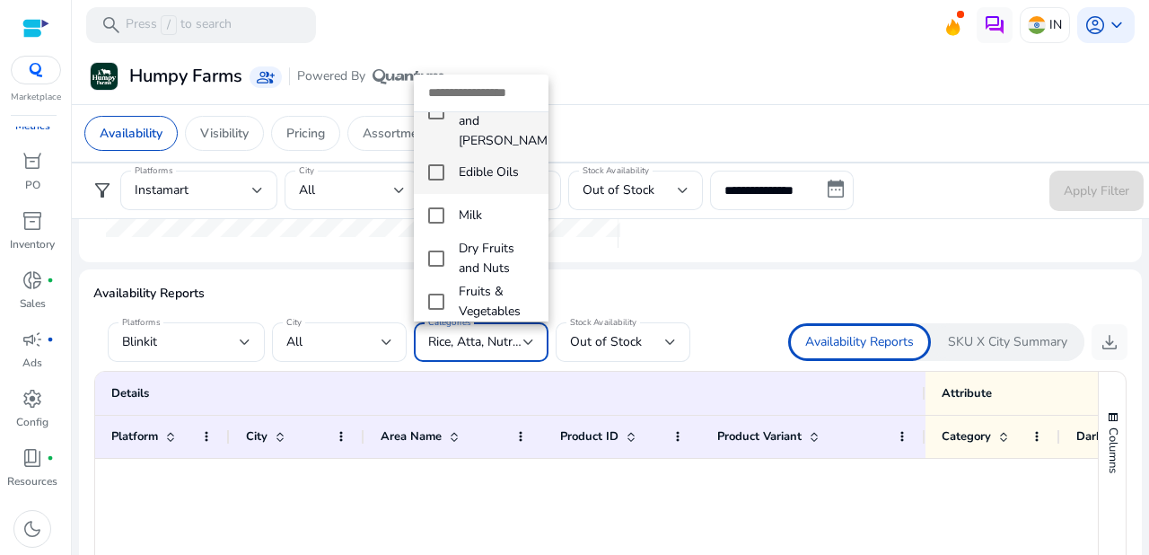
scroll to position [183, 0]
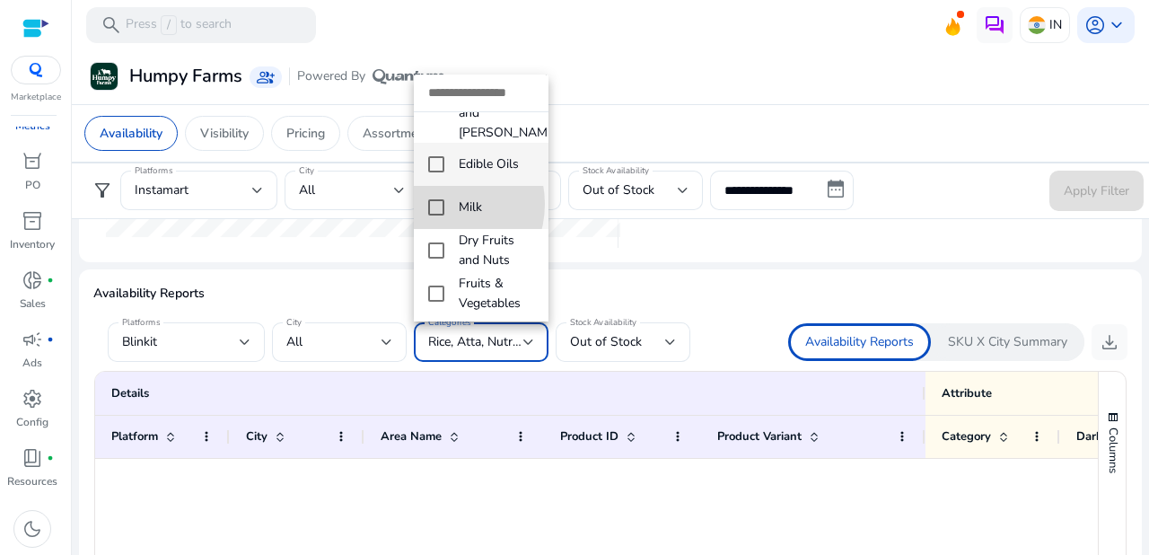
click at [437, 199] on mat-pseudo-checkbox at bounding box center [436, 207] width 16 height 16
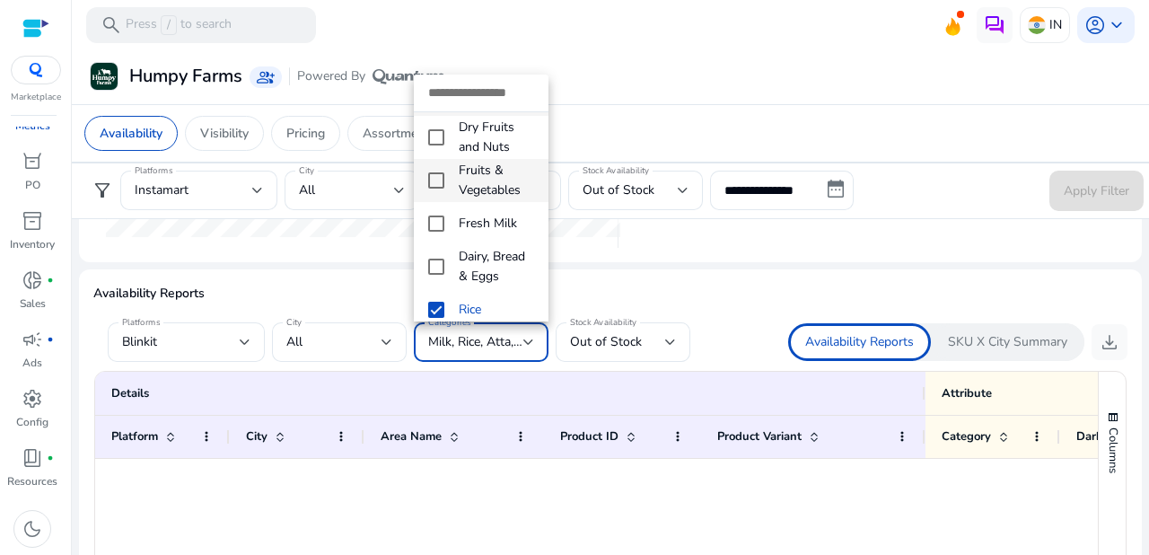
scroll to position [300, 0]
click at [438, 212] on mat-pseudo-checkbox at bounding box center [436, 220] width 16 height 16
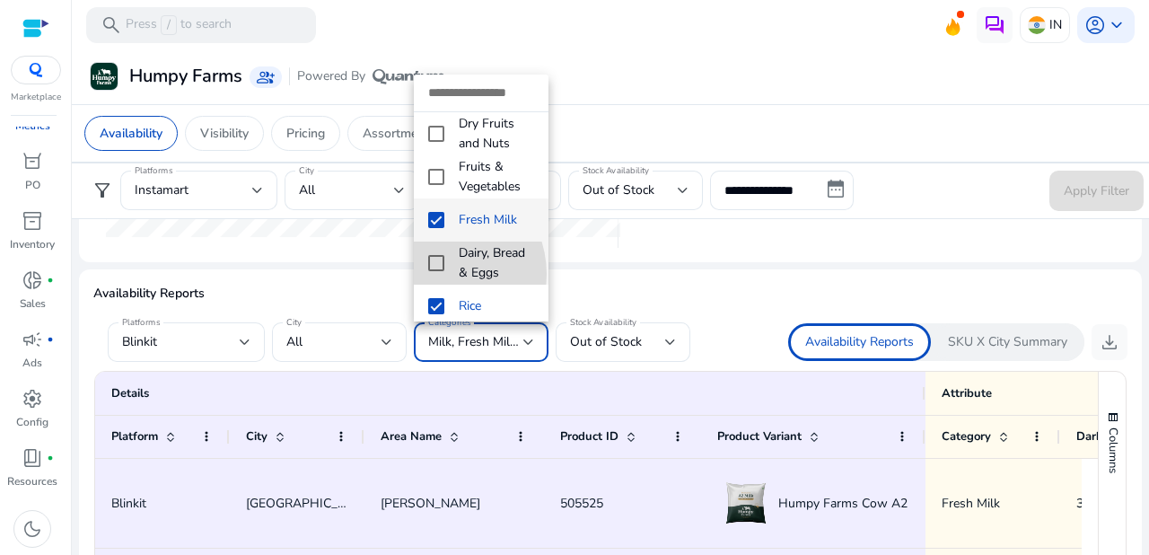
click at [438, 255] on mat-pseudo-checkbox at bounding box center [436, 263] width 16 height 16
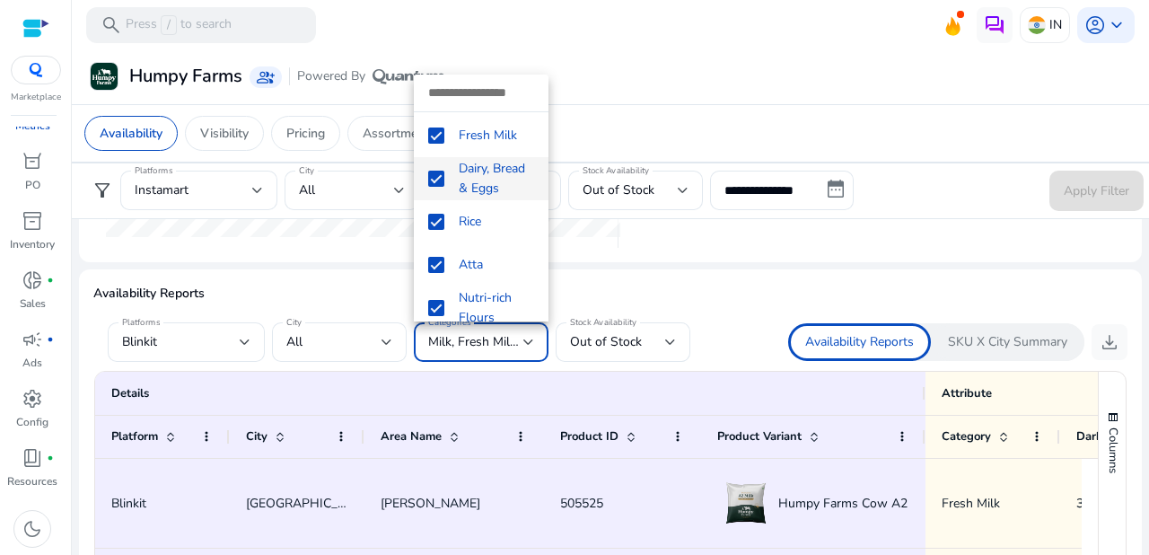
scroll to position [386, 0]
click at [436, 212] on mat-pseudo-checkbox at bounding box center [436, 220] width 16 height 16
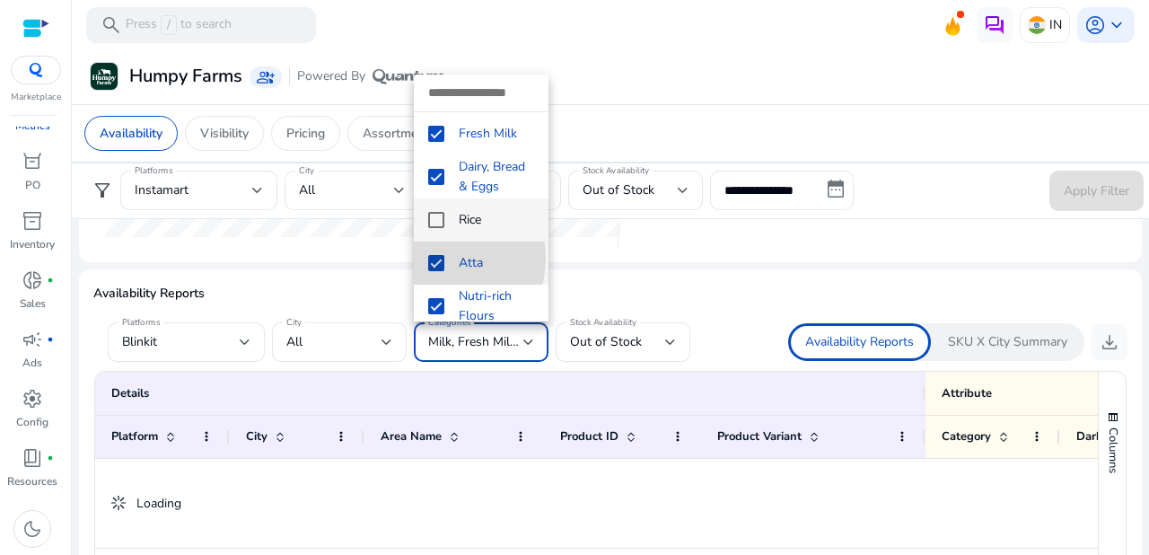
click at [436, 255] on mat-pseudo-checkbox at bounding box center [436, 263] width 16 height 16
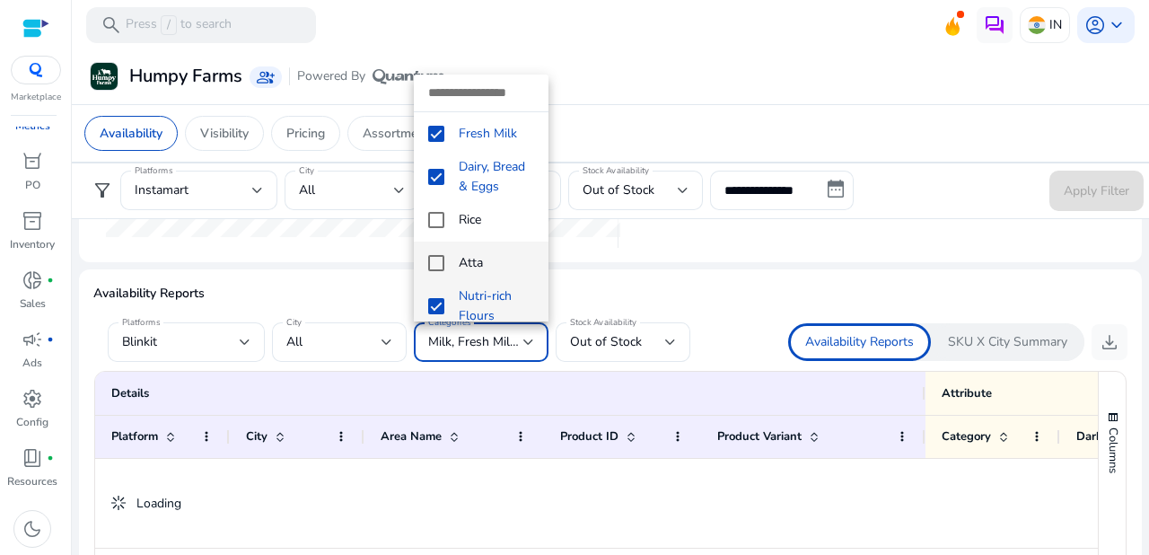
click at [436, 298] on mat-pseudo-checkbox at bounding box center [436, 306] width 16 height 16
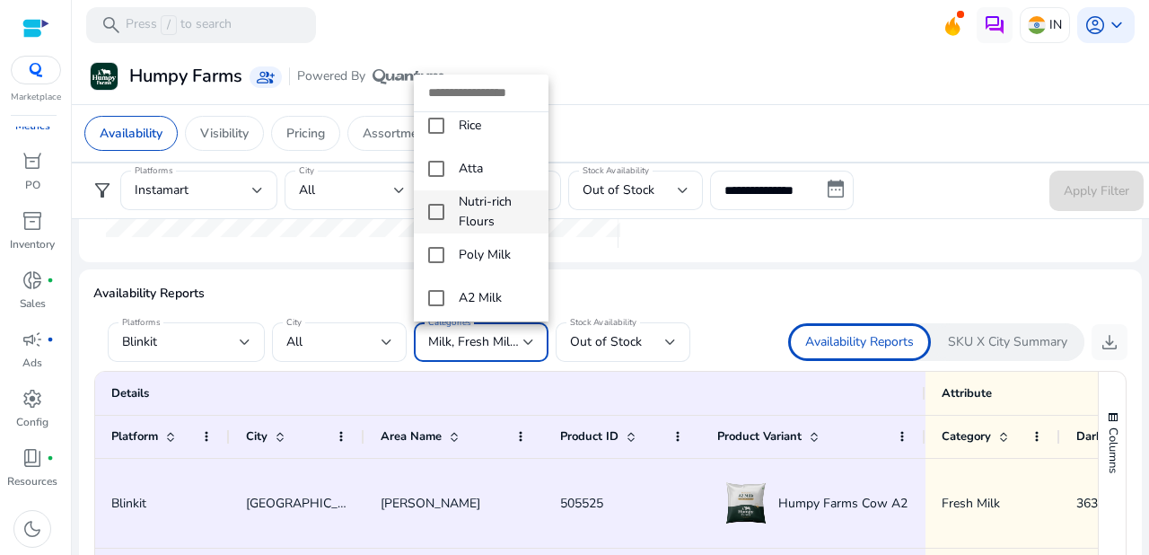
scroll to position [547, 0]
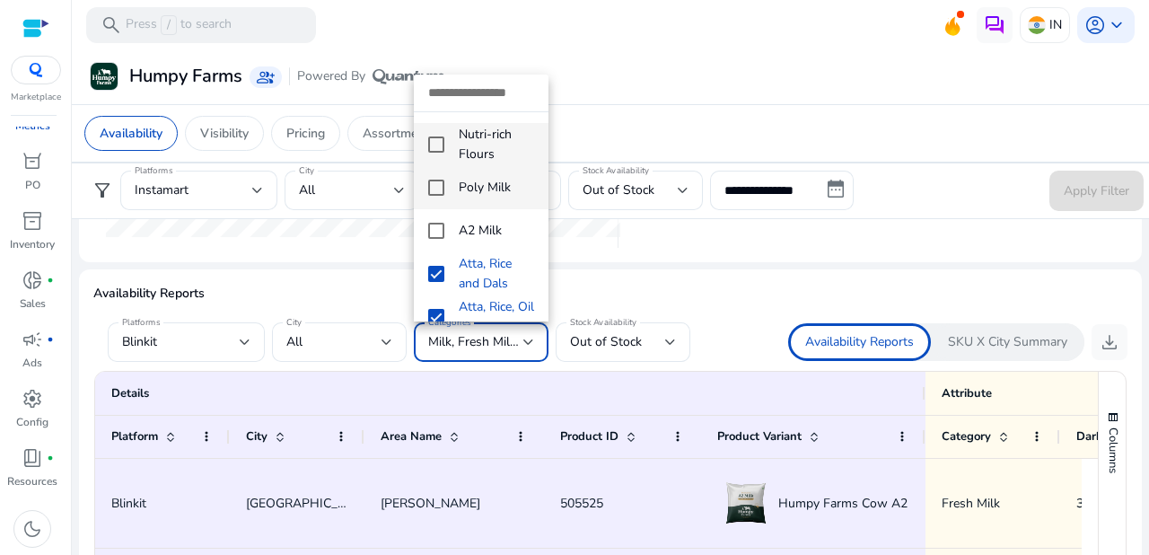
click at [441, 179] on mat-pseudo-checkbox at bounding box center [436, 187] width 16 height 16
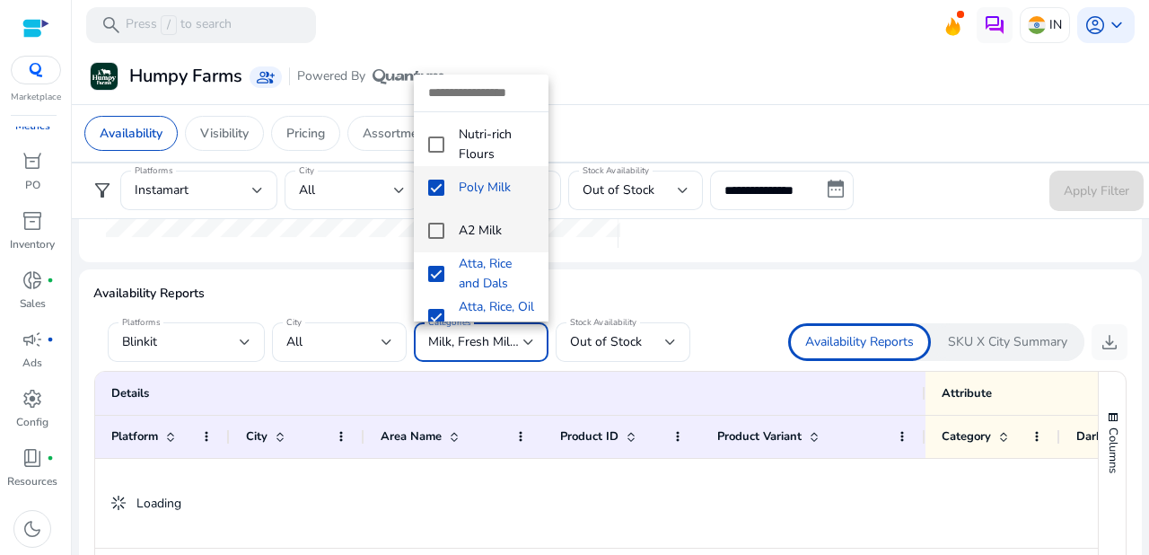
click at [433, 223] on mat-pseudo-checkbox at bounding box center [436, 231] width 16 height 16
click at [434, 266] on mat-pseudo-checkbox at bounding box center [436, 274] width 16 height 16
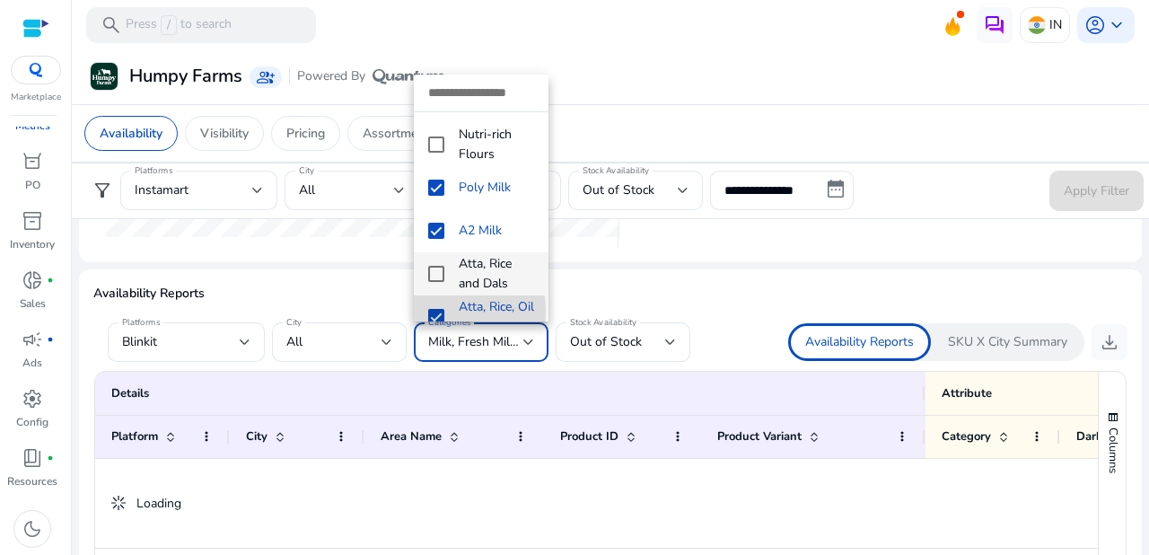
click at [434, 309] on mat-pseudo-checkbox at bounding box center [436, 317] width 16 height 16
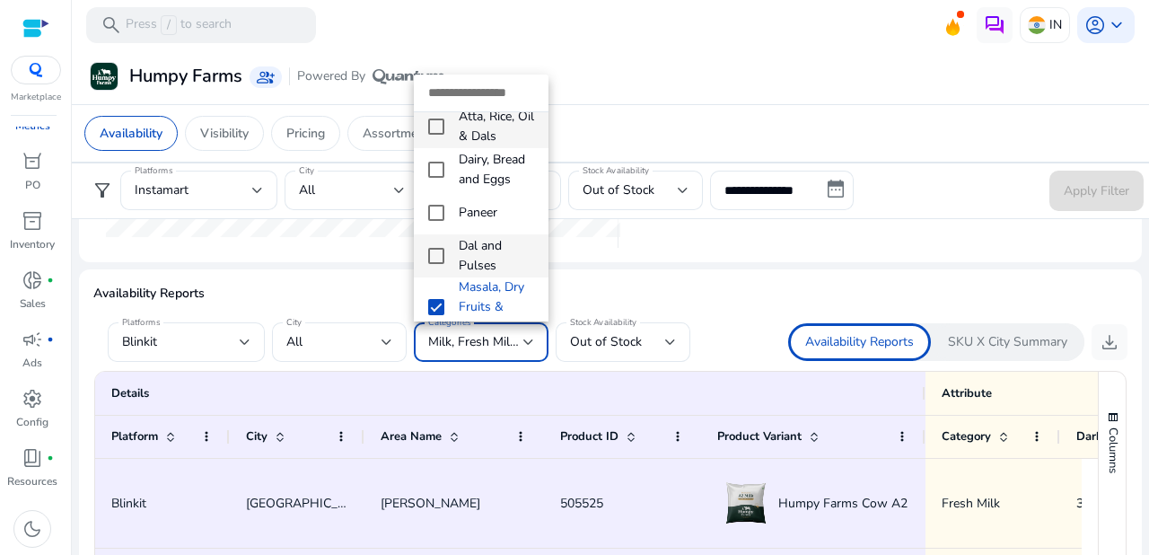
scroll to position [756, 0]
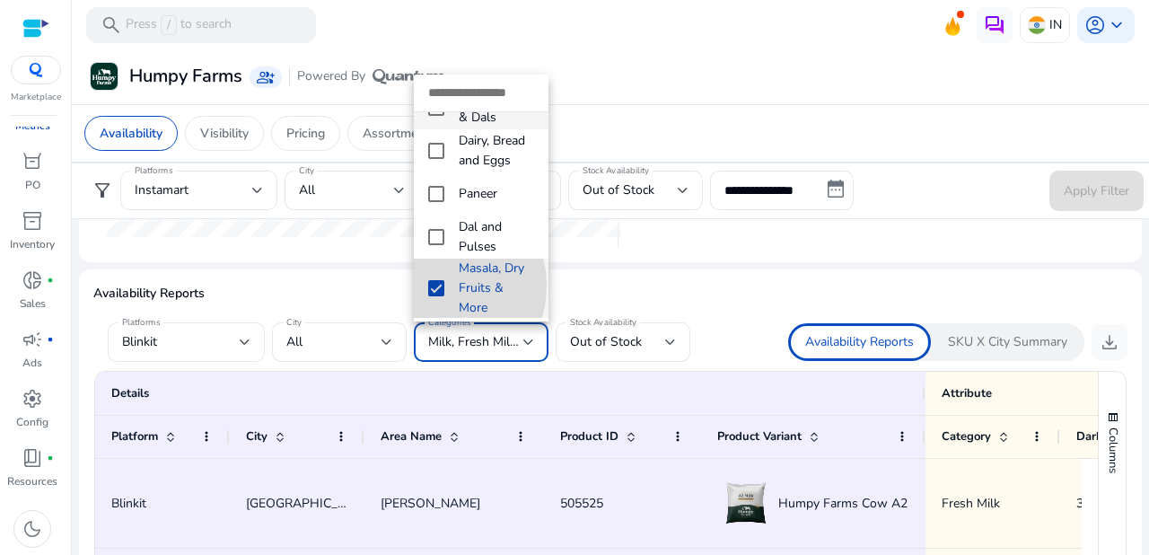
click at [431, 282] on mat-pseudo-checkbox at bounding box center [436, 288] width 16 height 16
click at [664, 258] on div at bounding box center [574, 277] width 1149 height 555
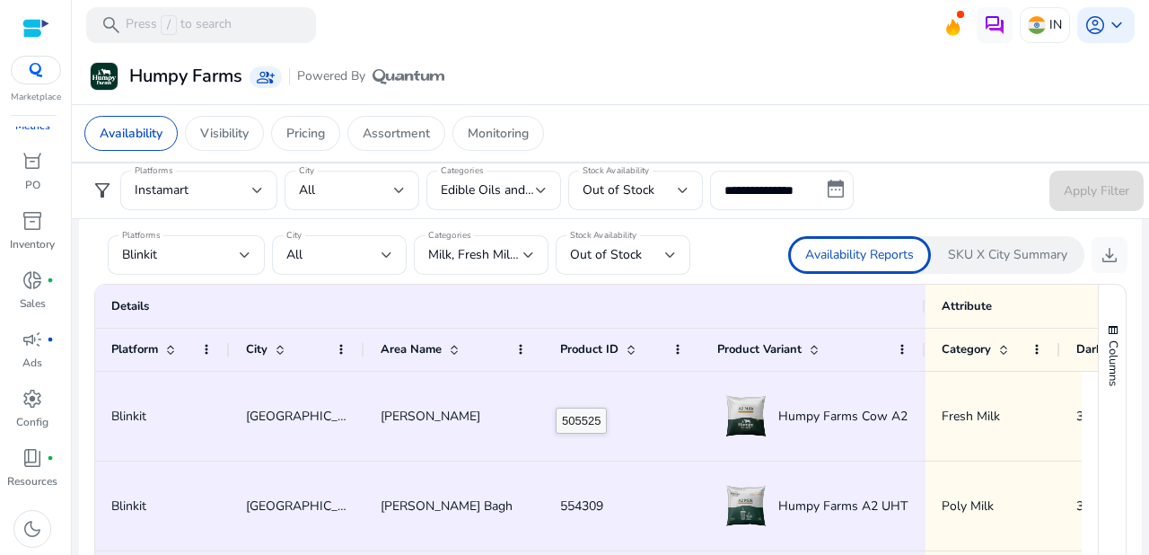
scroll to position [1079, 0]
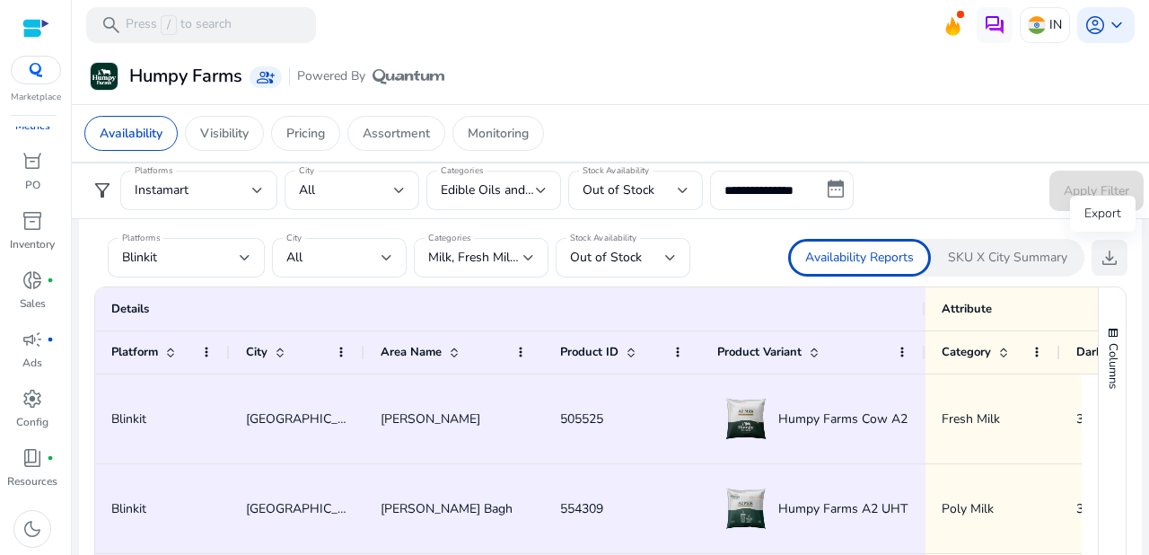
click at [1105, 254] on span "download" at bounding box center [1109, 258] width 22 height 22
